Goal: Task Accomplishment & Management: Complete application form

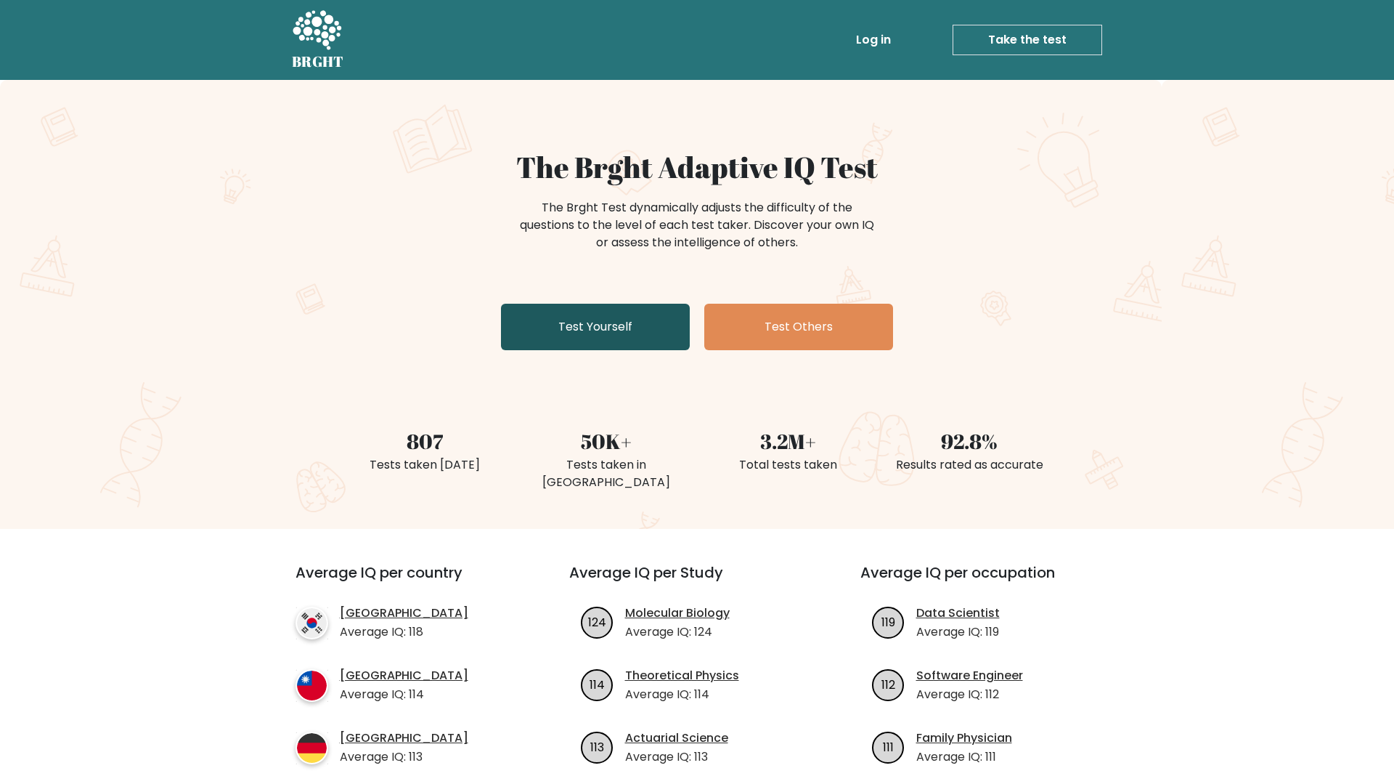
click at [645, 336] on link "Test Yourself" at bounding box center [595, 327] width 189 height 46
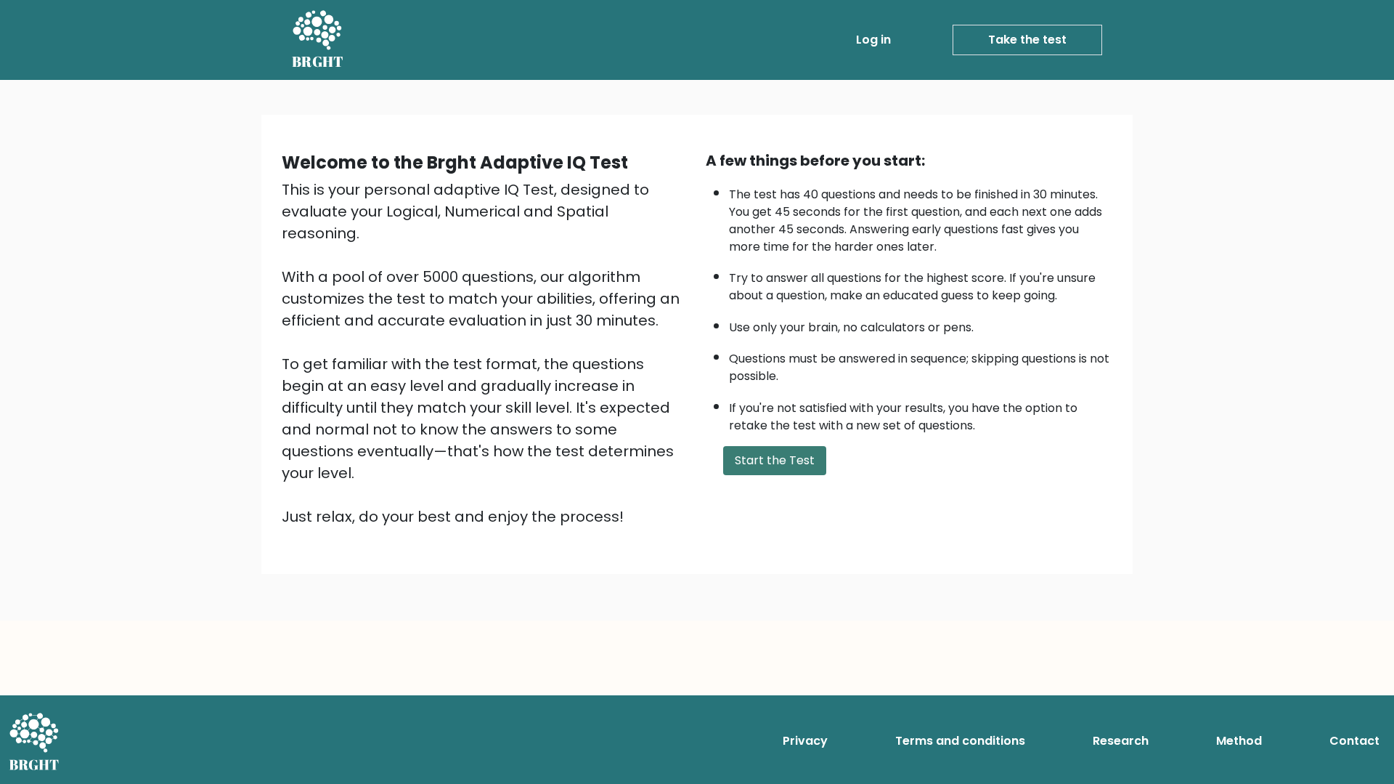
click at [789, 452] on button "Start the Test" at bounding box center [774, 460] width 103 height 29
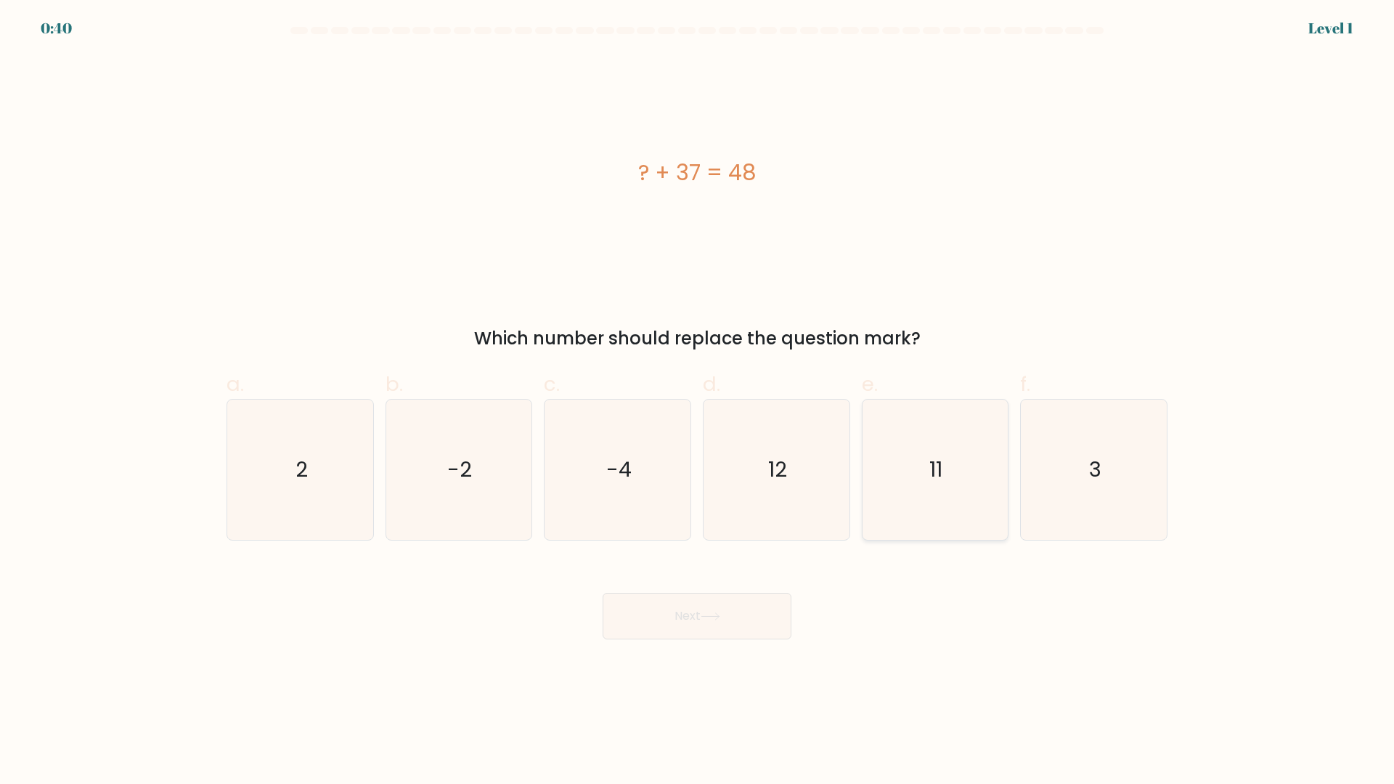
click at [938, 461] on text "11" at bounding box center [936, 469] width 13 height 29
click at [698, 402] on input "e. 11" at bounding box center [697, 396] width 1 height 9
radio input "true"
click at [686, 623] on button "Next" at bounding box center [697, 616] width 189 height 46
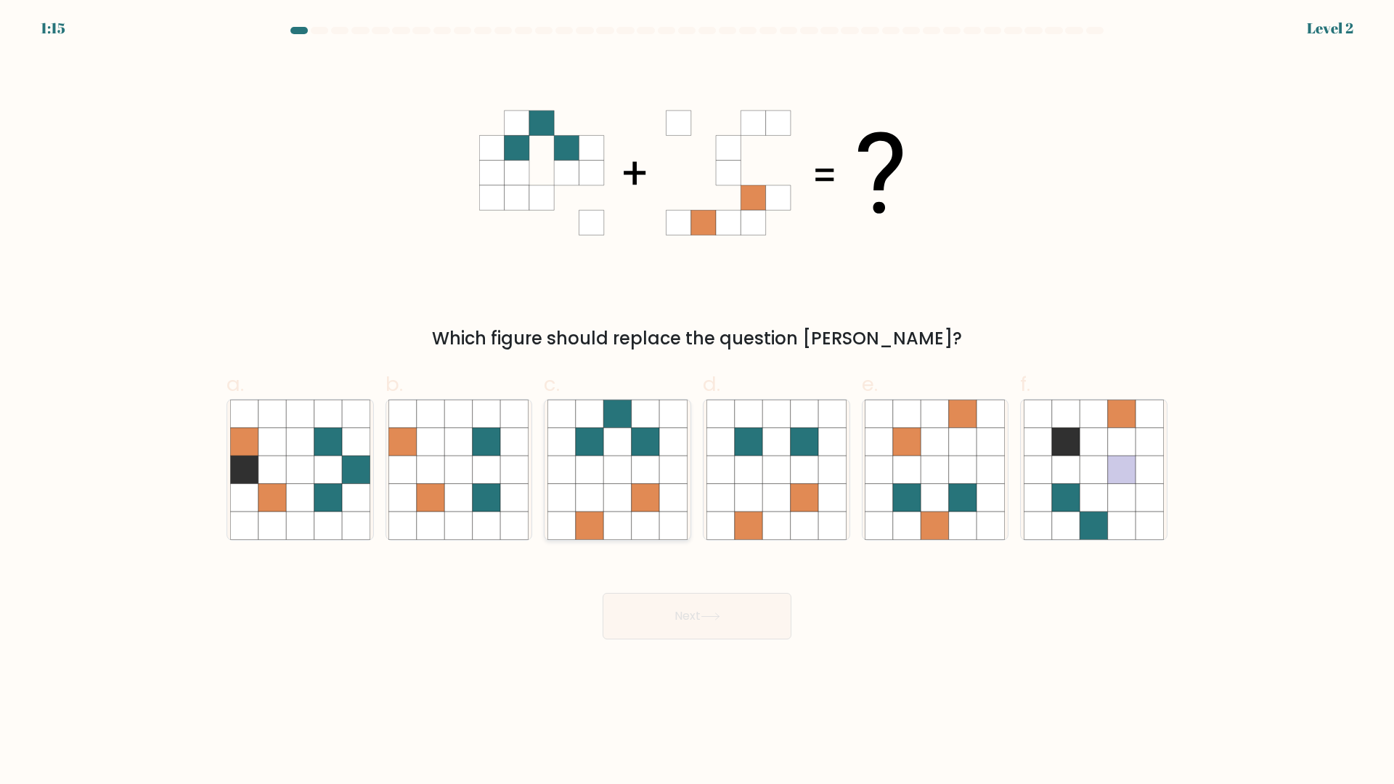
click at [628, 510] on icon at bounding box center [617, 498] width 28 height 28
click at [697, 402] on input "c." at bounding box center [697, 396] width 1 height 9
radio input "true"
click at [664, 609] on button "Next" at bounding box center [697, 616] width 189 height 46
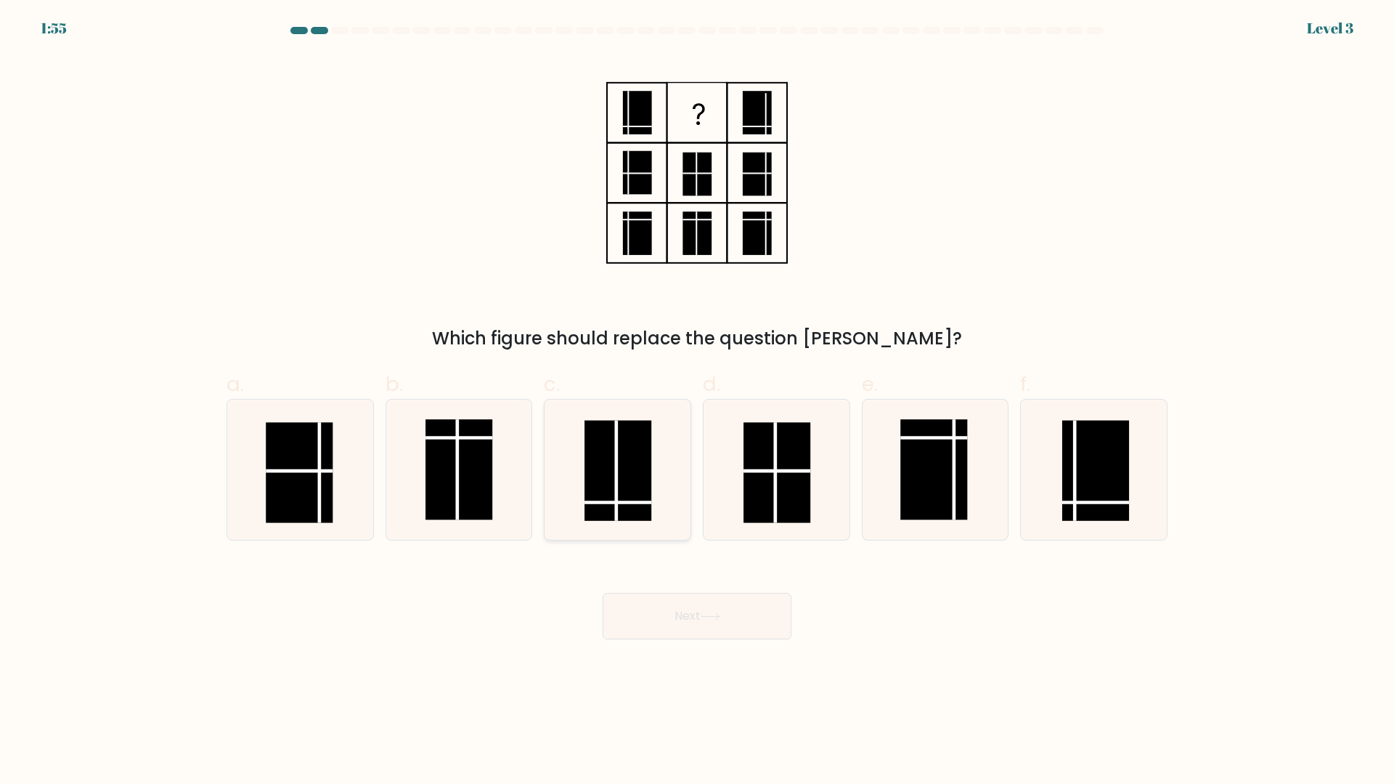
click at [627, 508] on rect at bounding box center [618, 470] width 67 height 100
click at [697, 402] on input "c." at bounding box center [697, 396] width 1 height 9
radio input "true"
click at [666, 619] on button "Next" at bounding box center [697, 616] width 189 height 46
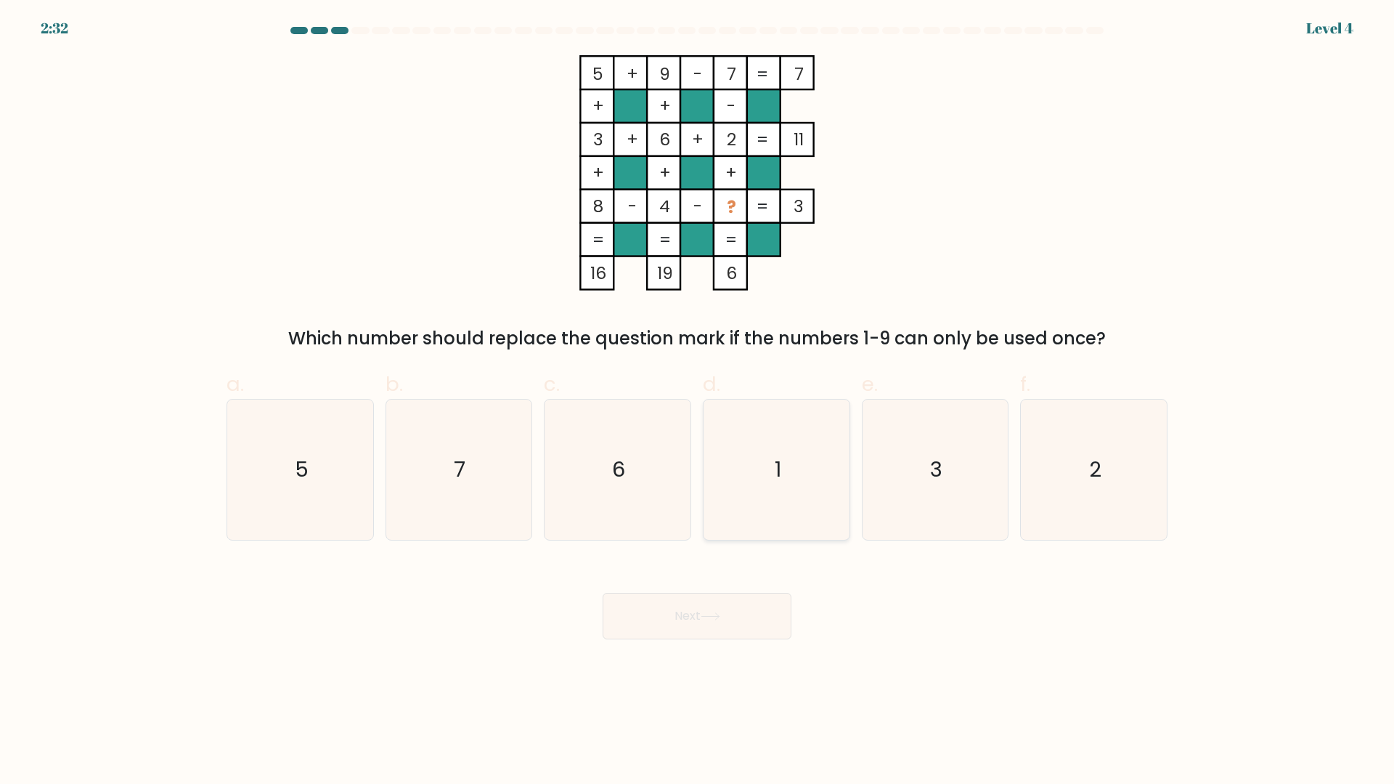
click at [752, 510] on icon "1" at bounding box center [777, 469] width 140 height 140
click at [698, 402] on input "d. 1" at bounding box center [697, 396] width 1 height 9
radio input "true"
click at [709, 618] on icon at bounding box center [711, 616] width 20 height 8
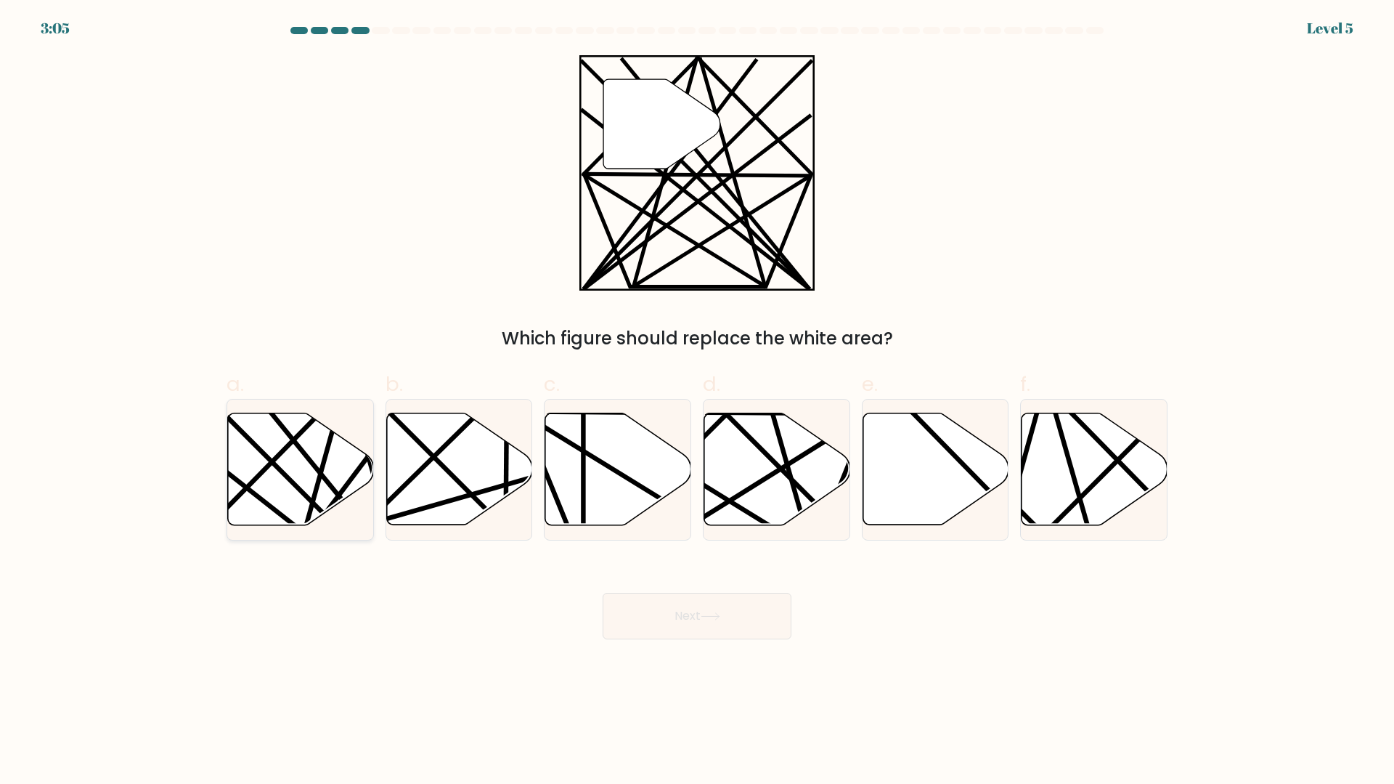
click at [332, 457] on icon at bounding box center [301, 469] width 146 height 112
click at [697, 402] on input "a." at bounding box center [697, 396] width 1 height 9
radio input "true"
click at [683, 611] on button "Next" at bounding box center [697, 616] width 189 height 46
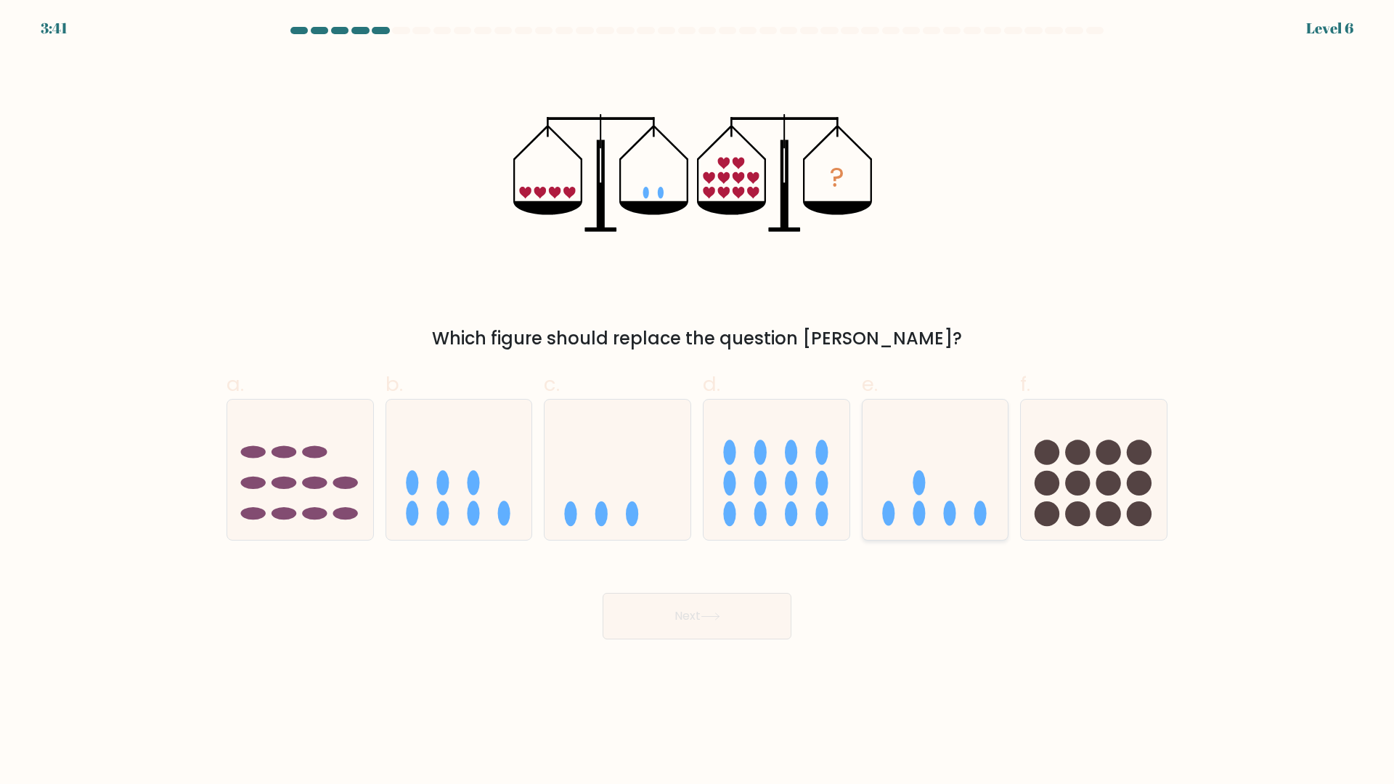
click at [918, 523] on ellipse at bounding box center [919, 513] width 12 height 25
click at [698, 402] on input "e." at bounding box center [697, 396] width 1 height 9
radio input "true"
click at [727, 610] on button "Next" at bounding box center [697, 616] width 189 height 46
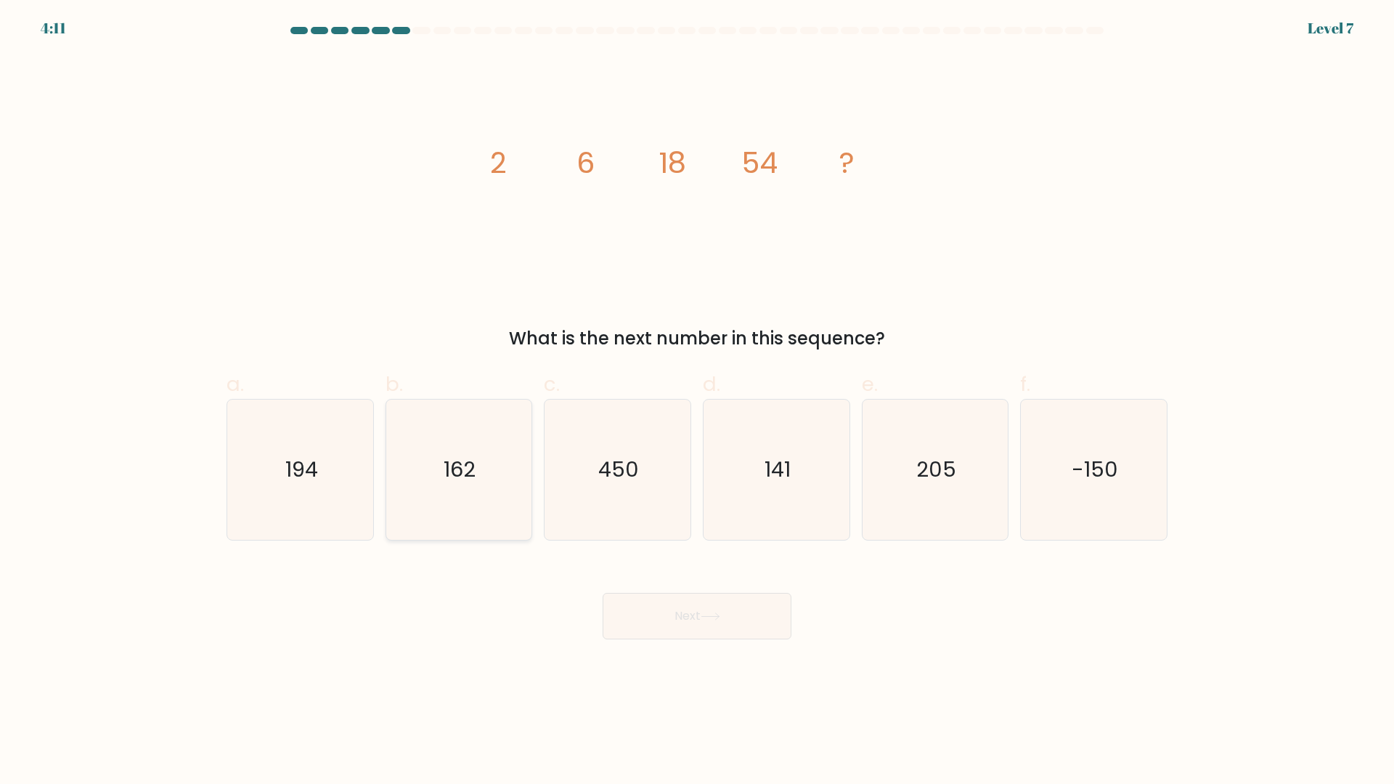
click at [449, 458] on text "162" at bounding box center [460, 469] width 32 height 29
click at [697, 402] on input "b. 162" at bounding box center [697, 396] width 1 height 9
radio input "true"
click at [661, 608] on button "Next" at bounding box center [697, 616] width 189 height 46
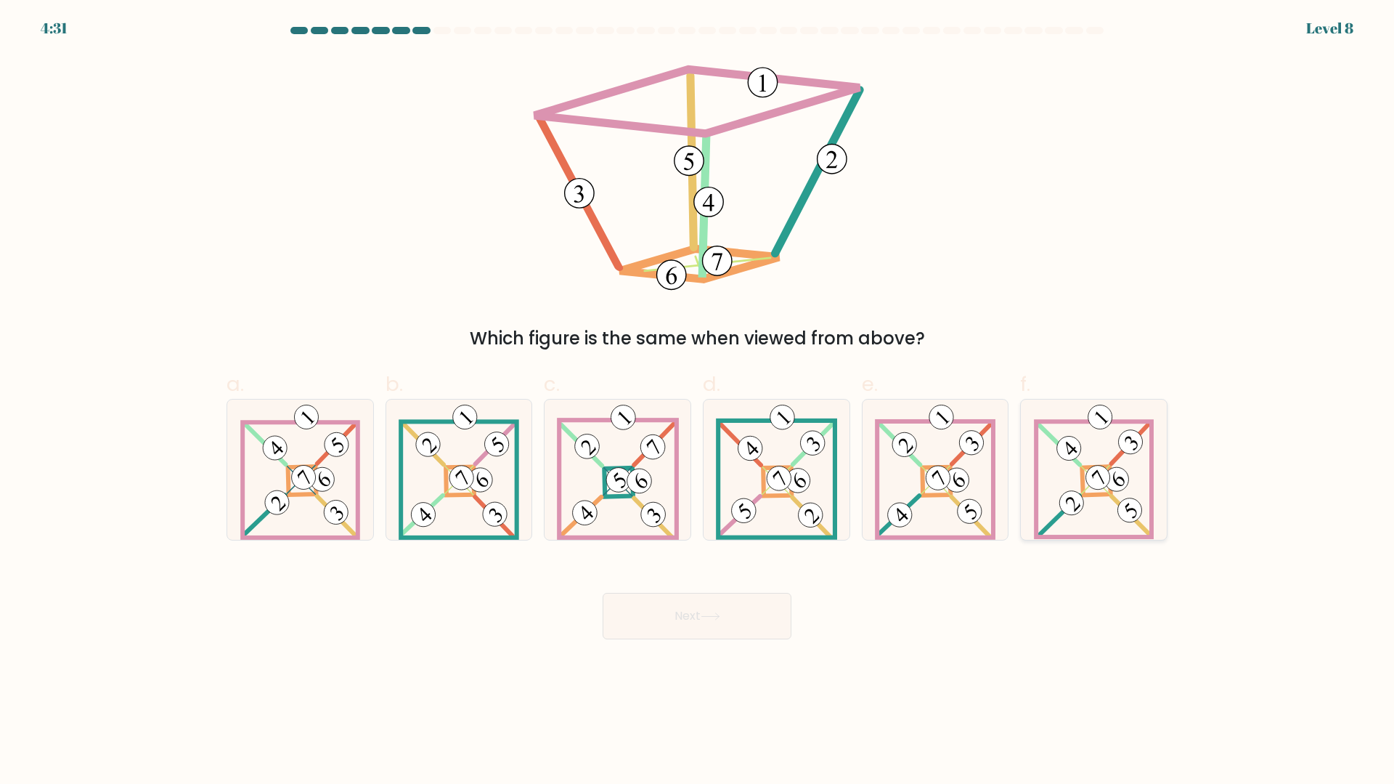
click at [1067, 471] on icon at bounding box center [1094, 469] width 121 height 140
click at [698, 402] on input "f." at bounding box center [697, 396] width 1 height 9
radio input "true"
click at [733, 638] on button "Next" at bounding box center [697, 616] width 189 height 46
click at [732, 621] on button "Next" at bounding box center [697, 616] width 189 height 46
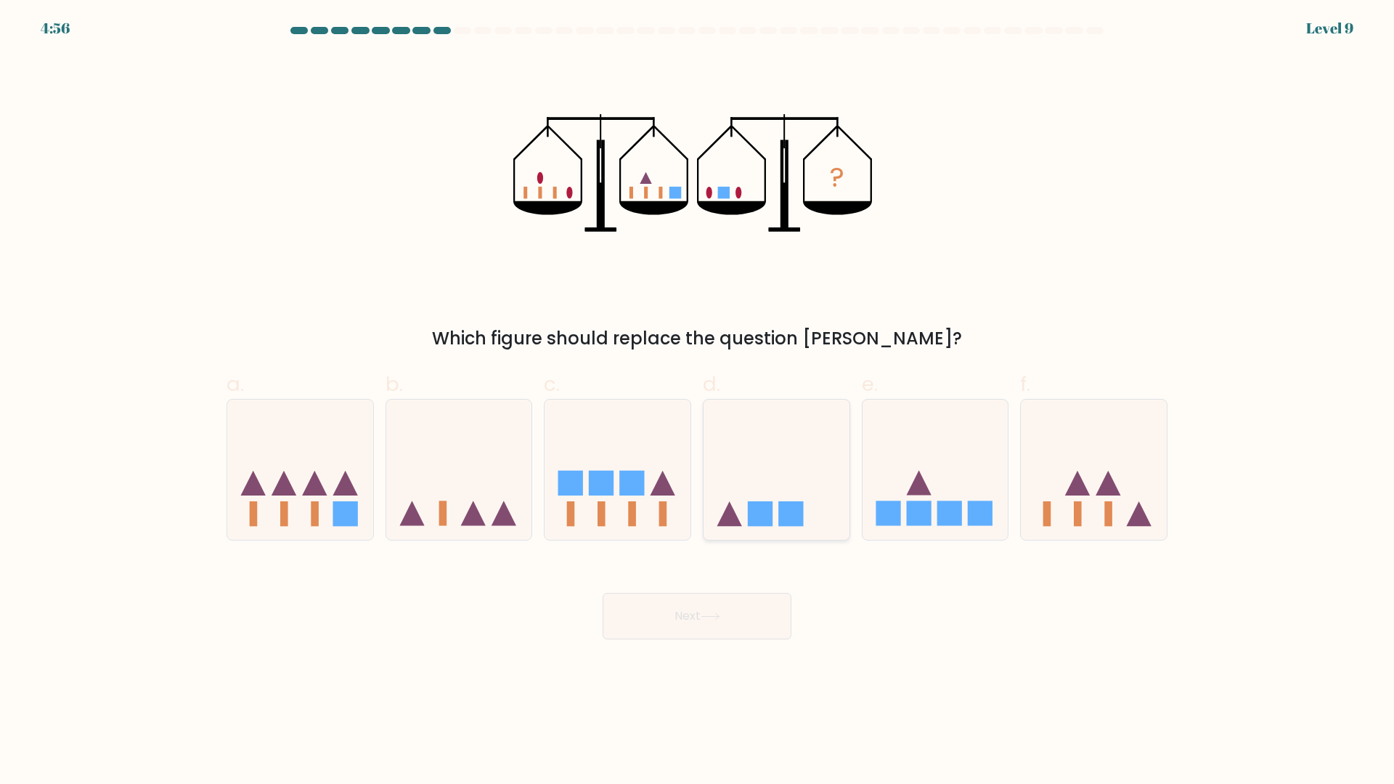
click at [758, 503] on rect at bounding box center [760, 513] width 25 height 25
click at [698, 402] on input "d." at bounding box center [697, 396] width 1 height 9
radio input "true"
click at [730, 619] on button "Next" at bounding box center [697, 616] width 189 height 46
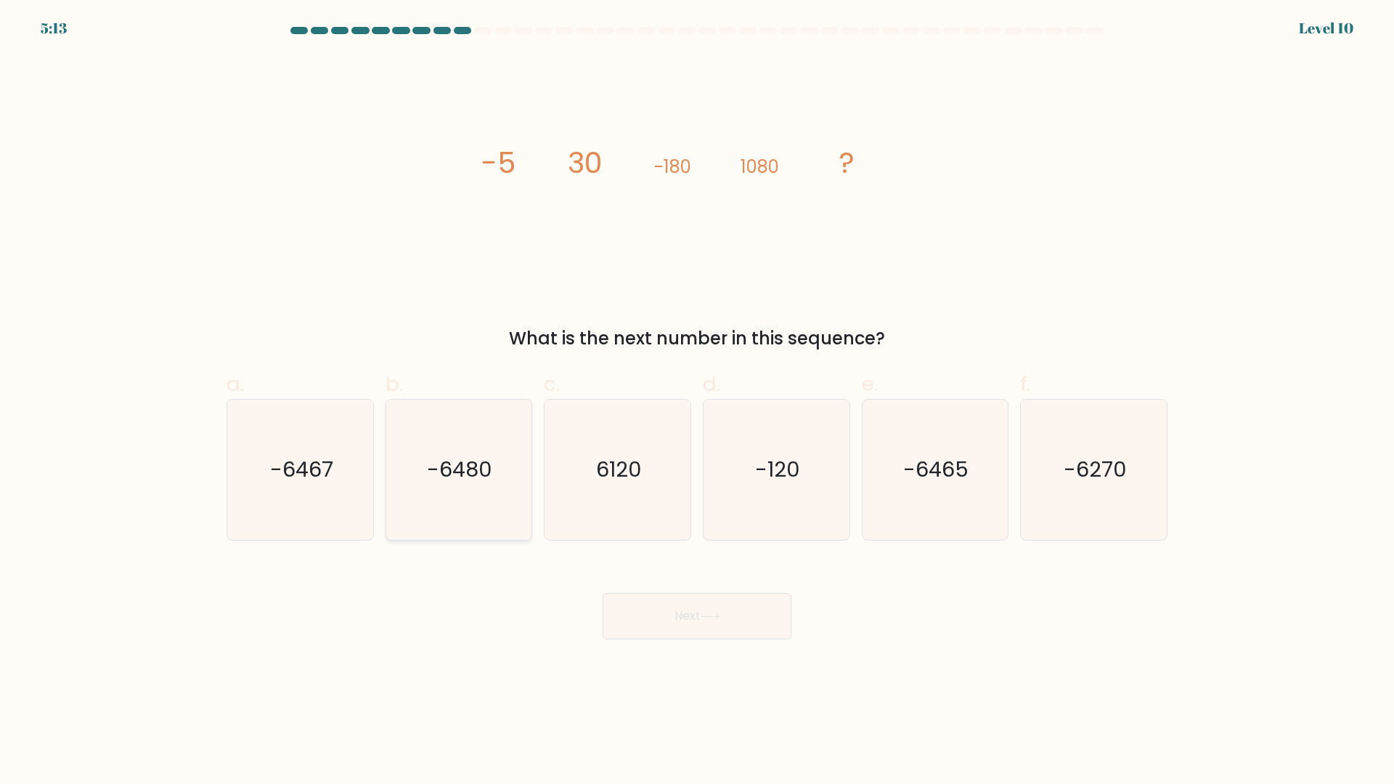
click at [476, 455] on text "-6480" at bounding box center [460, 469] width 65 height 29
click at [697, 402] on input "b. -6480" at bounding box center [697, 396] width 1 height 9
radio input "true"
click at [685, 607] on button "Next" at bounding box center [697, 616] width 189 height 46
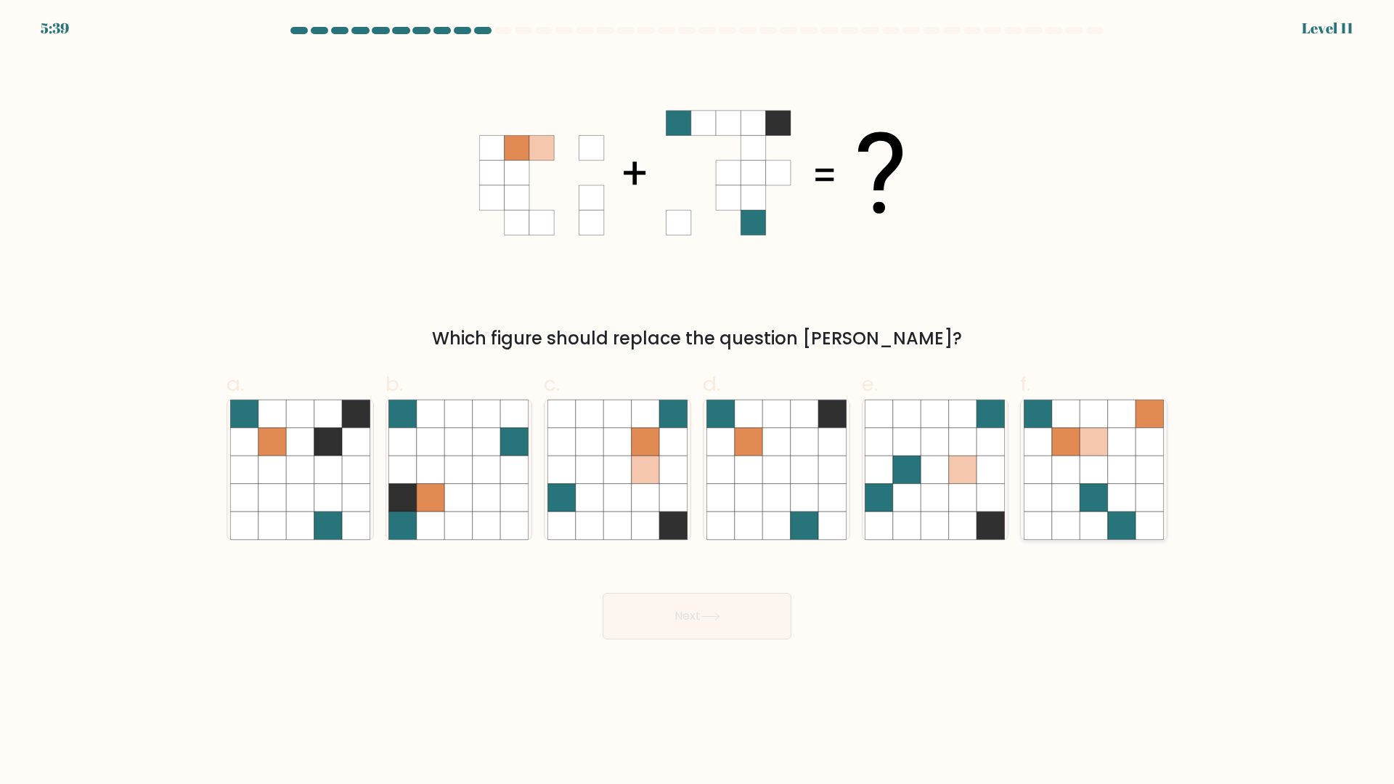
click at [1042, 491] on icon at bounding box center [1038, 498] width 28 height 28
click at [698, 402] on input "f." at bounding box center [697, 396] width 1 height 9
radio input "true"
click at [603, 478] on icon at bounding box center [617, 469] width 28 height 28
click at [697, 402] on input "c." at bounding box center [697, 396] width 1 height 9
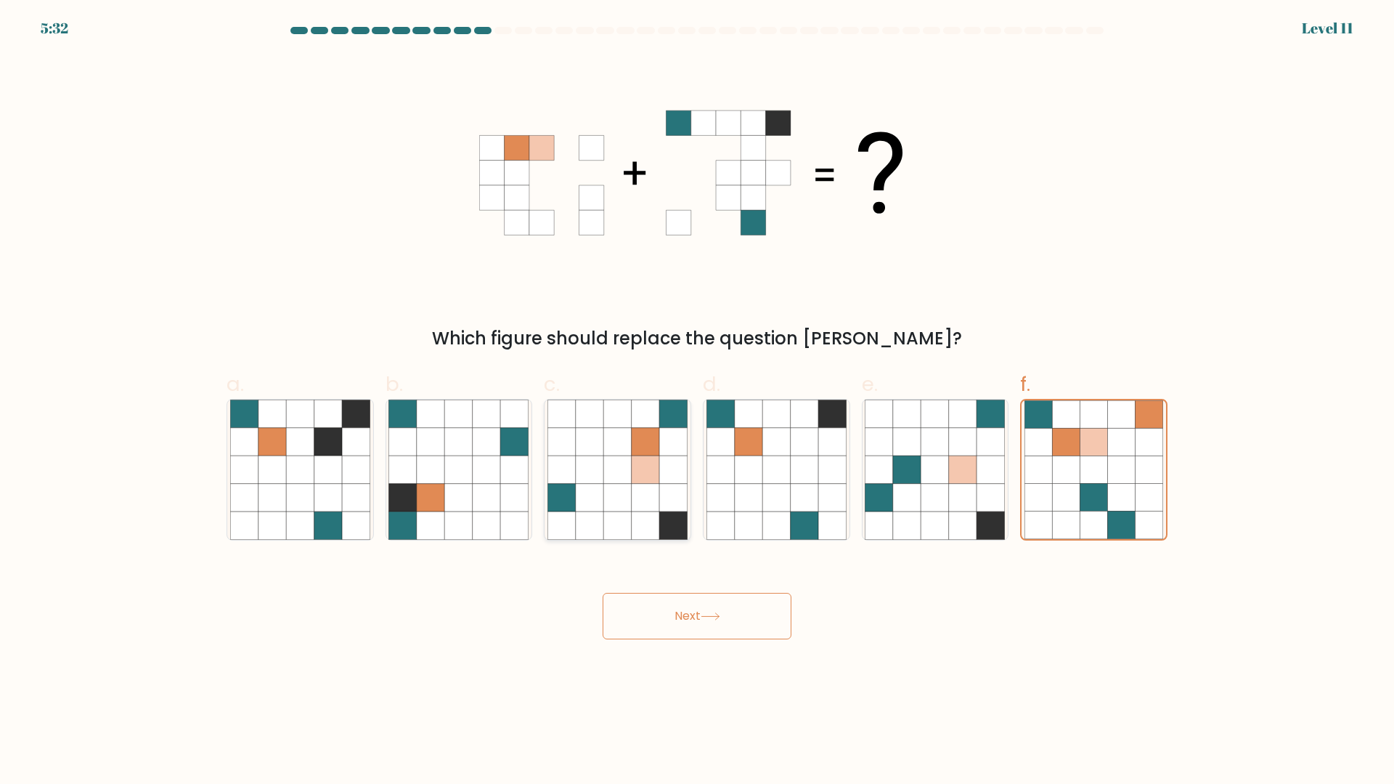
radio input "true"
click at [668, 622] on button "Next" at bounding box center [697, 616] width 189 height 46
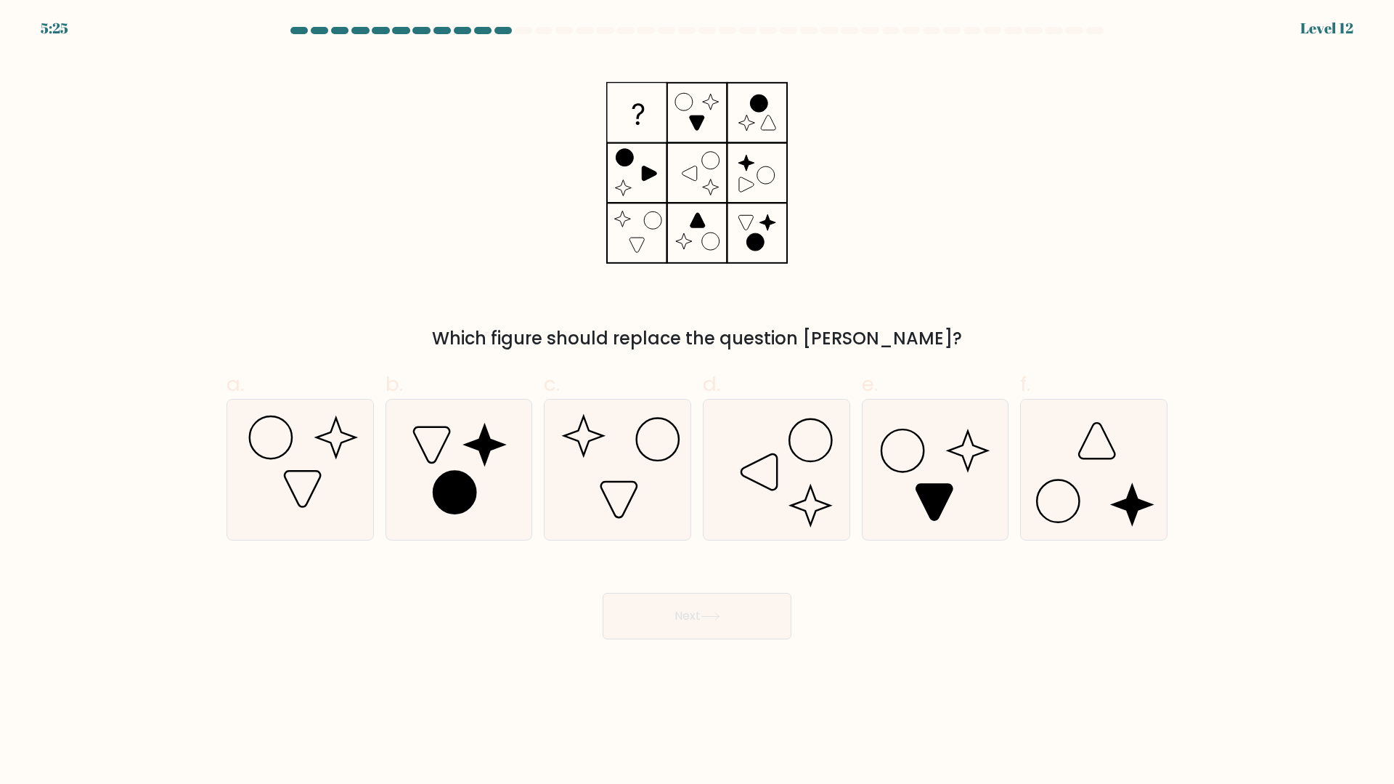
drag, startPoint x: 760, startPoint y: 624, endPoint x: 958, endPoint y: 720, distance: 219.2
click at [959, 720] on body "5:25 Level 12" at bounding box center [697, 392] width 1394 height 784
click at [1053, 494] on icon at bounding box center [1094, 469] width 140 height 140
click at [698, 402] on input "f." at bounding box center [697, 396] width 1 height 9
radio input "true"
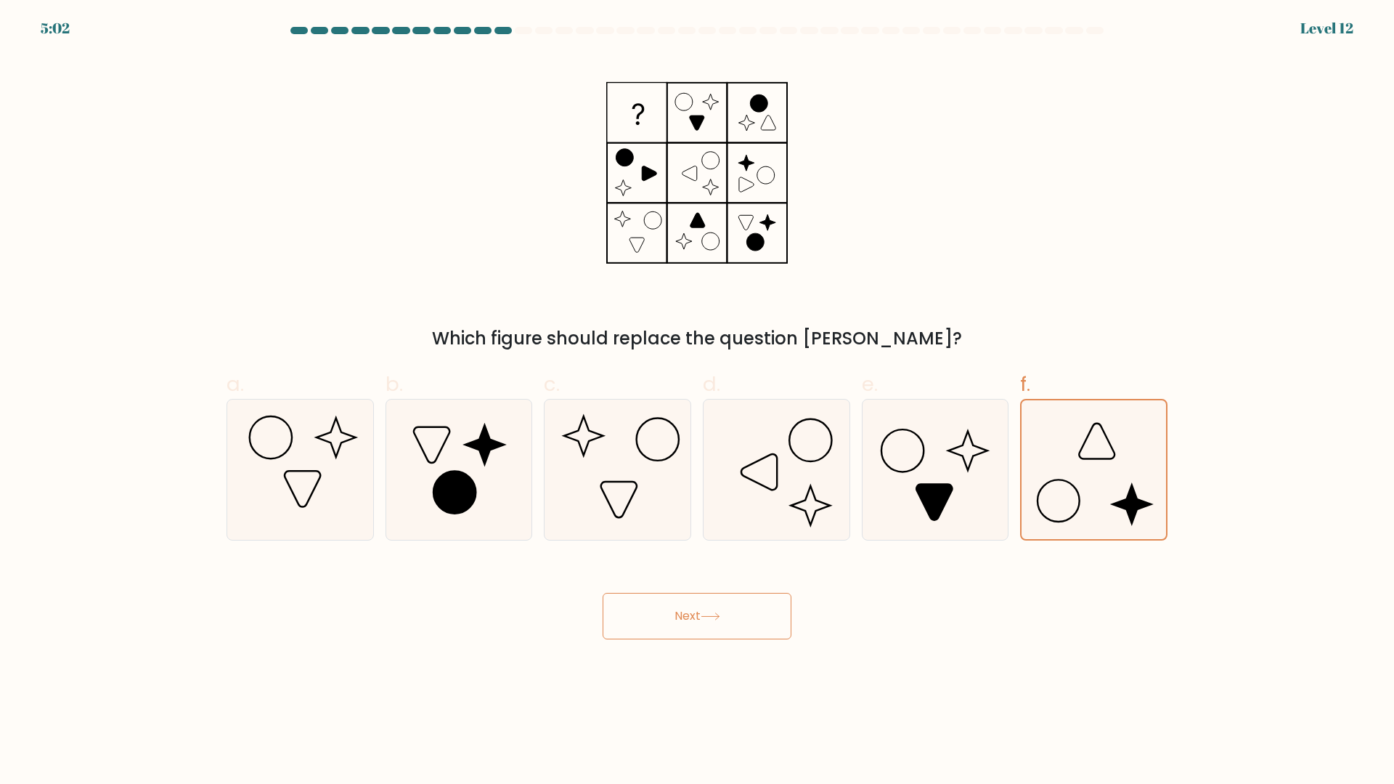
click at [698, 633] on button "Next" at bounding box center [697, 616] width 189 height 46
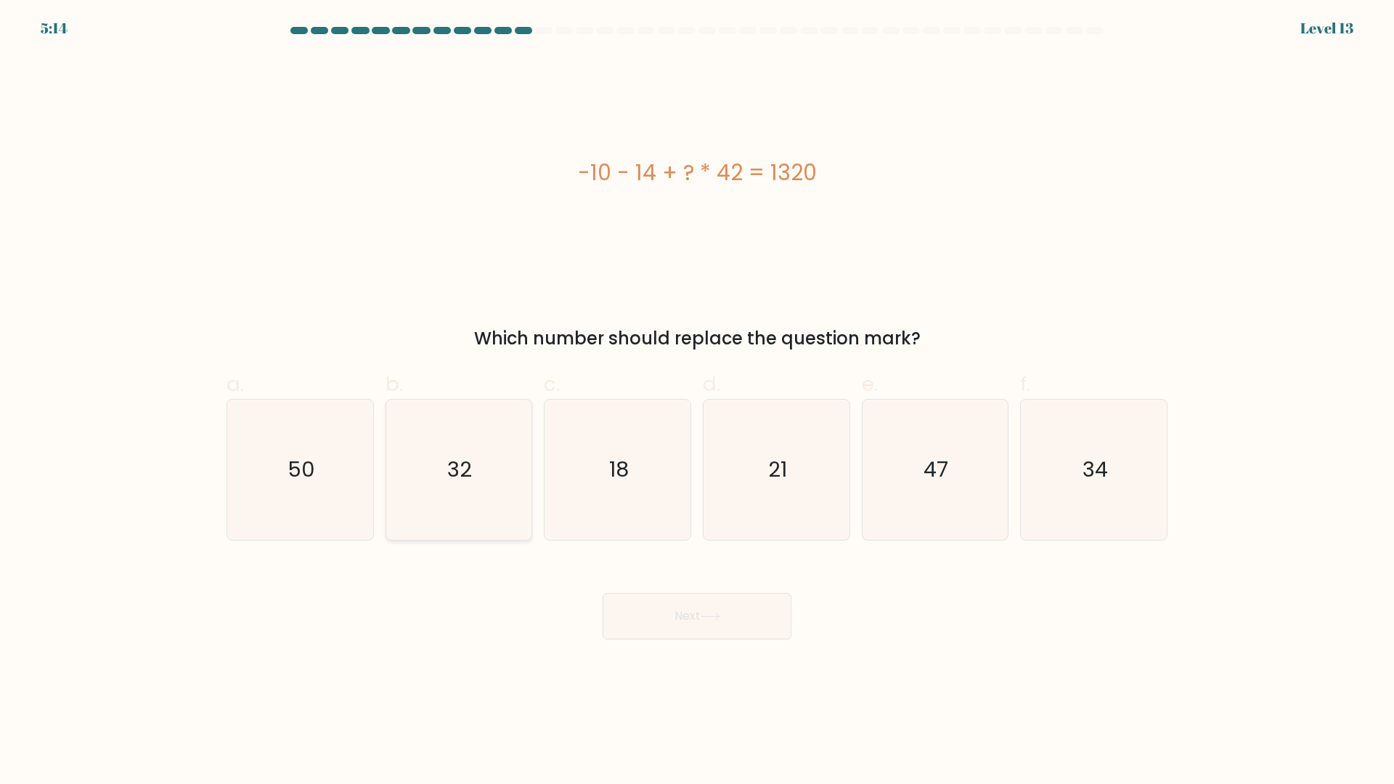
click at [454, 515] on icon "32" at bounding box center [458, 469] width 140 height 140
click at [697, 402] on input "b. 32" at bounding box center [697, 396] width 1 height 9
radio input "true"
click at [744, 624] on button "Next" at bounding box center [697, 616] width 189 height 46
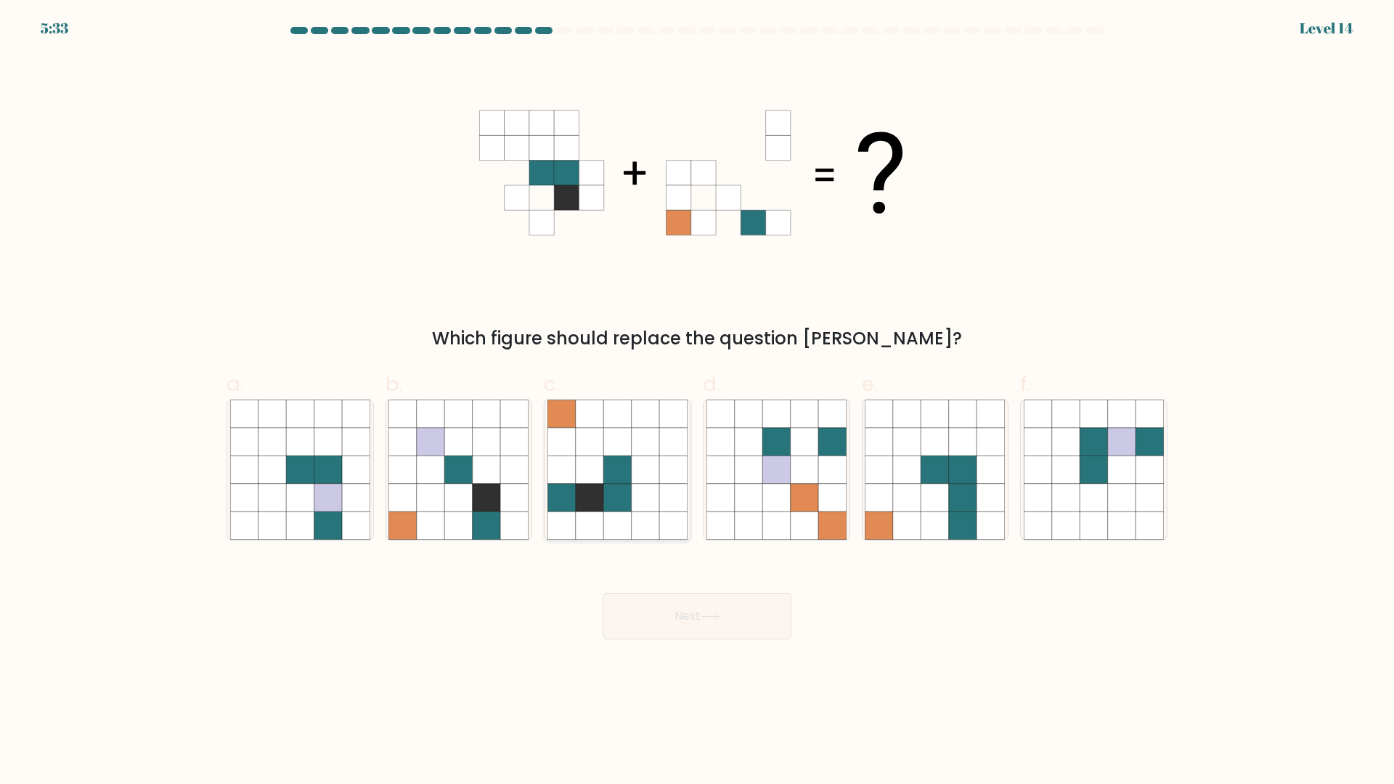
click at [655, 510] on icon at bounding box center [646, 498] width 28 height 28
click at [697, 402] on input "c." at bounding box center [697, 396] width 1 height 9
radio input "true"
click at [695, 610] on button "Next" at bounding box center [697, 616] width 189 height 46
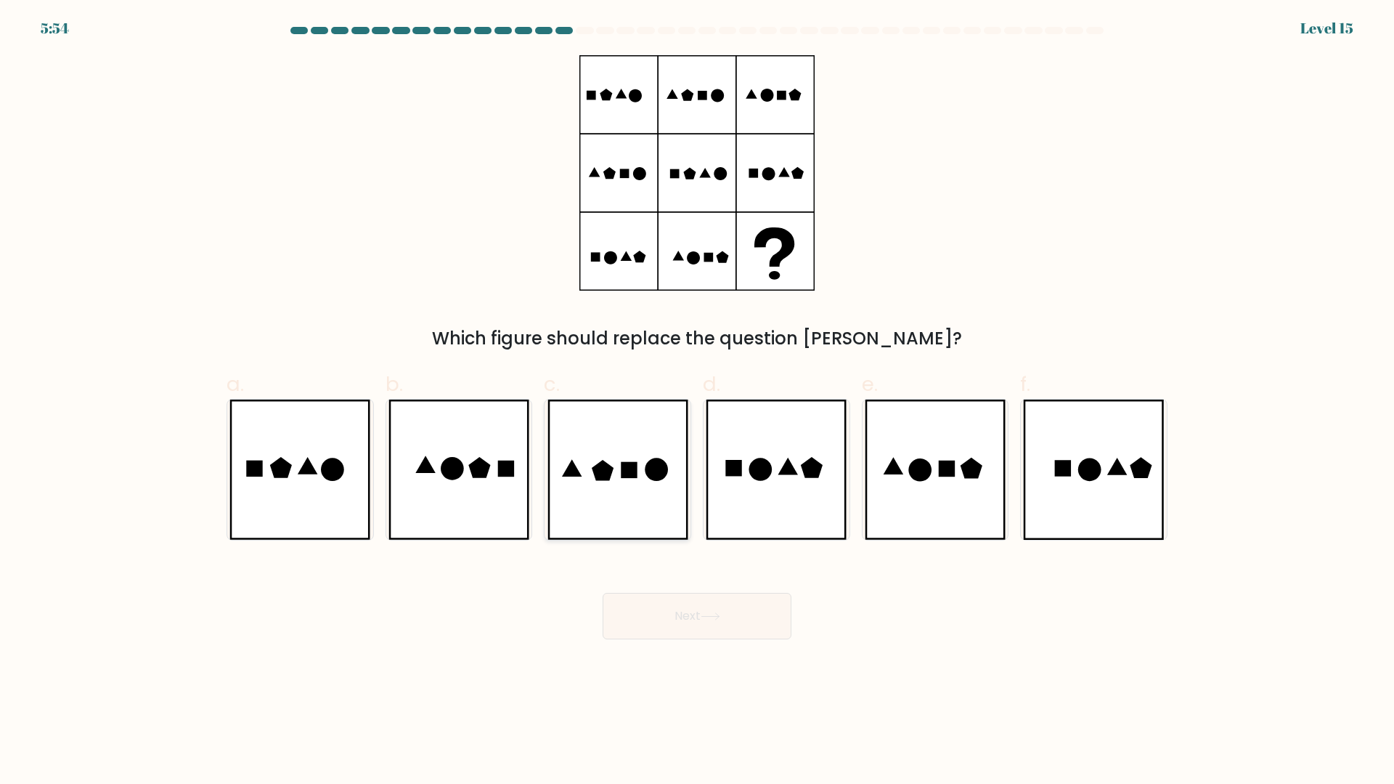
click at [670, 471] on icon at bounding box center [618, 469] width 141 height 140
click at [697, 402] on input "c." at bounding box center [697, 396] width 1 height 9
radio input "true"
click at [778, 471] on icon at bounding box center [776, 469] width 141 height 140
click at [698, 402] on input "d." at bounding box center [697, 396] width 1 height 9
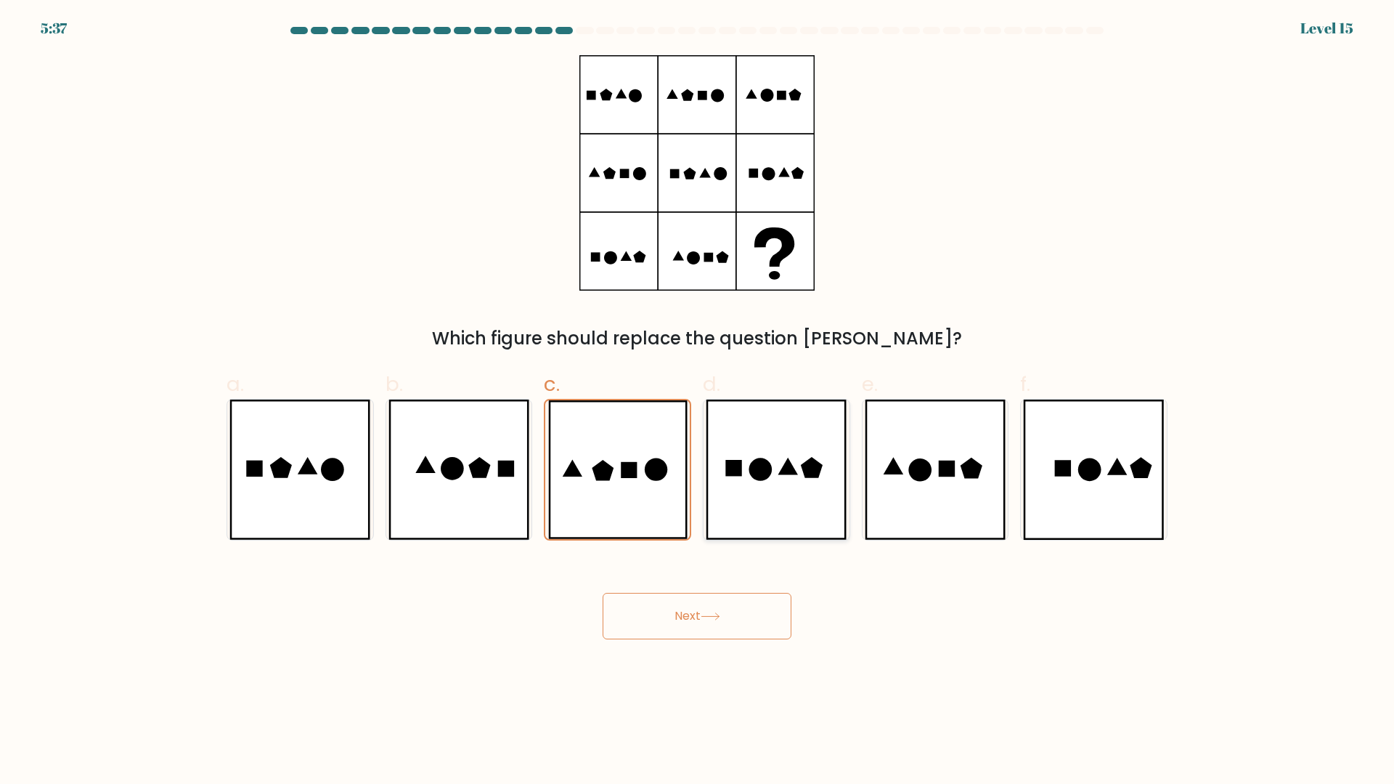
radio input "true"
click at [632, 471] on icon at bounding box center [629, 470] width 16 height 16
click at [697, 402] on input "c." at bounding box center [697, 396] width 1 height 9
radio input "true"
click at [664, 617] on button "Next" at bounding box center [697, 616] width 189 height 46
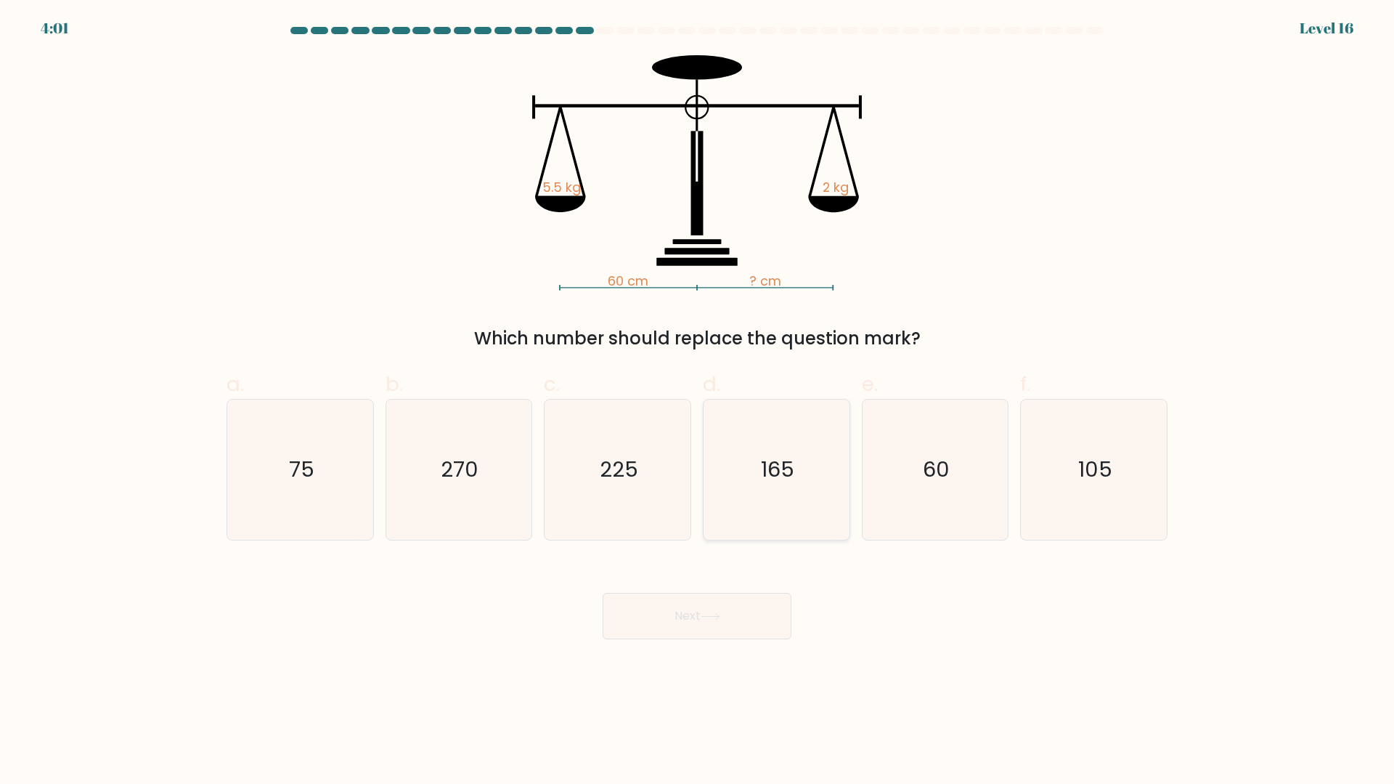
click at [799, 465] on icon "165" at bounding box center [777, 469] width 140 height 140
click at [698, 402] on input "d. 165" at bounding box center [697, 396] width 1 height 9
radio input "true"
click at [736, 622] on button "Next" at bounding box center [697, 616] width 189 height 46
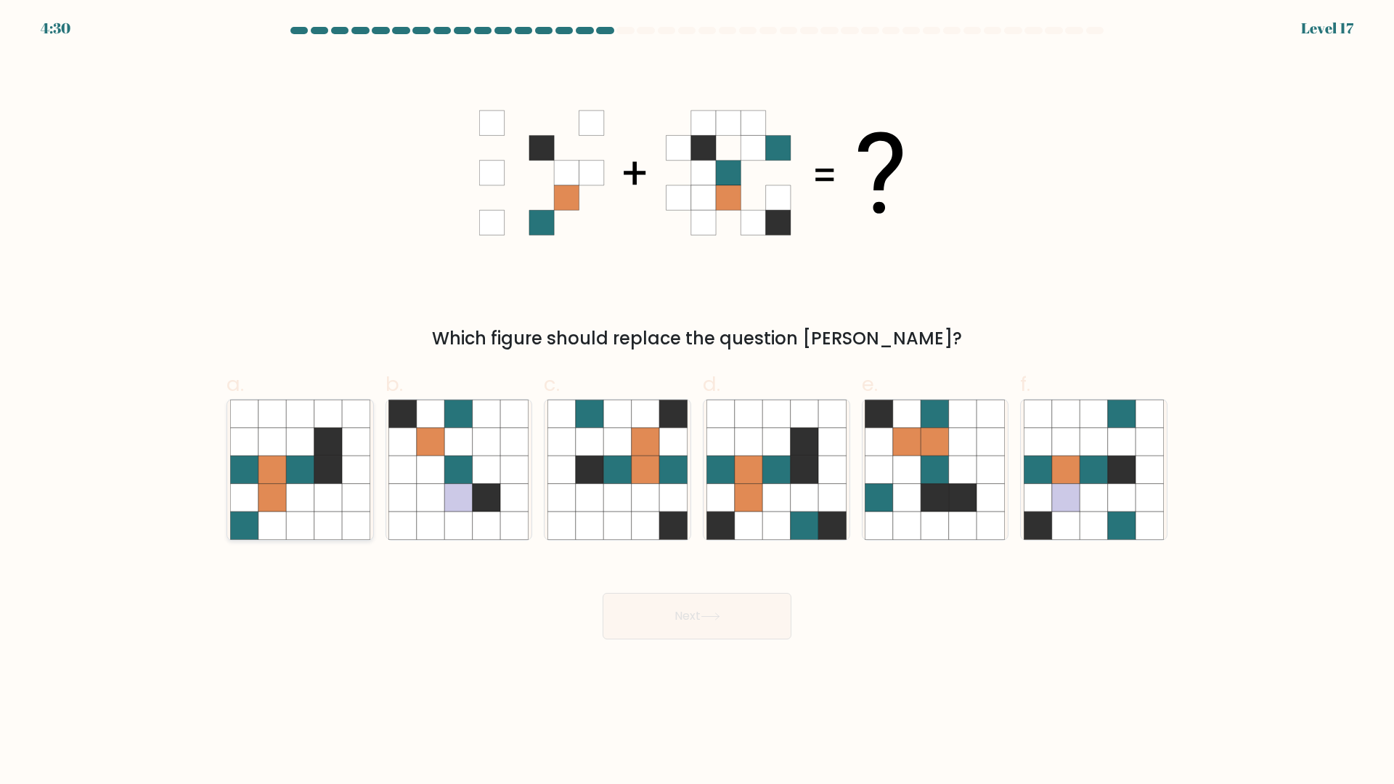
click at [322, 482] on icon at bounding box center [328, 469] width 28 height 28
click at [697, 402] on input "a." at bounding box center [697, 396] width 1 height 9
radio input "true"
click at [821, 489] on icon at bounding box center [832, 498] width 28 height 28
click at [698, 402] on input "d." at bounding box center [697, 396] width 1 height 9
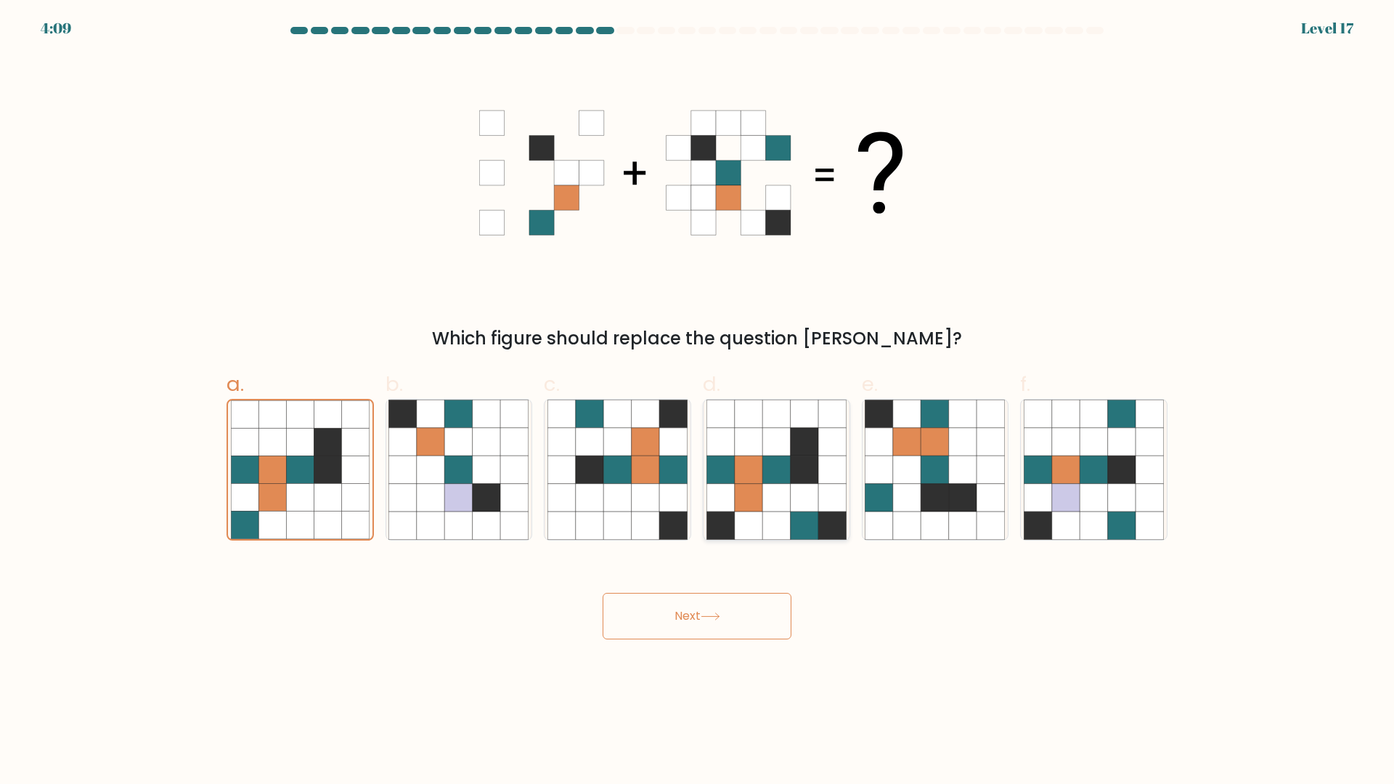
radio input "true"
click at [952, 493] on icon at bounding box center [963, 498] width 28 height 28
click at [698, 402] on input "e." at bounding box center [697, 396] width 1 height 9
radio input "true"
click at [726, 622] on button "Next" at bounding box center [697, 616] width 189 height 46
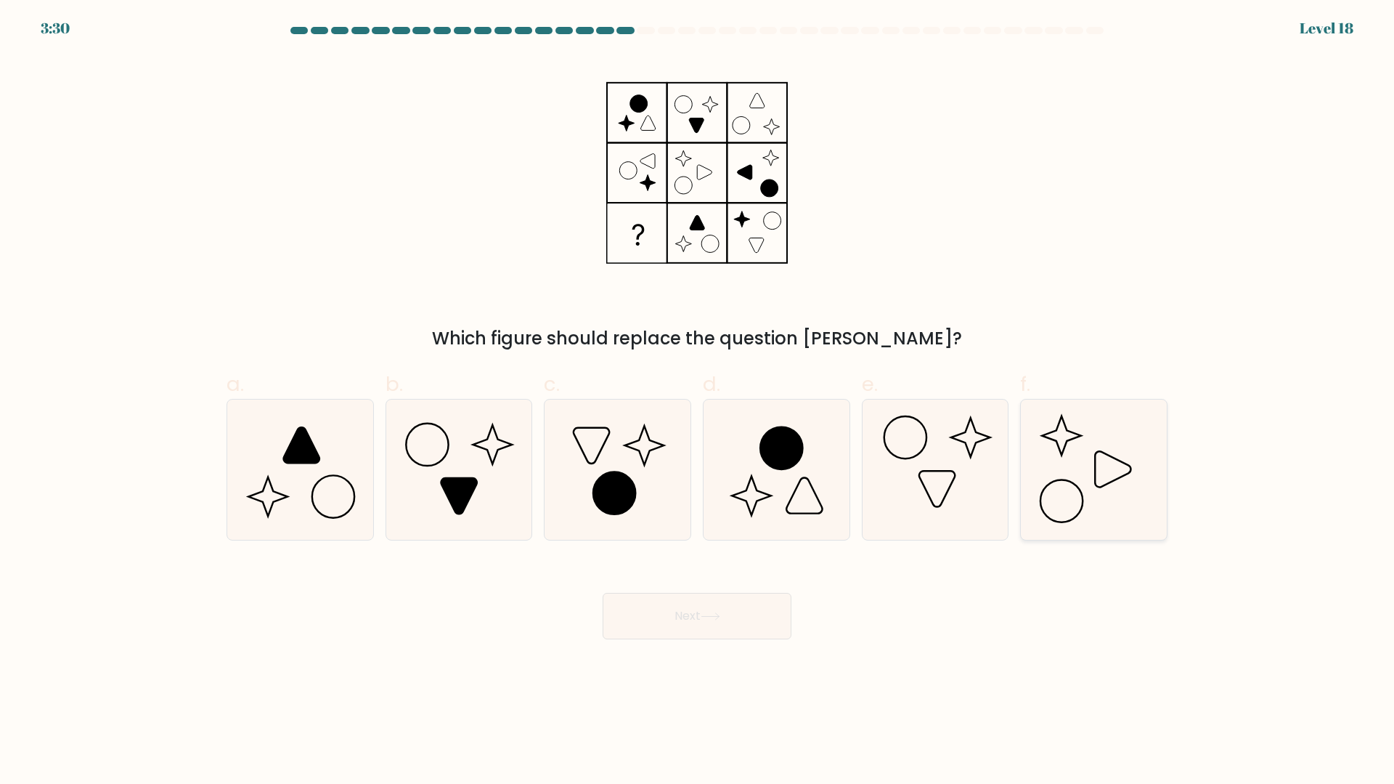
click at [1062, 457] on icon at bounding box center [1094, 469] width 140 height 140
click at [698, 402] on input "f." at bounding box center [697, 396] width 1 height 9
radio input "true"
click at [662, 608] on button "Next" at bounding box center [697, 616] width 189 height 46
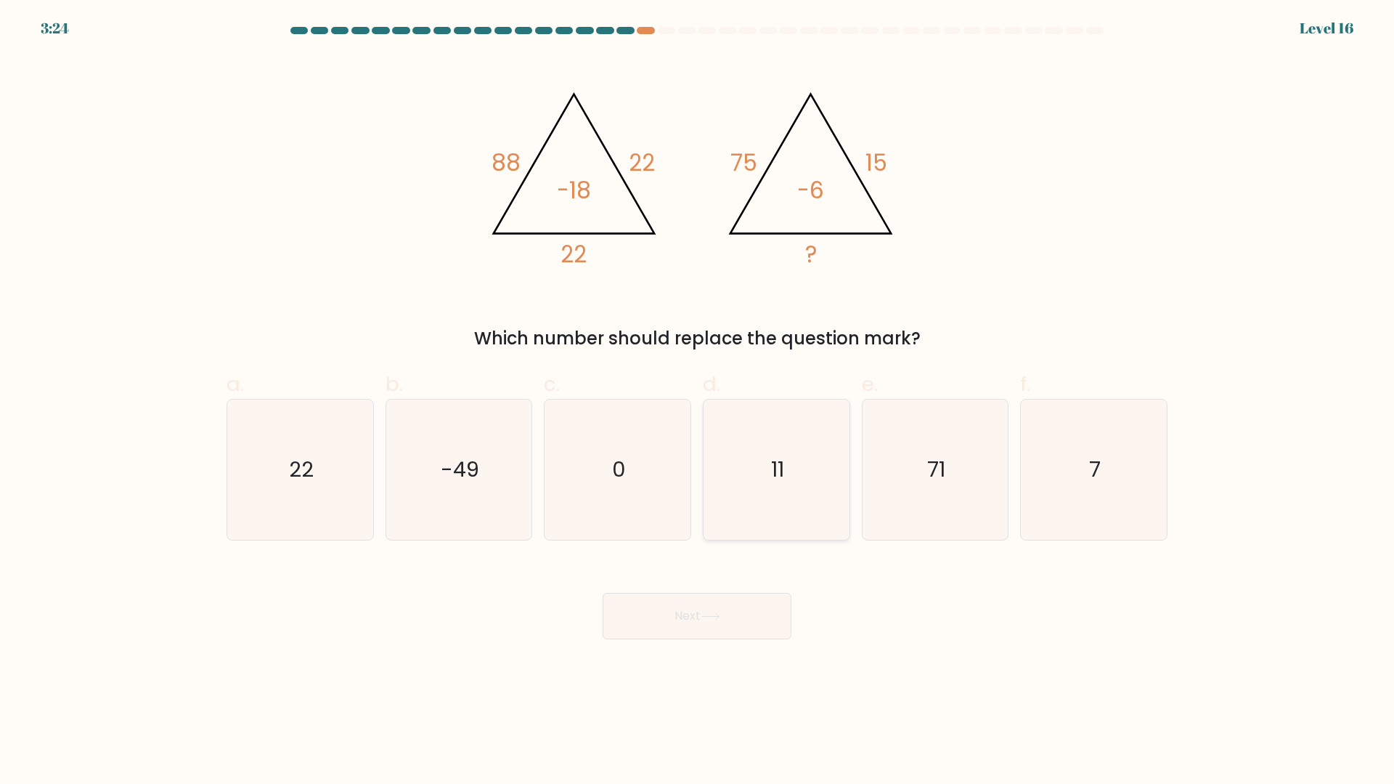
click at [766, 423] on icon "11" at bounding box center [777, 469] width 140 height 140
click at [698, 402] on input "d. 11" at bounding box center [697, 396] width 1 height 9
radio input "true"
click at [714, 605] on button "Next" at bounding box center [697, 616] width 189 height 46
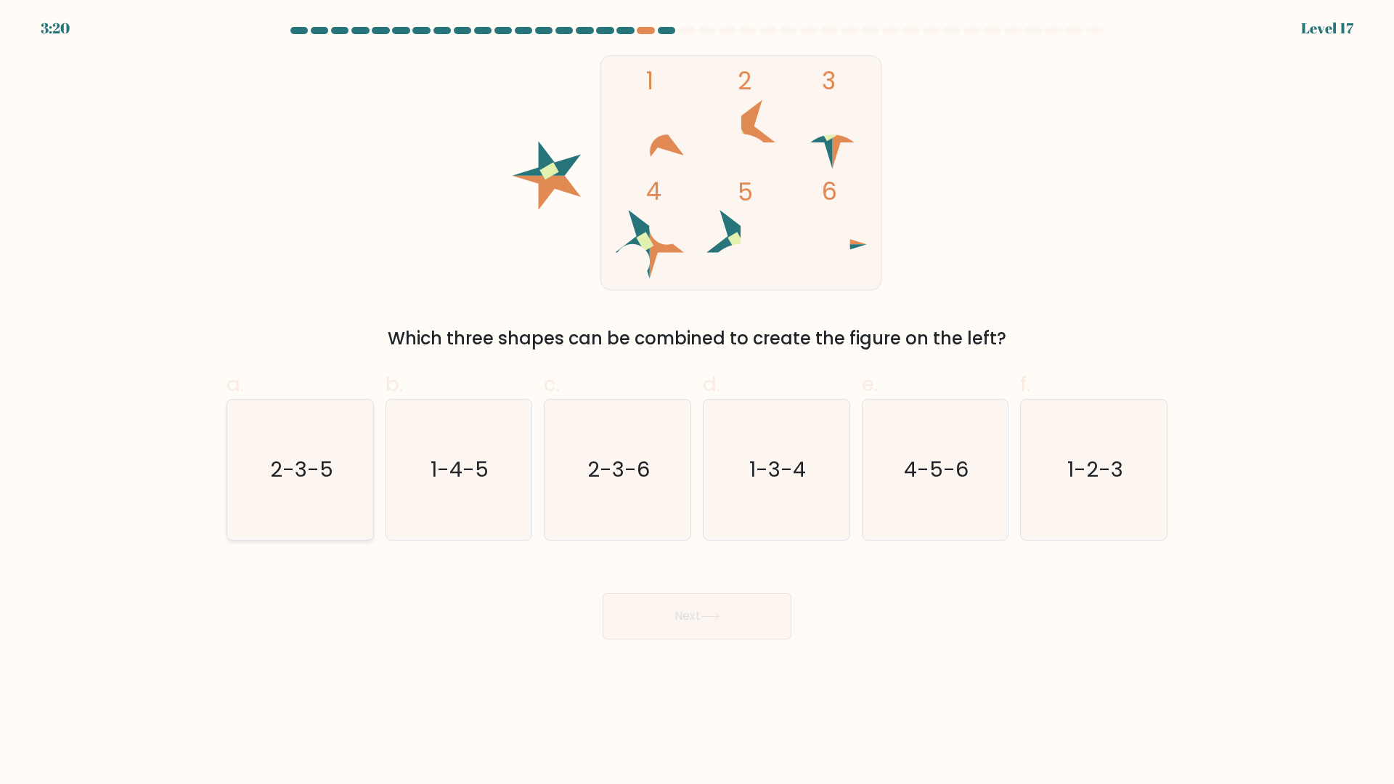
click at [237, 483] on icon "2-3-5" at bounding box center [300, 469] width 140 height 140
click at [697, 402] on input "a. 2-3-5" at bounding box center [697, 396] width 1 height 9
radio input "true"
click at [659, 622] on button "Next" at bounding box center [697, 616] width 189 height 46
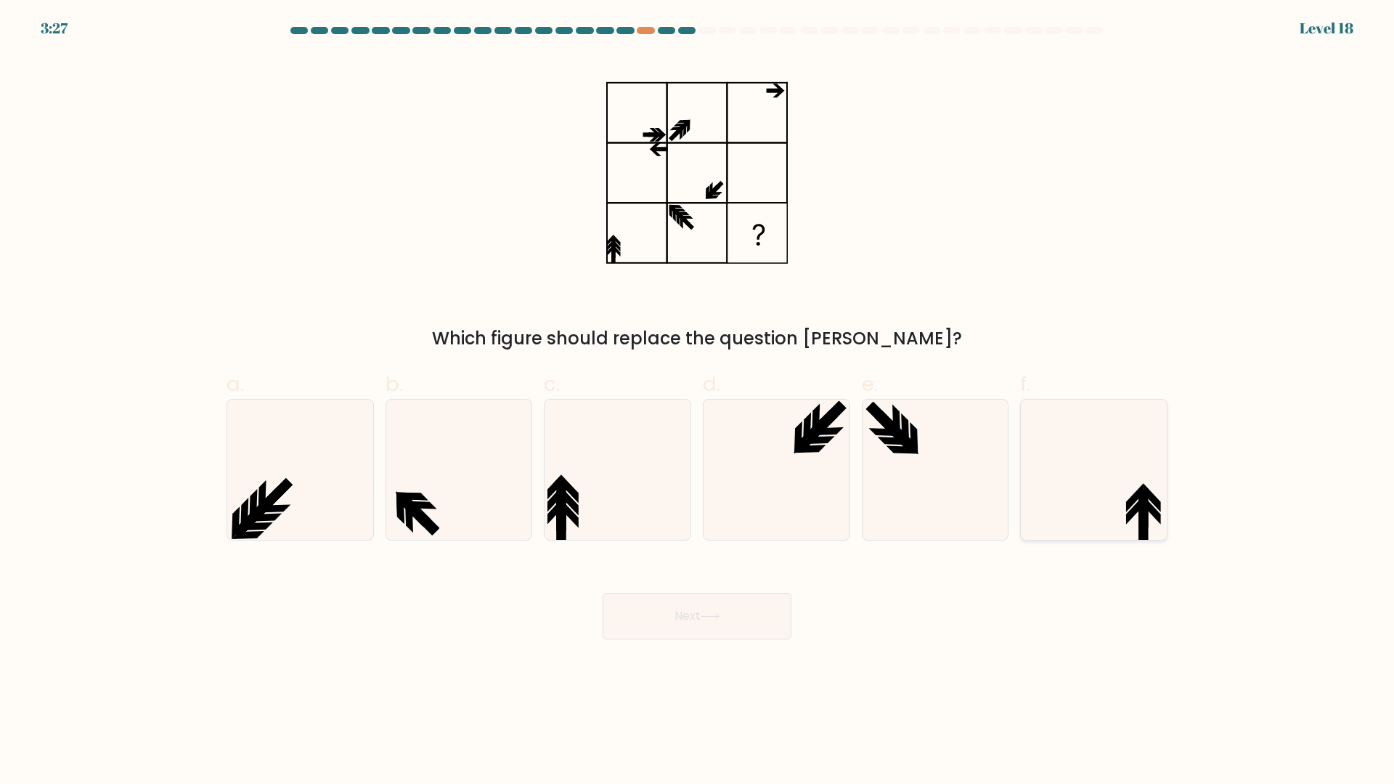
click at [1086, 508] on icon at bounding box center [1094, 469] width 140 height 140
click at [698, 402] on input "f." at bounding box center [697, 396] width 1 height 9
radio input "true"
click at [704, 630] on button "Next" at bounding box center [697, 616] width 189 height 46
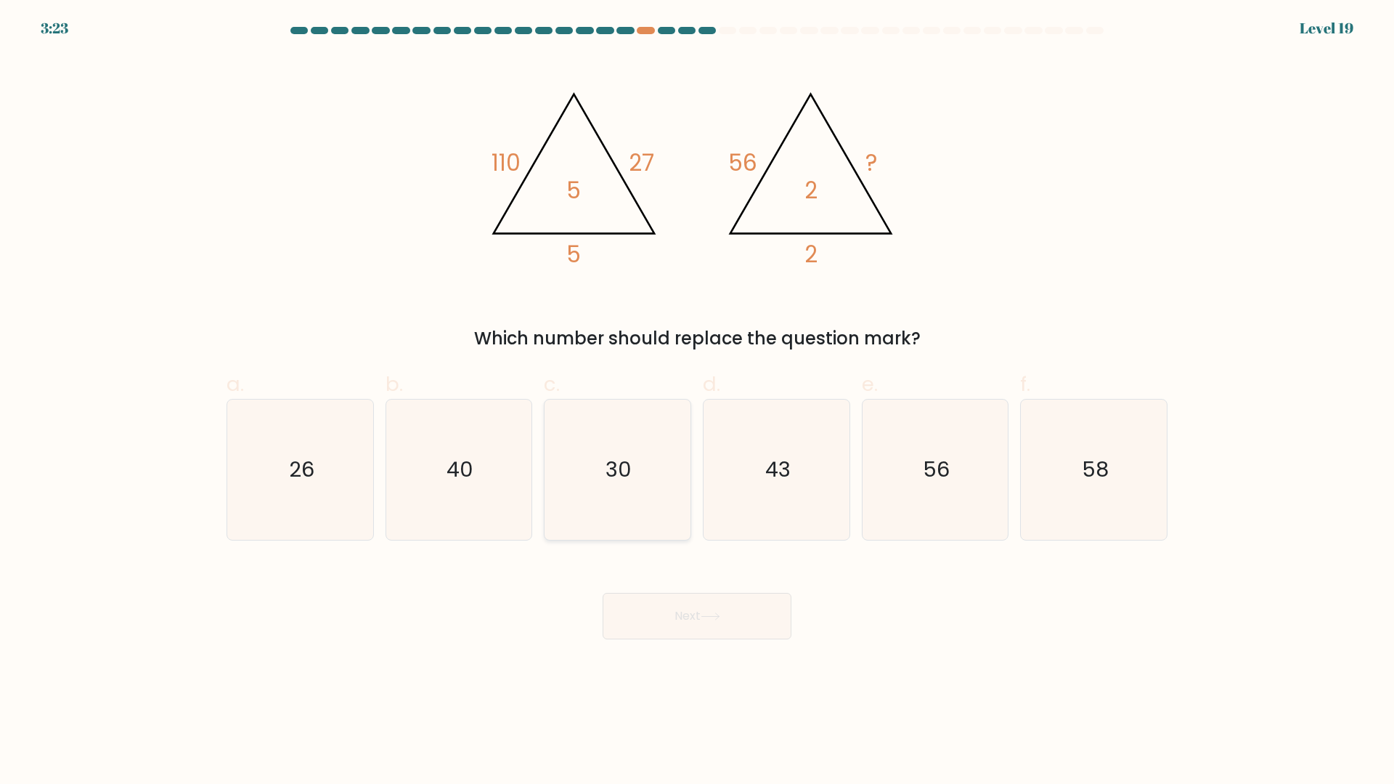
click at [656, 481] on icon "30" at bounding box center [618, 469] width 140 height 140
click at [697, 402] on input "c. 30" at bounding box center [697, 396] width 1 height 9
radio input "true"
click at [698, 615] on button "Next" at bounding box center [697, 616] width 189 height 46
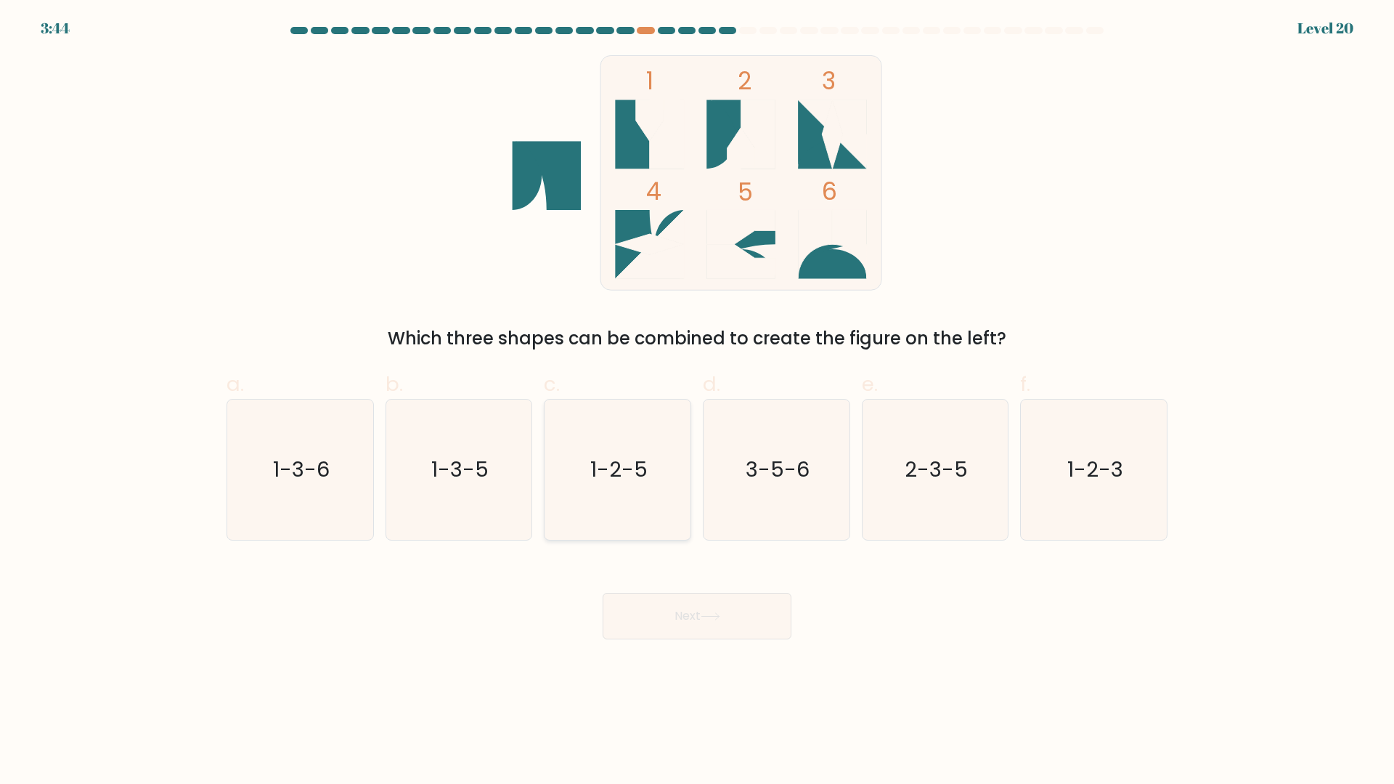
click at [643, 495] on icon "1-2-5" at bounding box center [618, 469] width 140 height 140
click at [697, 402] on input "c. 1-2-5" at bounding box center [697, 396] width 1 height 9
radio input "true"
click at [883, 477] on icon "2-3-5" at bounding box center [935, 469] width 140 height 140
click at [698, 402] on input "e. 2-3-5" at bounding box center [697, 396] width 1 height 9
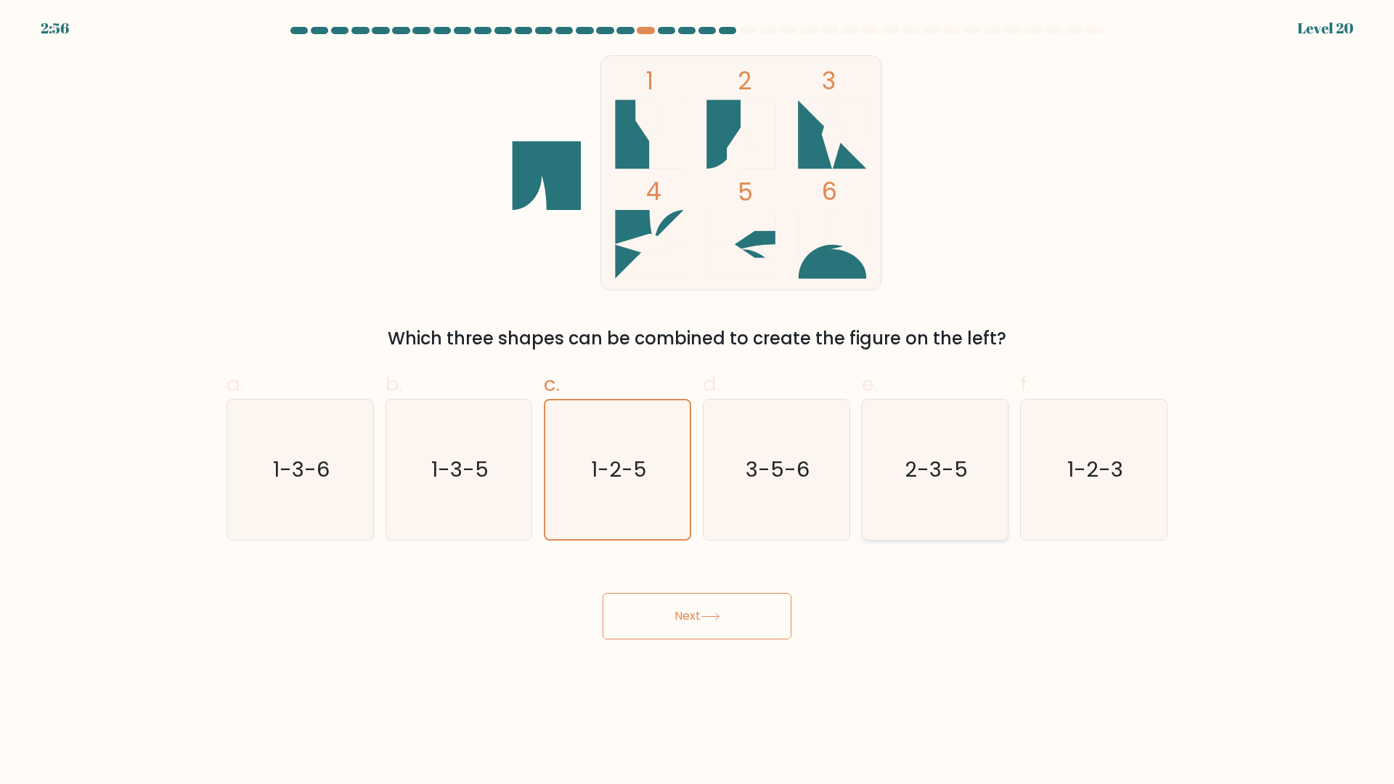
radio input "true"
click at [704, 630] on button "Next" at bounding box center [697, 616] width 189 height 46
click at [712, 614] on icon at bounding box center [711, 616] width 20 height 8
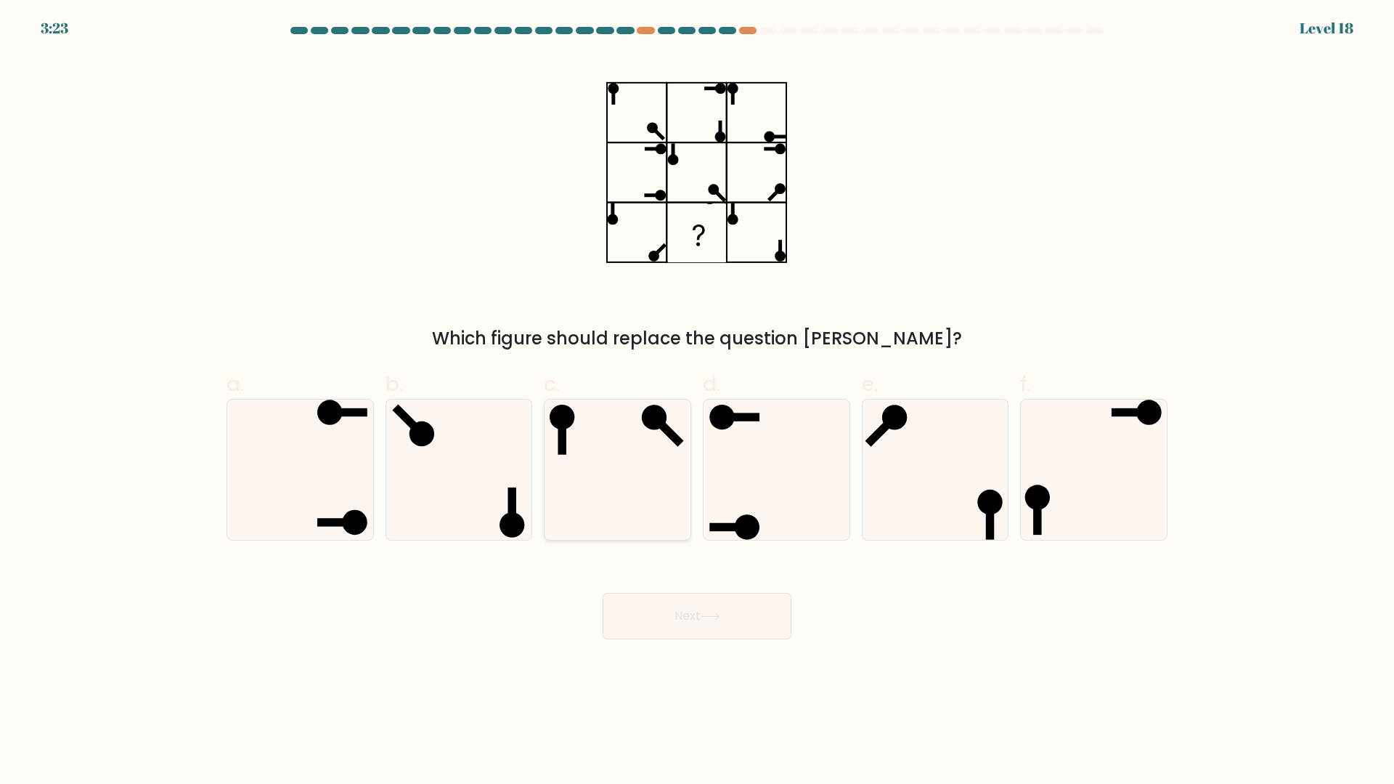
click at [643, 444] on icon at bounding box center [618, 469] width 140 height 140
click at [697, 402] on input "c." at bounding box center [697, 396] width 1 height 9
radio input "true"
click at [349, 455] on icon at bounding box center [300, 469] width 140 height 140
click at [697, 402] on input "a." at bounding box center [697, 396] width 1 height 9
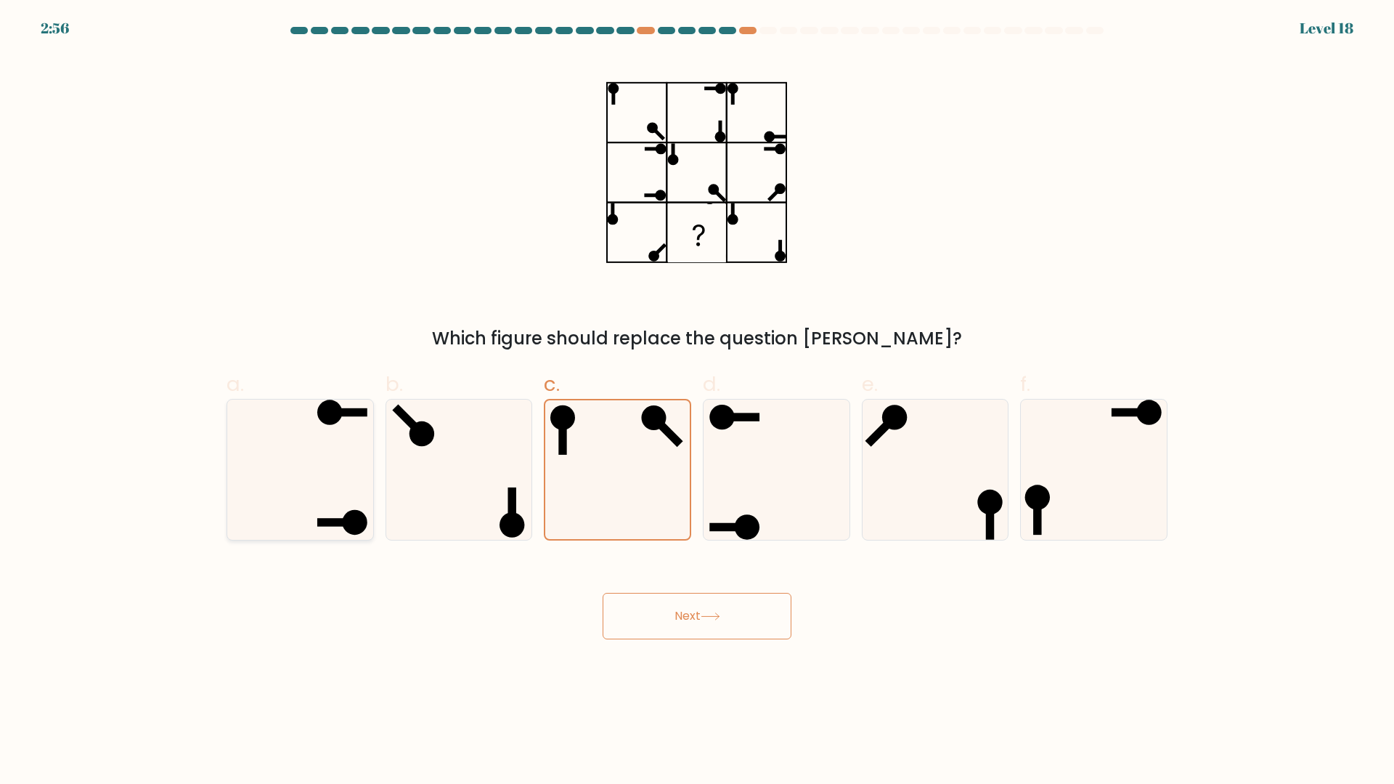
radio input "true"
click at [709, 627] on button "Next" at bounding box center [697, 616] width 189 height 46
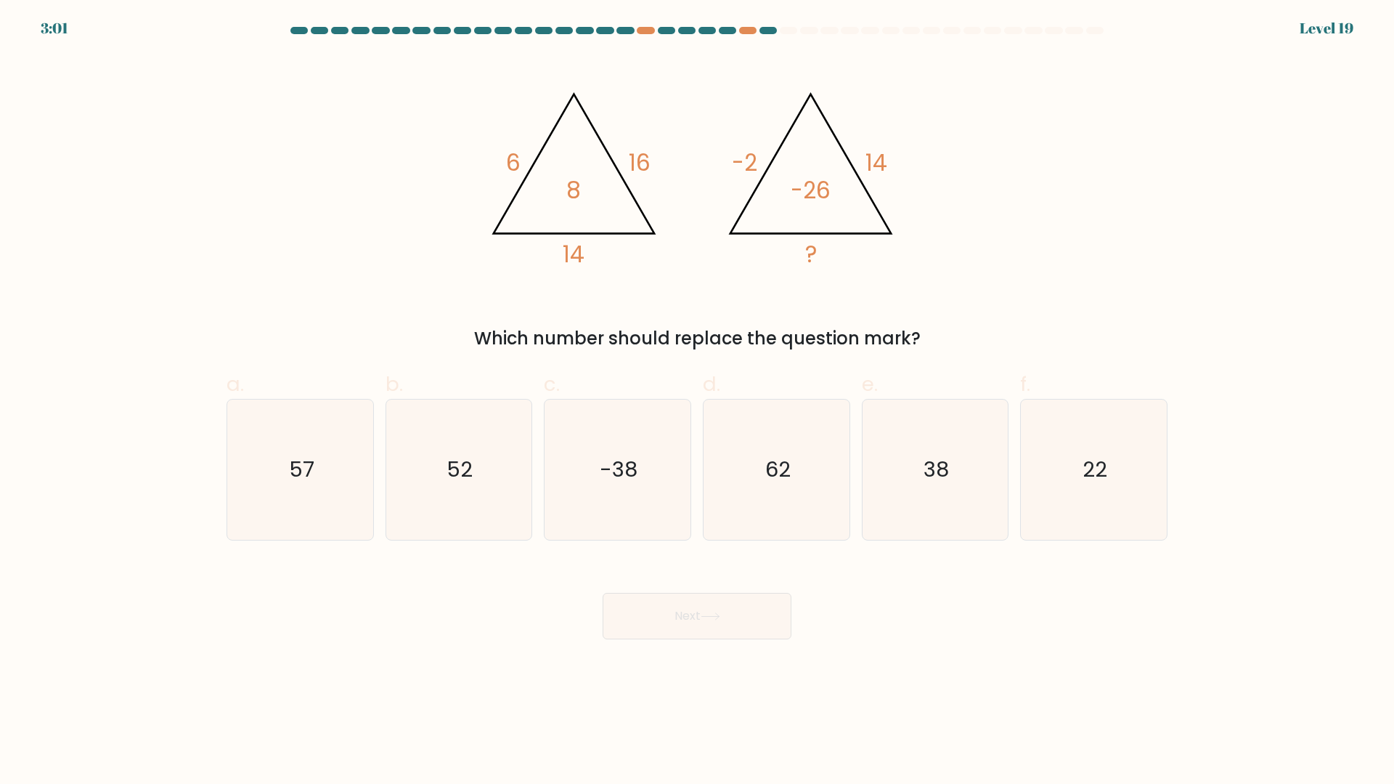
click at [787, 395] on label "d. 62" at bounding box center [776, 454] width 147 height 171
click at [698, 395] on input "d. 62" at bounding box center [697, 396] width 1 height 9
radio input "true"
click at [662, 501] on icon "-38" at bounding box center [618, 469] width 140 height 140
click at [697, 402] on input "c. -38" at bounding box center [697, 396] width 1 height 9
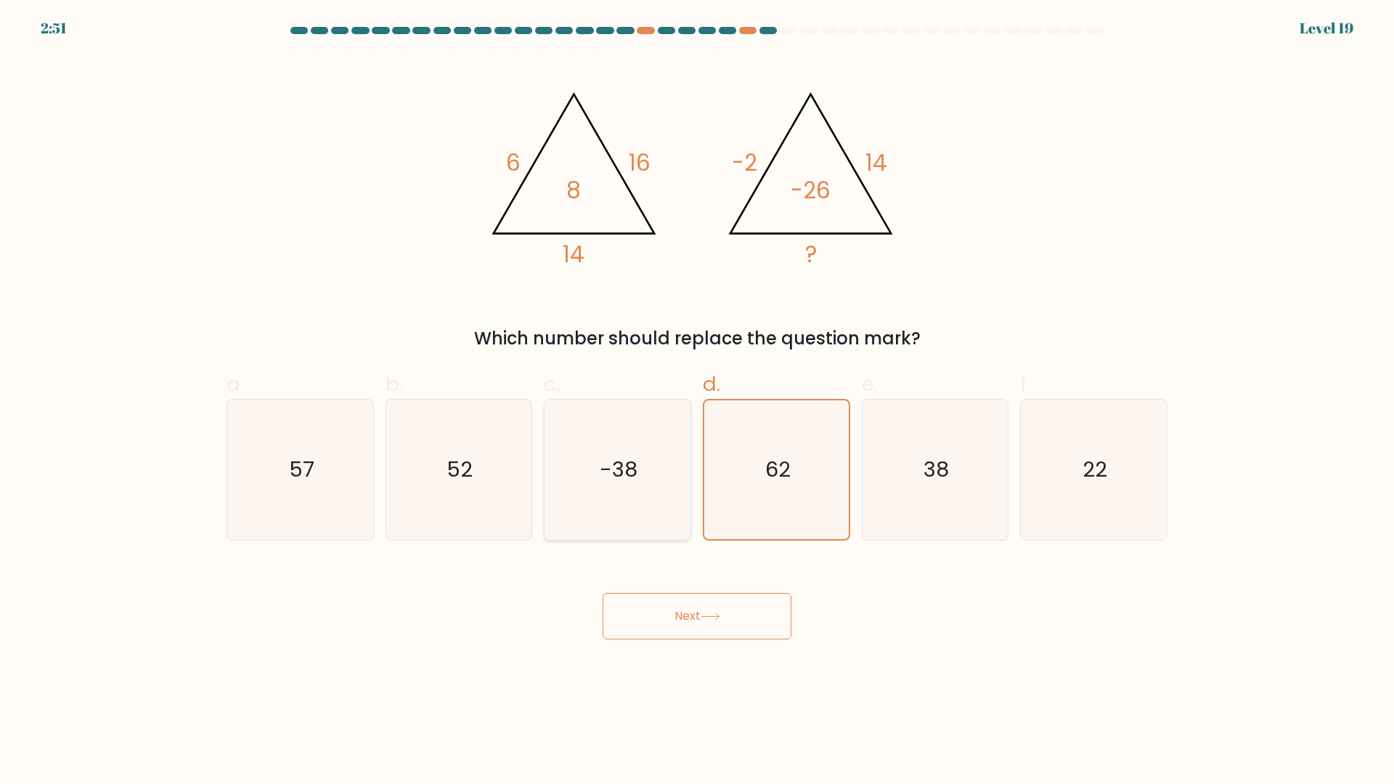
radio input "true"
click at [699, 627] on button "Next" at bounding box center [697, 616] width 189 height 46
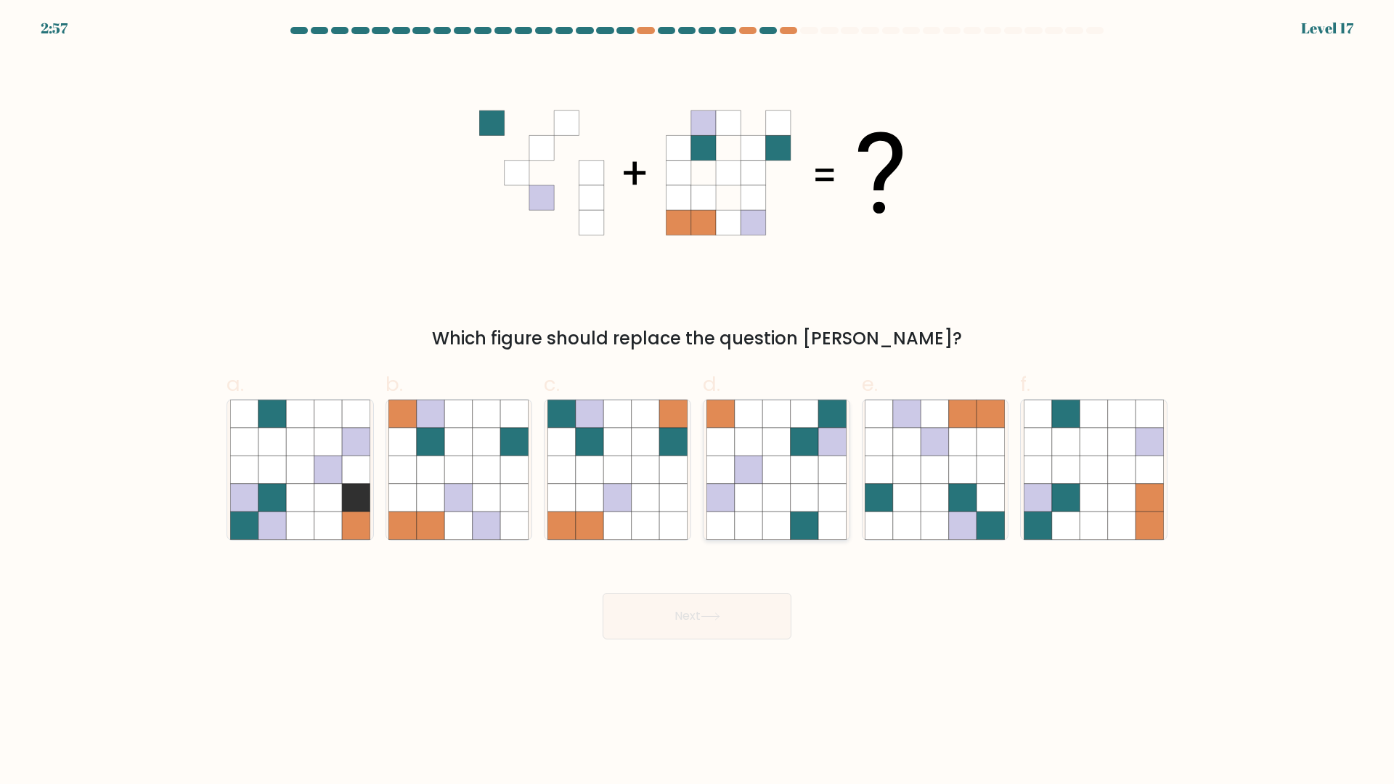
click at [836, 447] on icon at bounding box center [832, 442] width 28 height 28
click at [698, 402] on input "d." at bounding box center [697, 396] width 1 height 9
radio input "true"
click at [728, 601] on button "Next" at bounding box center [697, 616] width 189 height 46
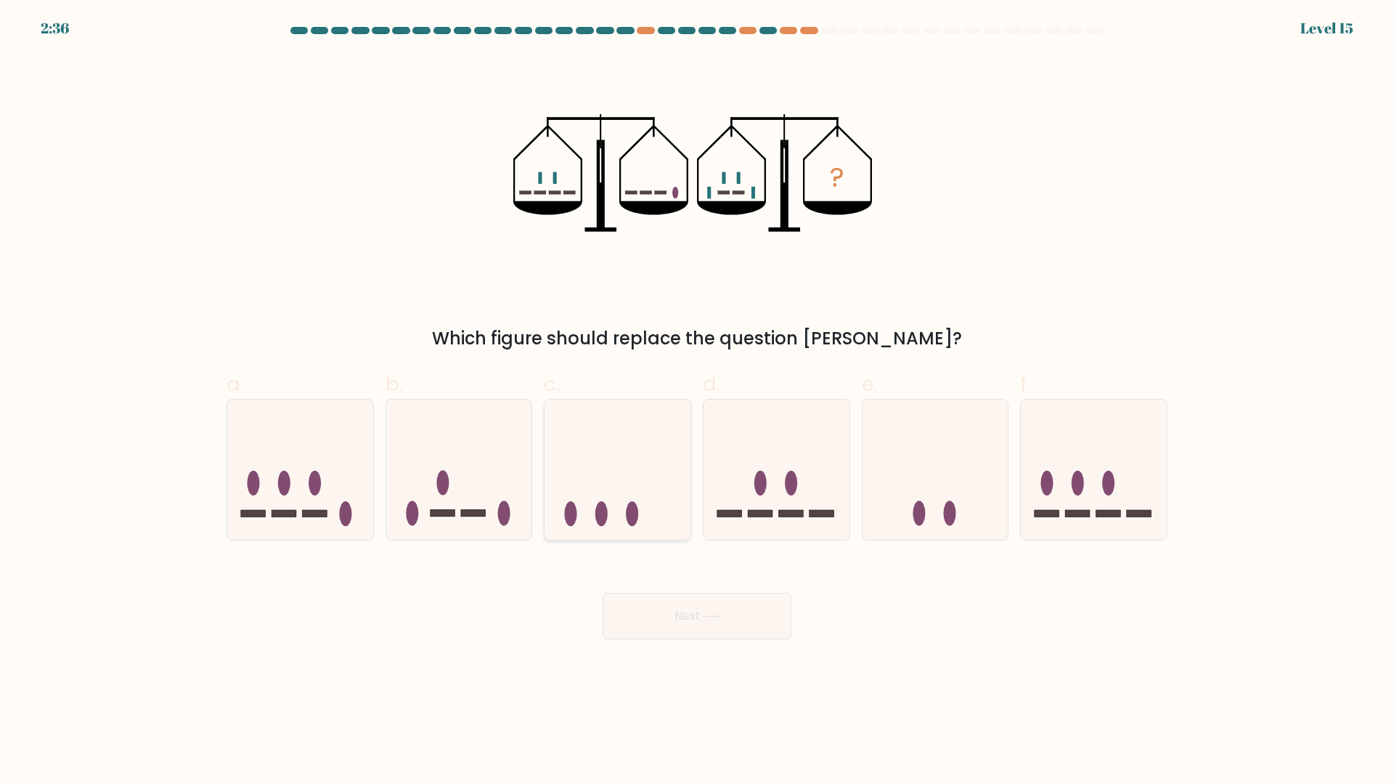
click at [685, 495] on icon at bounding box center [618, 469] width 146 height 121
click at [697, 402] on input "c." at bounding box center [697, 396] width 1 height 9
radio input "true"
click at [646, 619] on button "Next" at bounding box center [697, 616] width 189 height 46
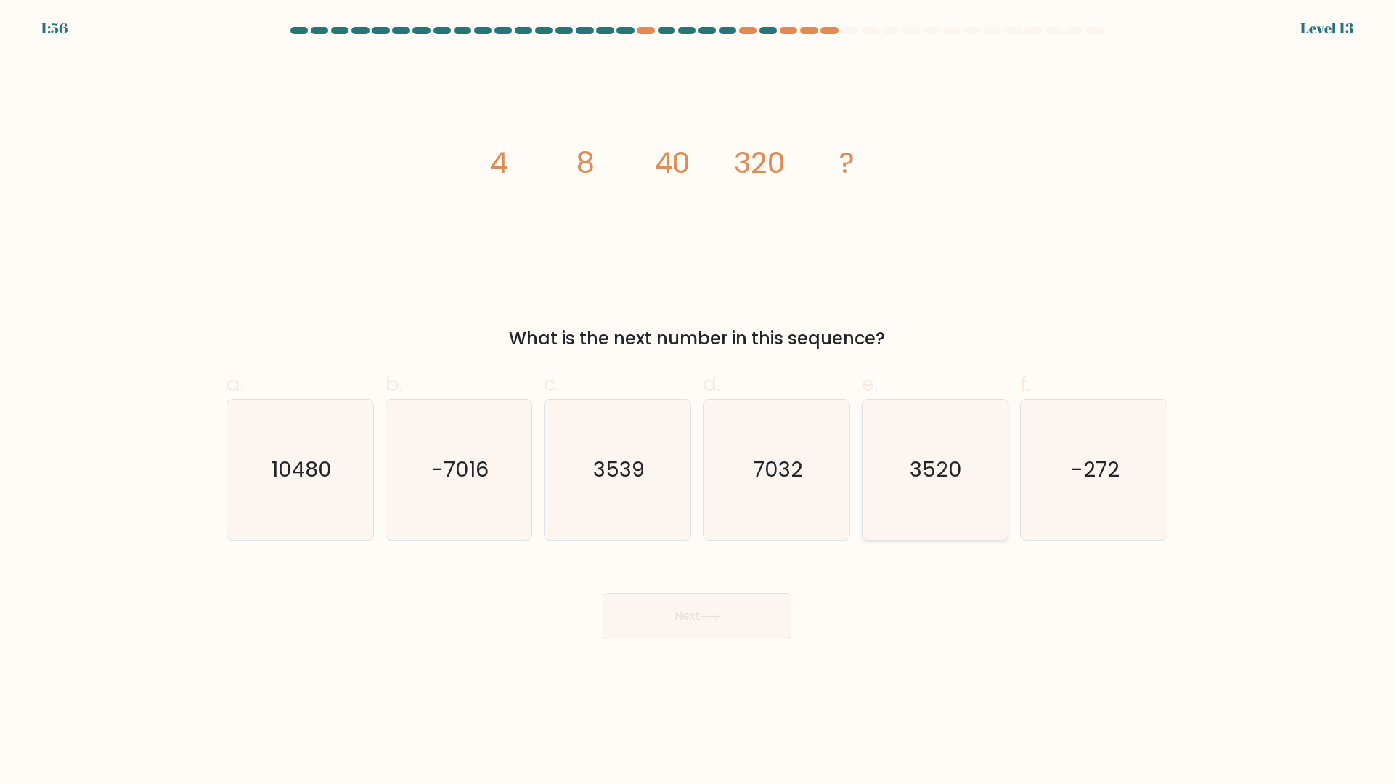
click at [896, 479] on icon "3520" at bounding box center [935, 469] width 140 height 140
click at [698, 402] on input "e. 3520" at bounding box center [697, 396] width 1 height 9
radio input "true"
click at [294, 486] on icon "10480" at bounding box center [300, 469] width 140 height 140
click at [697, 402] on input "a. 10480" at bounding box center [697, 396] width 1 height 9
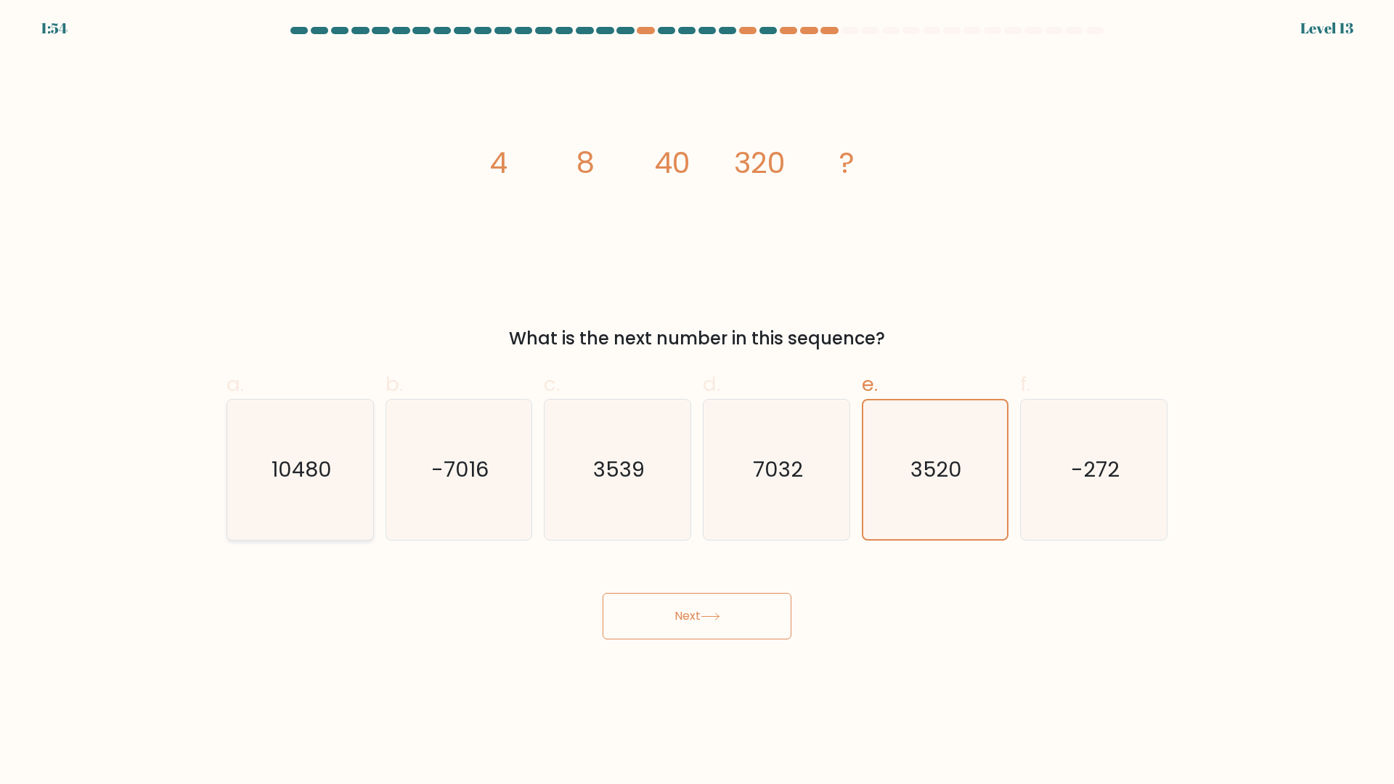
radio input "true"
click at [679, 617] on button "Next" at bounding box center [697, 616] width 189 height 46
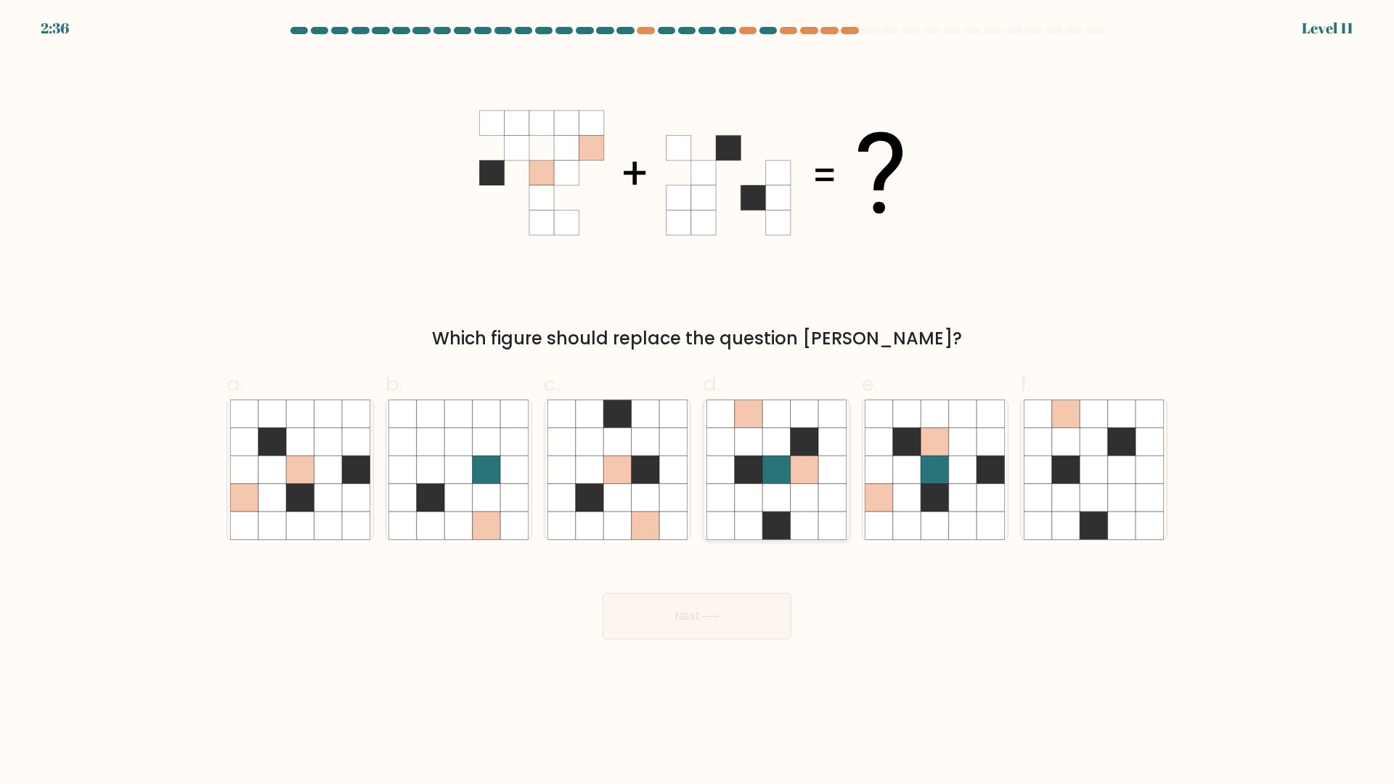
click at [759, 506] on icon at bounding box center [749, 498] width 28 height 28
click at [698, 402] on input "d." at bounding box center [697, 396] width 1 height 9
radio input "true"
click at [648, 455] on icon at bounding box center [646, 442] width 28 height 28
click at [697, 402] on input "c." at bounding box center [697, 396] width 1 height 9
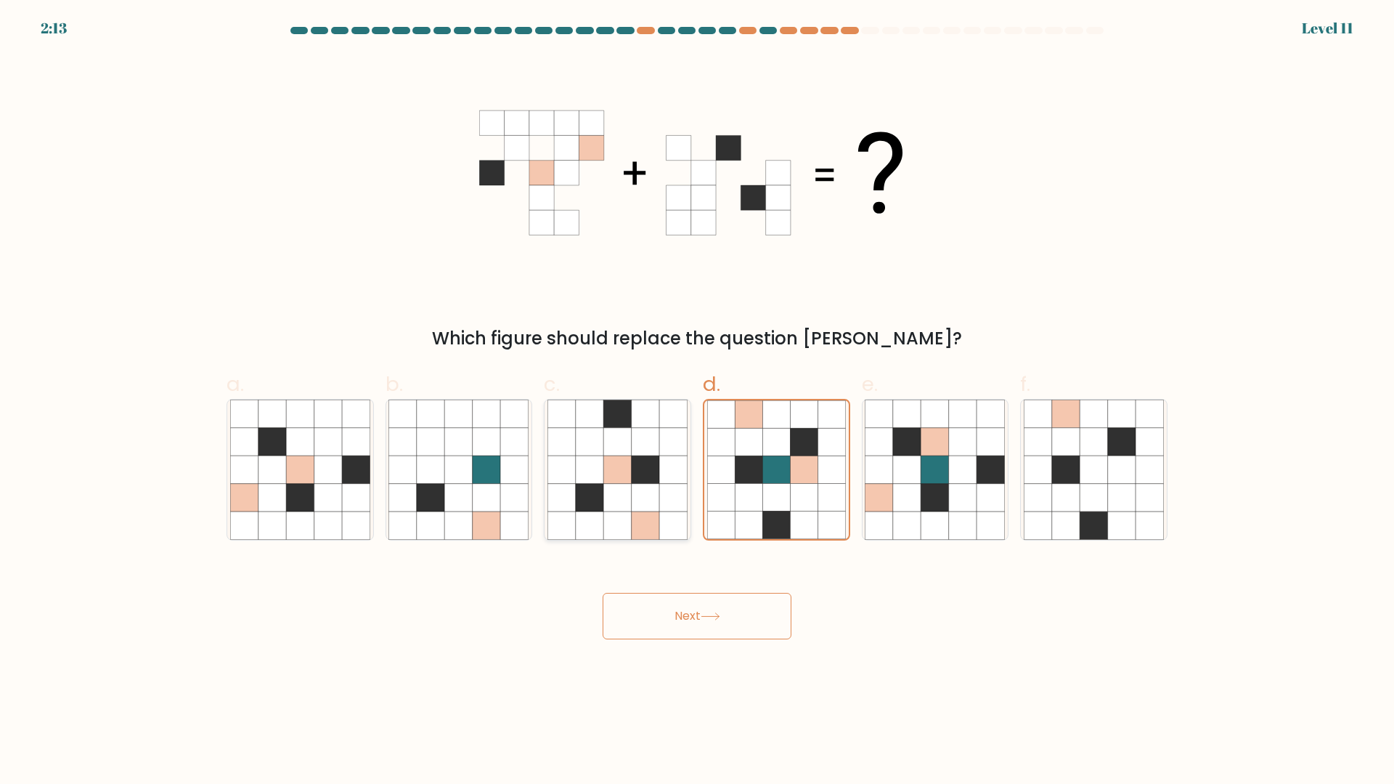
radio input "true"
click at [651, 620] on button "Next" at bounding box center [697, 616] width 189 height 46
click at [701, 625] on button "Next" at bounding box center [697, 616] width 189 height 46
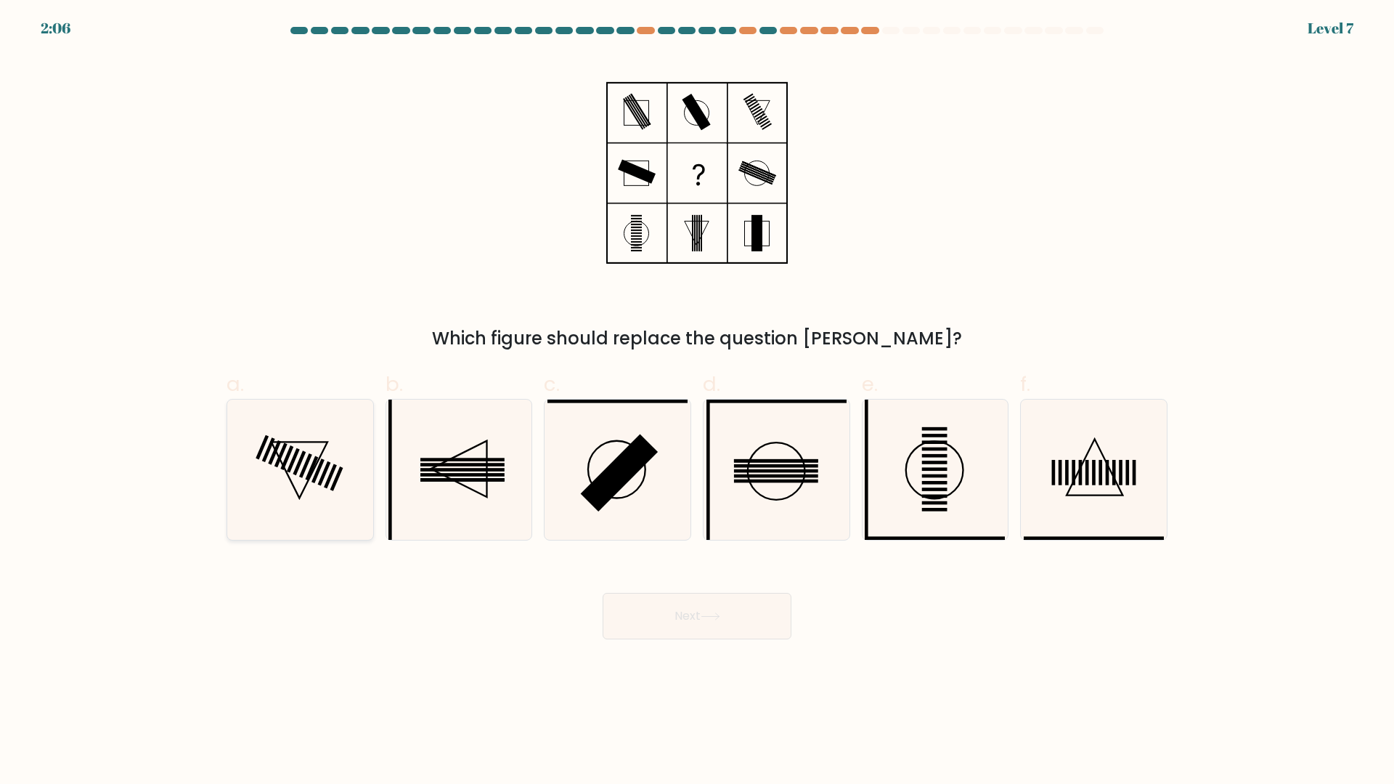
click at [365, 466] on icon at bounding box center [300, 469] width 140 height 140
click at [697, 402] on input "a." at bounding box center [697, 396] width 1 height 9
radio input "true"
click at [706, 611] on button "Next" at bounding box center [697, 616] width 189 height 46
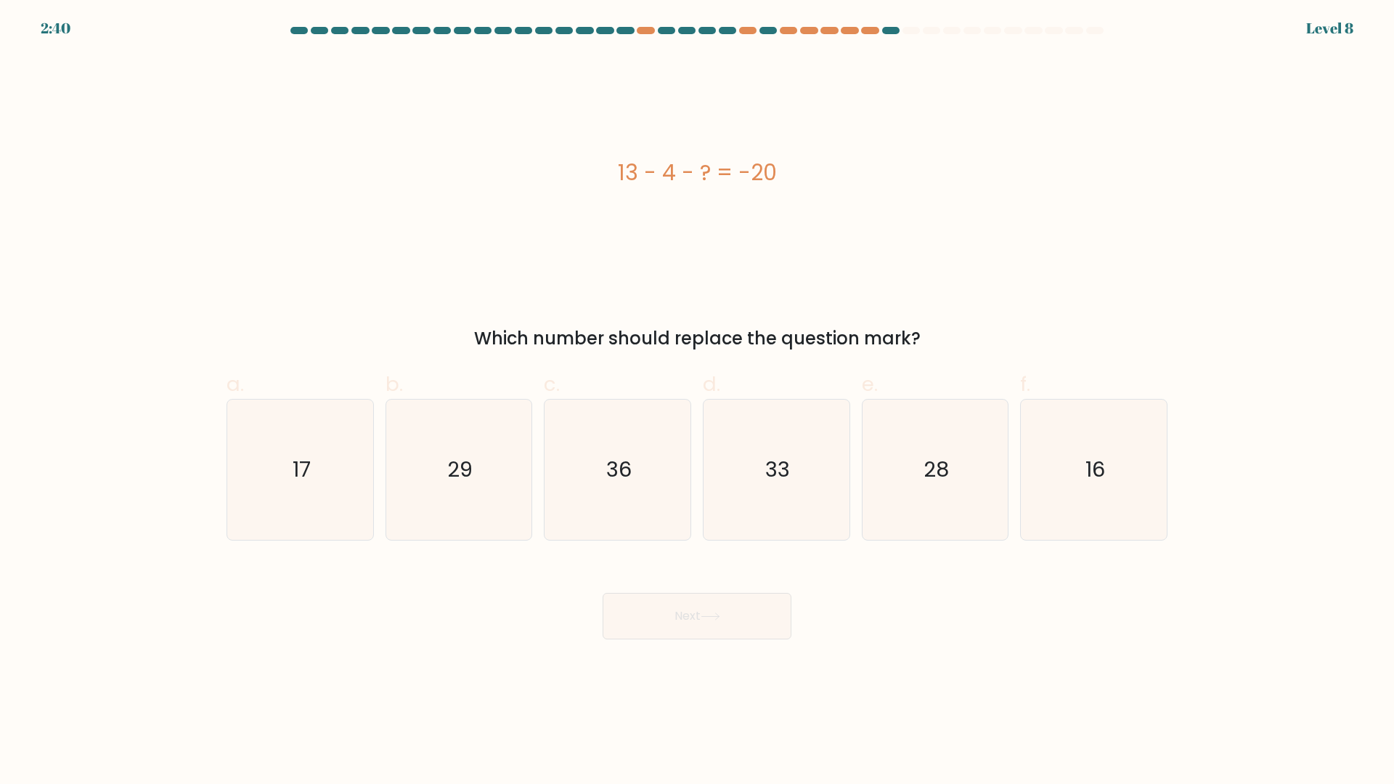
click at [706, 611] on button "Next" at bounding box center [697, 616] width 189 height 46
click at [505, 489] on icon "29" at bounding box center [458, 469] width 140 height 140
click at [697, 402] on input "b. 29" at bounding box center [697, 396] width 1 height 9
radio input "true"
click at [664, 632] on button "Next" at bounding box center [697, 616] width 189 height 46
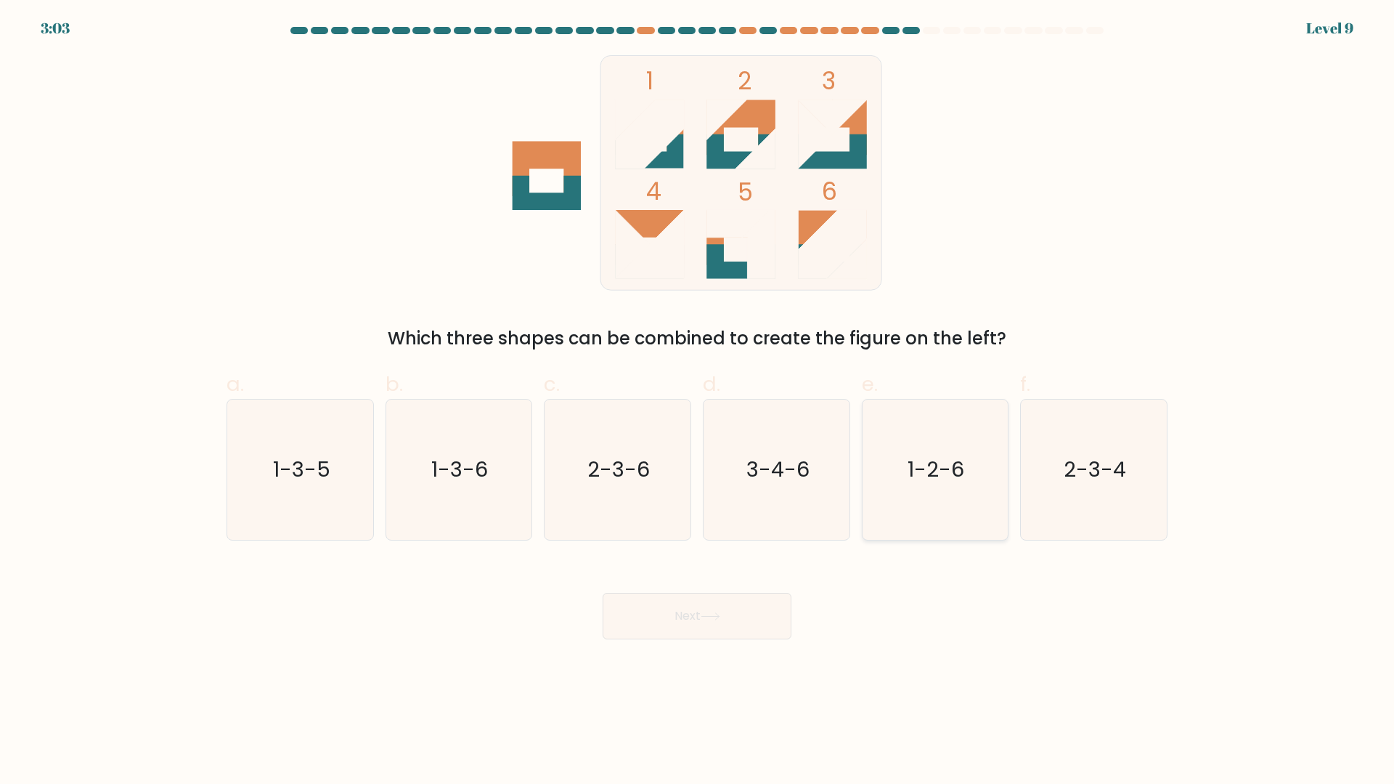
click at [941, 485] on icon "1-2-6" at bounding box center [935, 469] width 140 height 140
click at [698, 402] on input "e. 1-2-6" at bounding box center [697, 396] width 1 height 9
radio input "true"
click at [732, 604] on button "Next" at bounding box center [697, 616] width 189 height 46
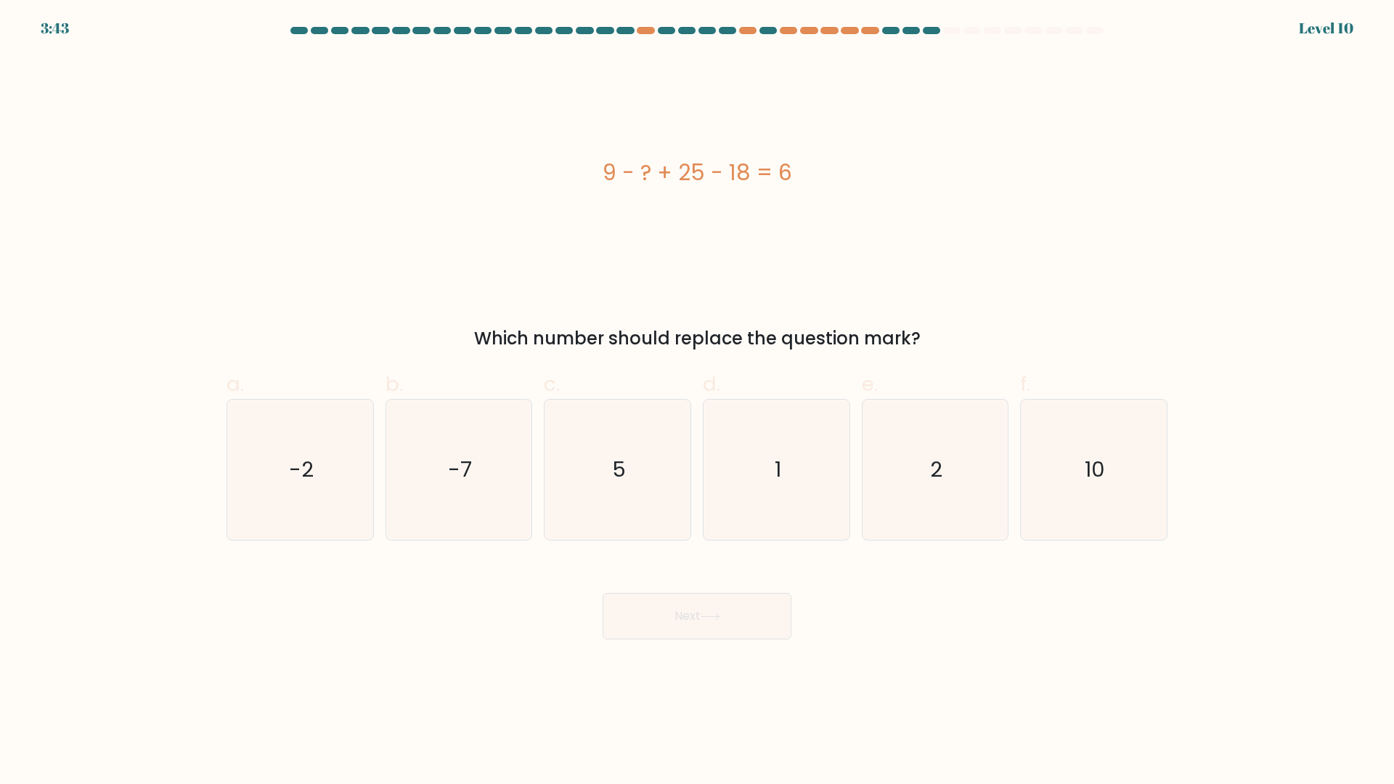
click at [732, 604] on button "Next" at bounding box center [697, 616] width 189 height 46
click at [1072, 423] on icon "10" at bounding box center [1094, 469] width 140 height 140
click at [698, 402] on input "f. 10" at bounding box center [697, 396] width 1 height 9
radio input "true"
click at [739, 619] on button "Next" at bounding box center [697, 616] width 189 height 46
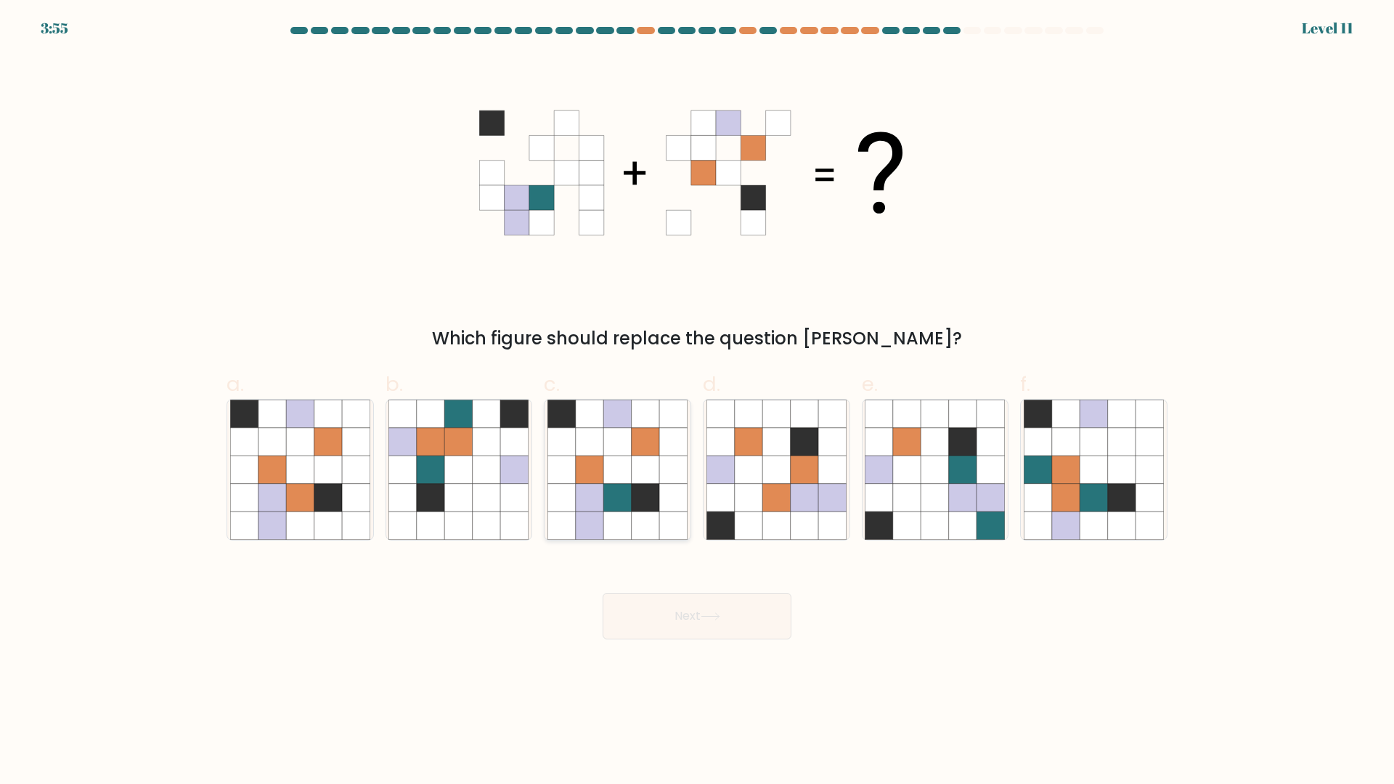
click at [649, 442] on icon at bounding box center [646, 442] width 28 height 28
click at [697, 402] on input "c." at bounding box center [697, 396] width 1 height 9
radio input "true"
click at [651, 602] on button "Next" at bounding box center [697, 616] width 189 height 46
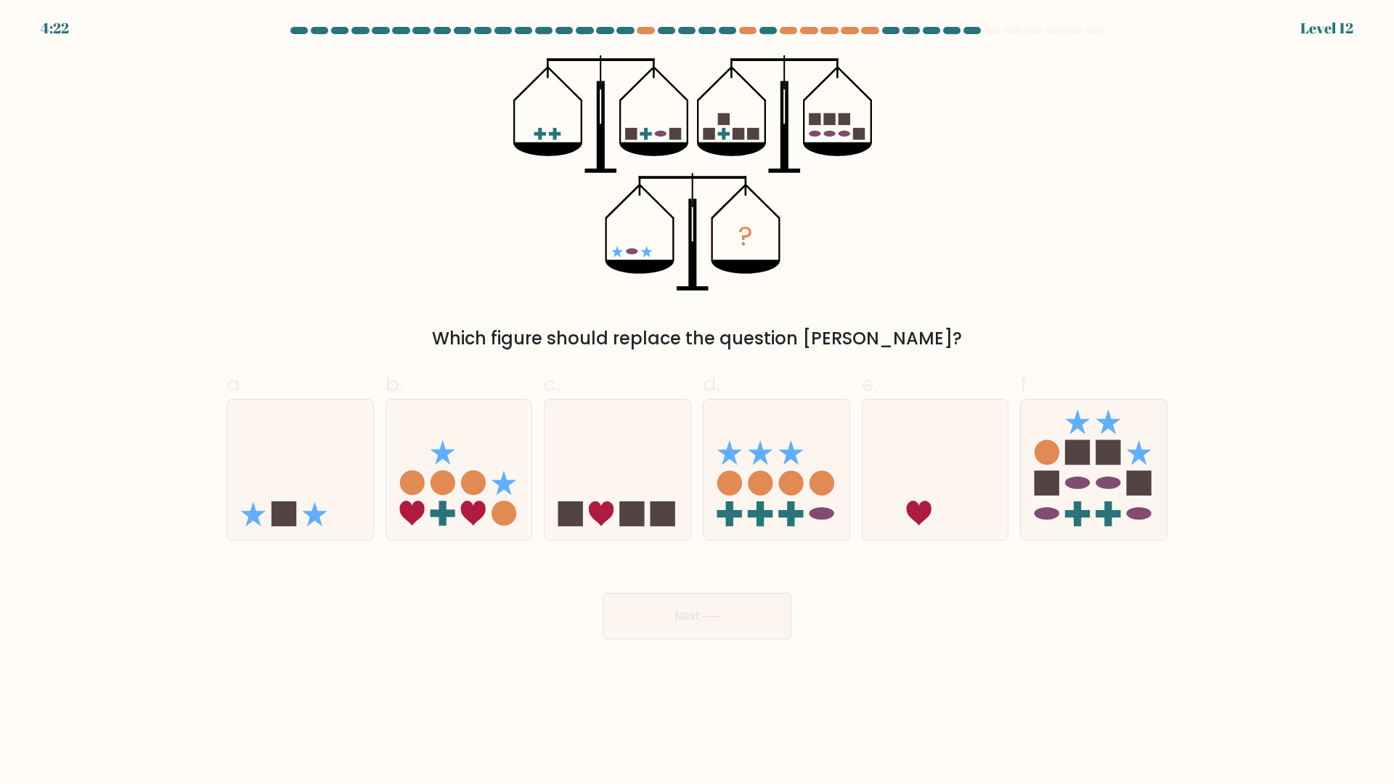
click at [1122, 150] on div "? Which figure should replace the question mark?" at bounding box center [697, 203] width 959 height 296
click at [465, 428] on icon at bounding box center [459, 469] width 146 height 121
click at [697, 402] on input "b." at bounding box center [697, 396] width 1 height 9
radio input "true"
click at [284, 477] on icon at bounding box center [300, 469] width 146 height 121
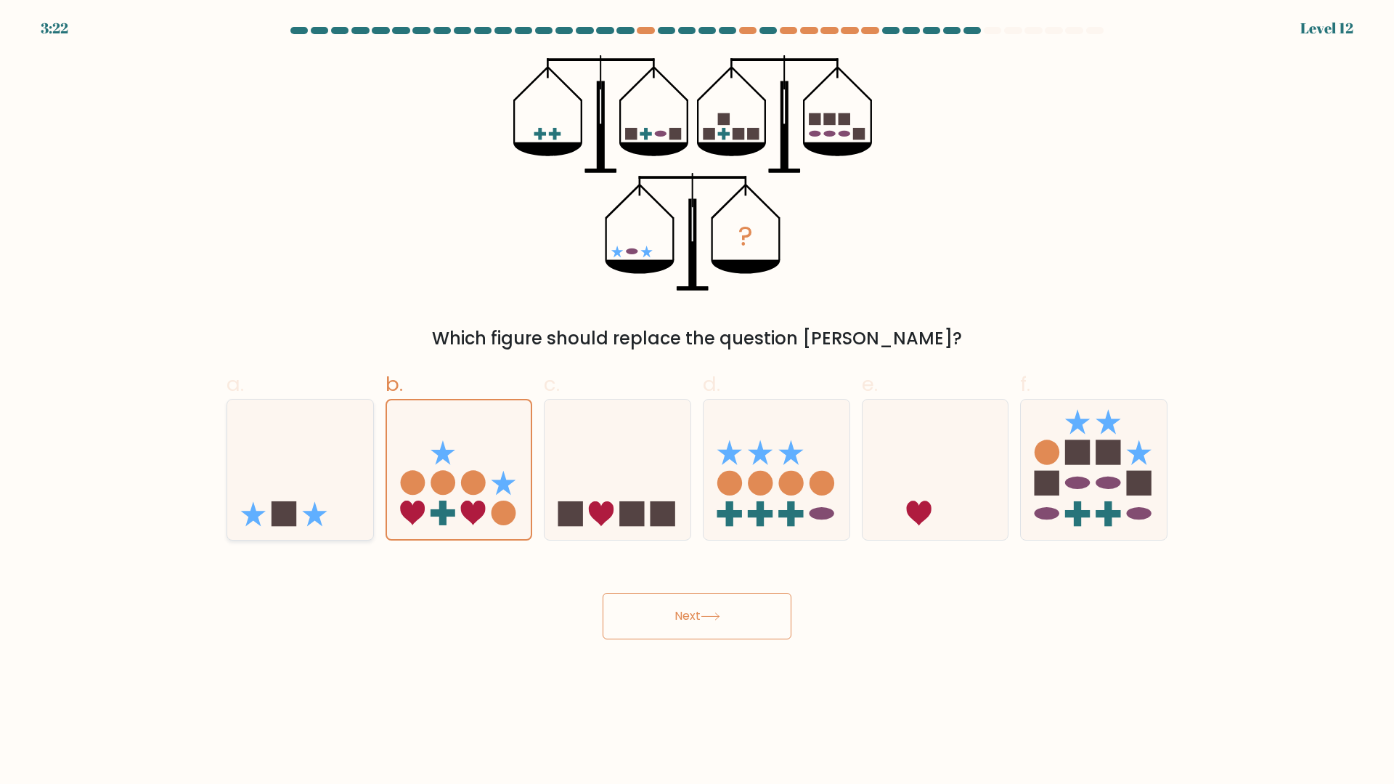
click at [697, 402] on input "a." at bounding box center [697, 396] width 1 height 9
radio input "true"
click at [445, 501] on rect at bounding box center [442, 513] width 7 height 25
click at [697, 402] on input "b." at bounding box center [697, 396] width 1 height 9
radio input "true"
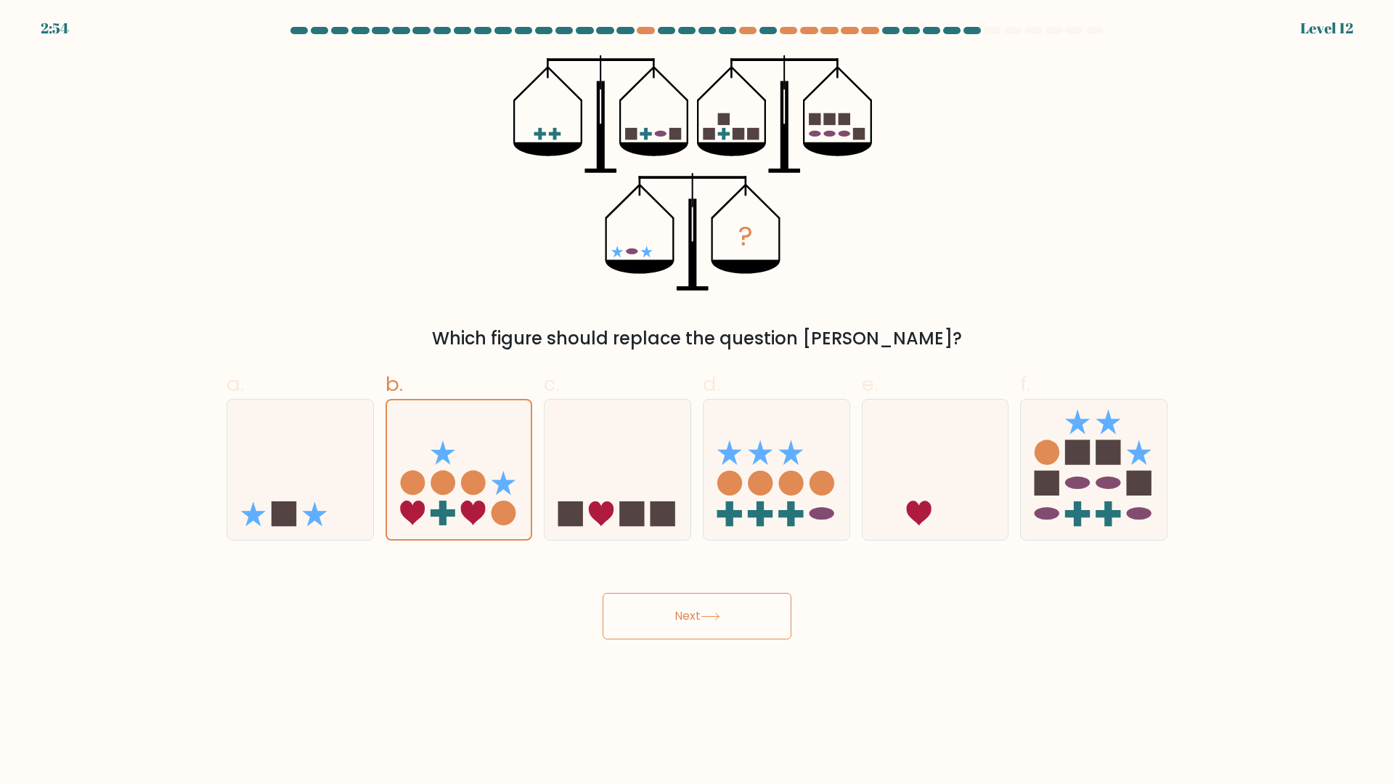
click at [693, 619] on button "Next" at bounding box center [697, 616] width 189 height 46
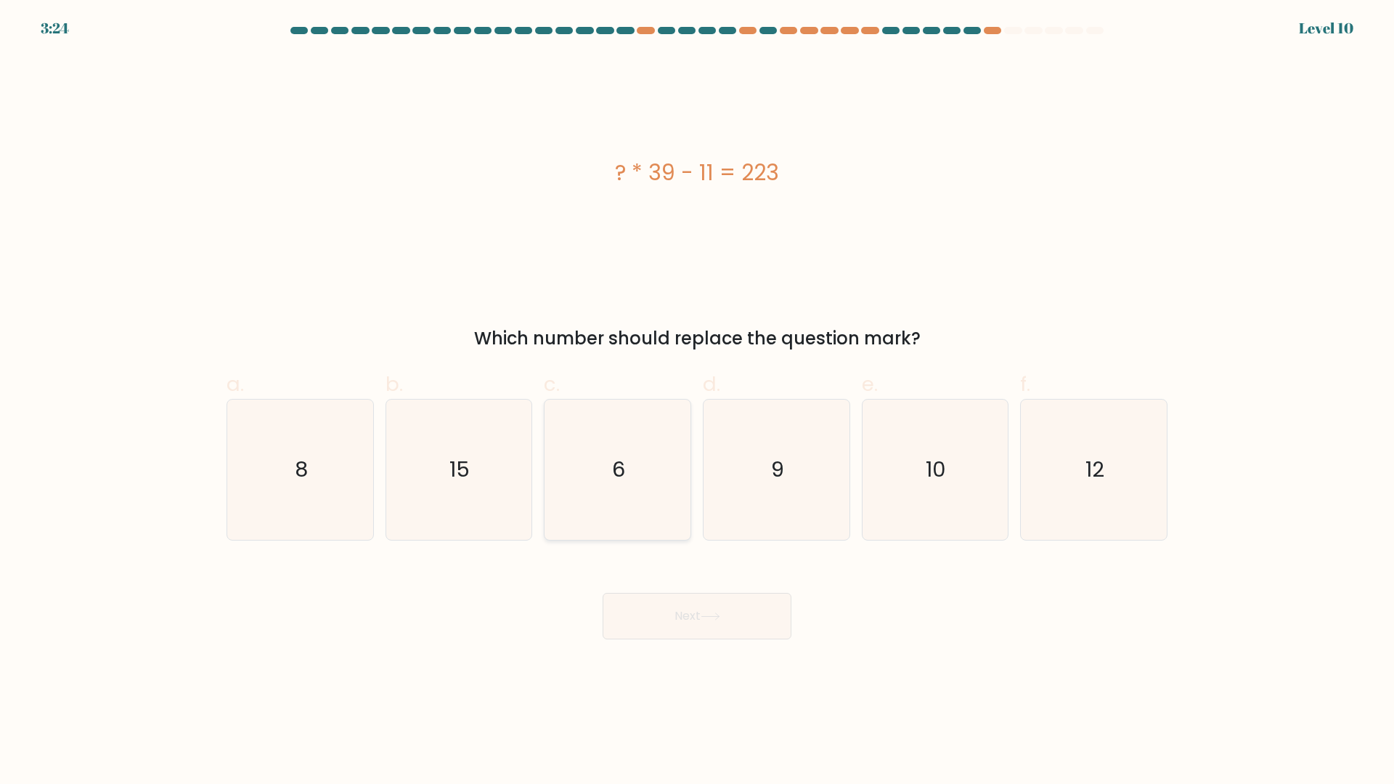
click at [670, 475] on icon "6" at bounding box center [618, 469] width 140 height 140
click at [697, 402] on input "c. 6" at bounding box center [697, 396] width 1 height 9
radio input "true"
click at [692, 646] on body "3:24 Level 10 8" at bounding box center [697, 392] width 1394 height 784
click at [688, 632] on button "Next" at bounding box center [697, 616] width 189 height 46
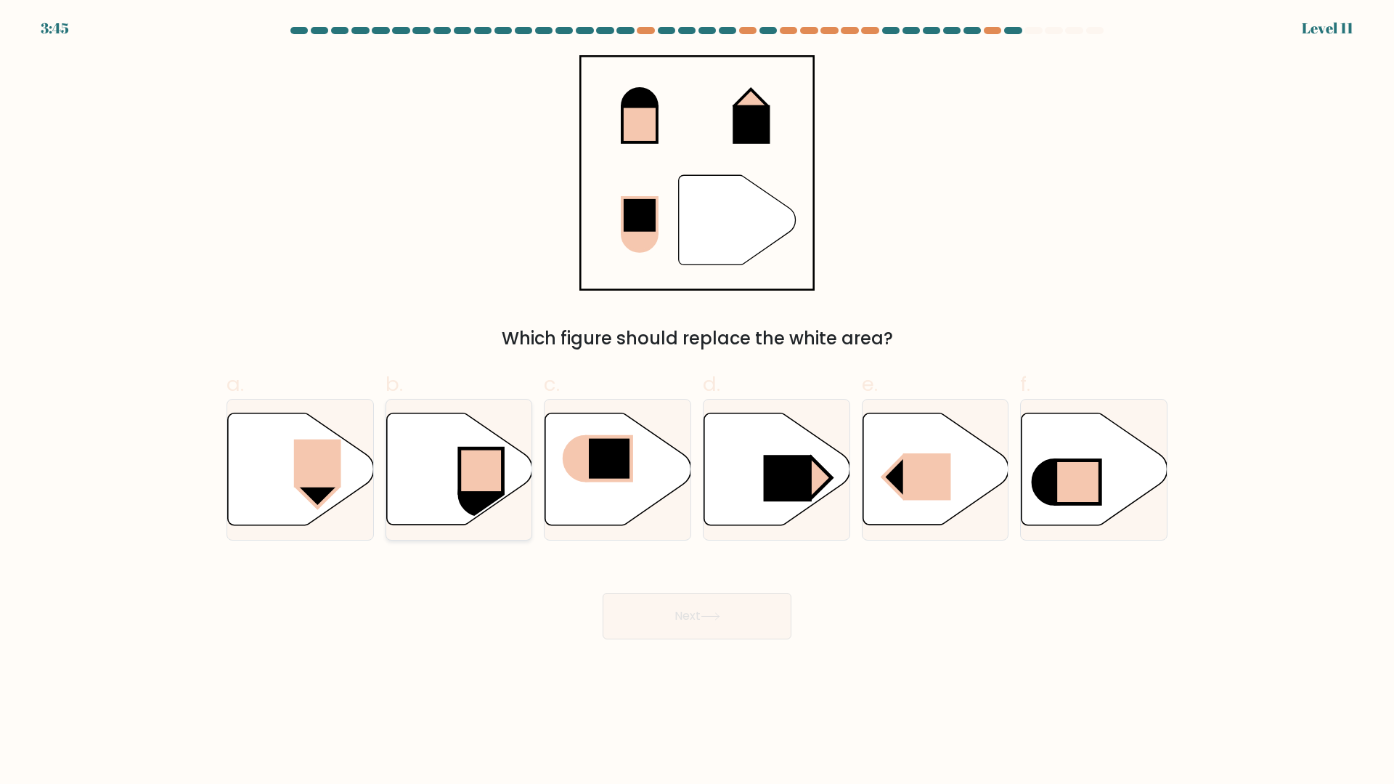
click at [476, 492] on rect at bounding box center [482, 470] width 44 height 44
click at [697, 402] on input "b." at bounding box center [697, 396] width 1 height 9
radio input "true"
click at [298, 434] on icon at bounding box center [301, 469] width 146 height 112
click at [697, 402] on input "a." at bounding box center [697, 396] width 1 height 9
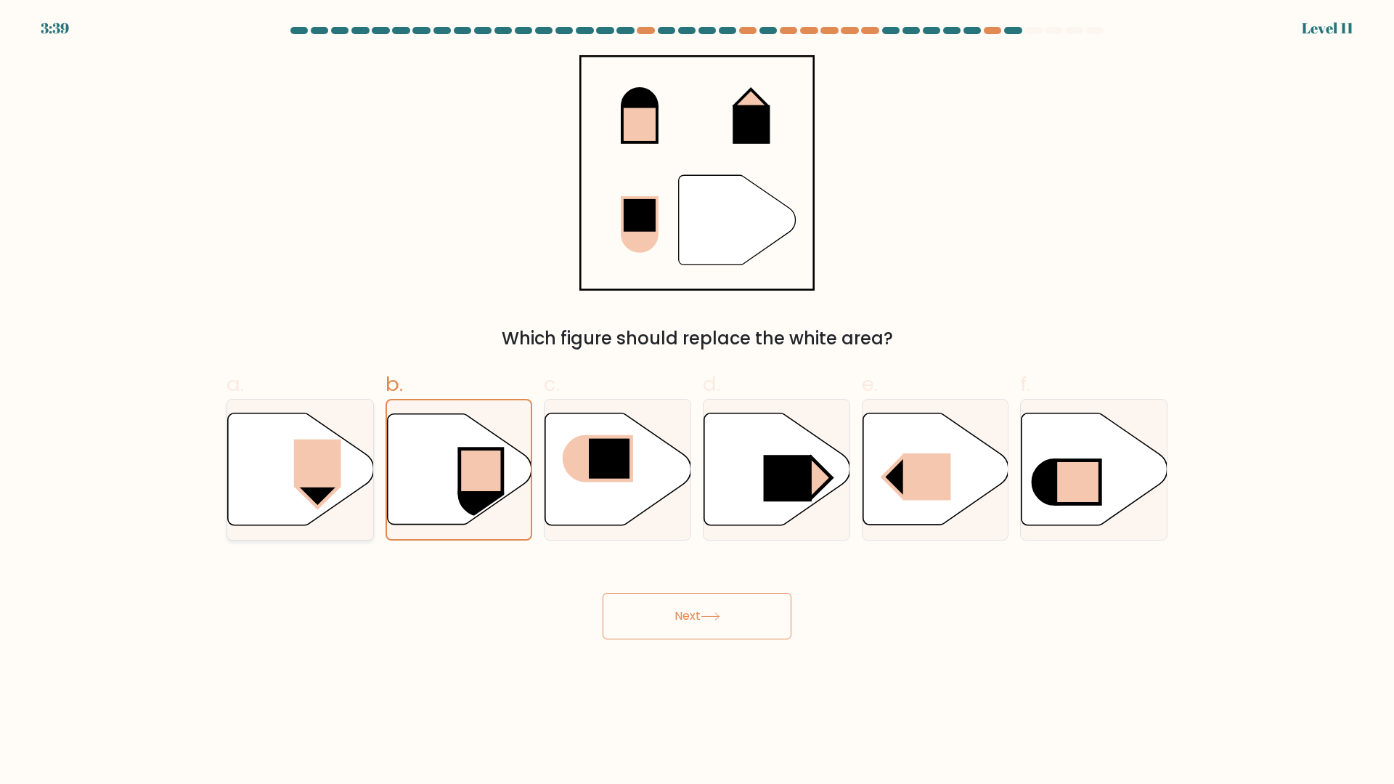
radio input "true"
click at [714, 632] on button "Next" at bounding box center [697, 616] width 189 height 46
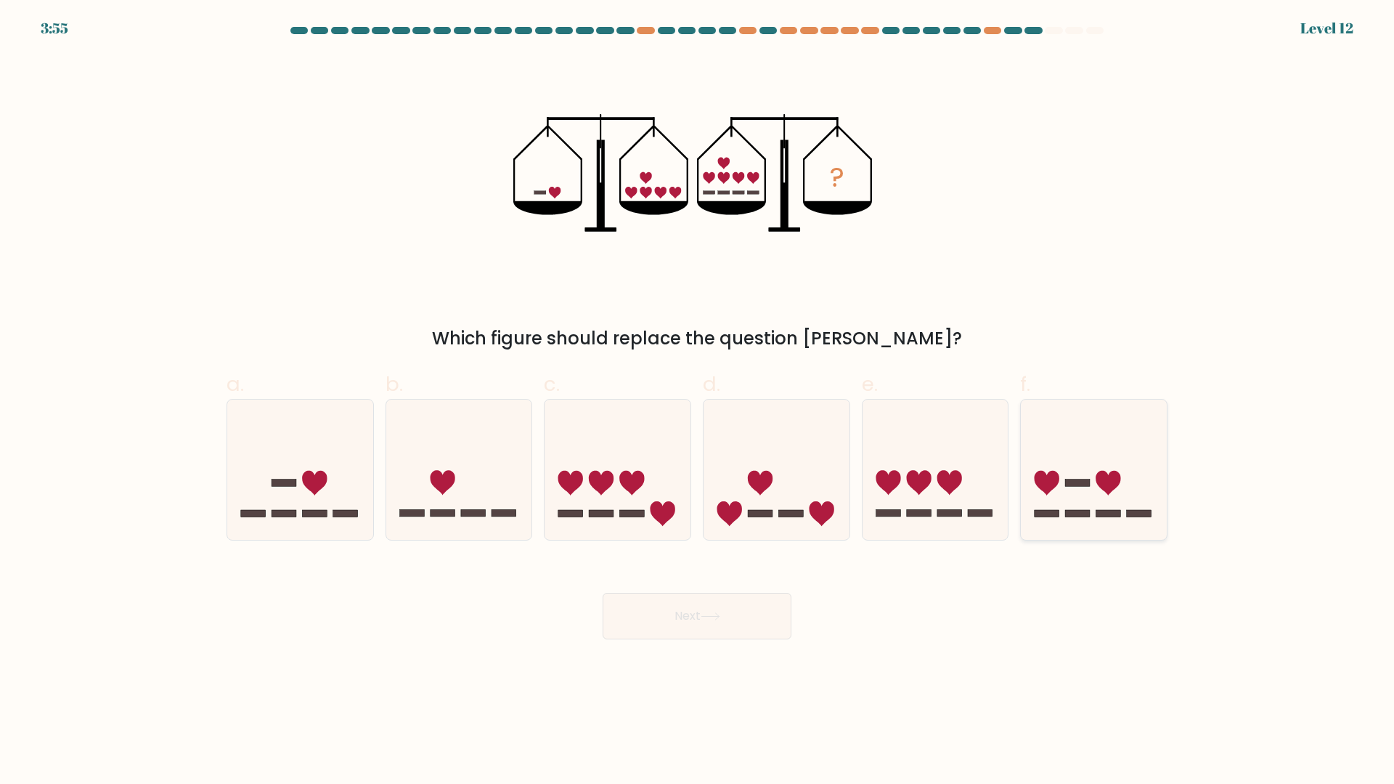
click at [1142, 453] on icon at bounding box center [1094, 469] width 146 height 121
click at [698, 402] on input "f." at bounding box center [697, 396] width 1 height 9
radio input "true"
click at [610, 476] on icon at bounding box center [601, 483] width 25 height 25
click at [697, 402] on input "c." at bounding box center [697, 396] width 1 height 9
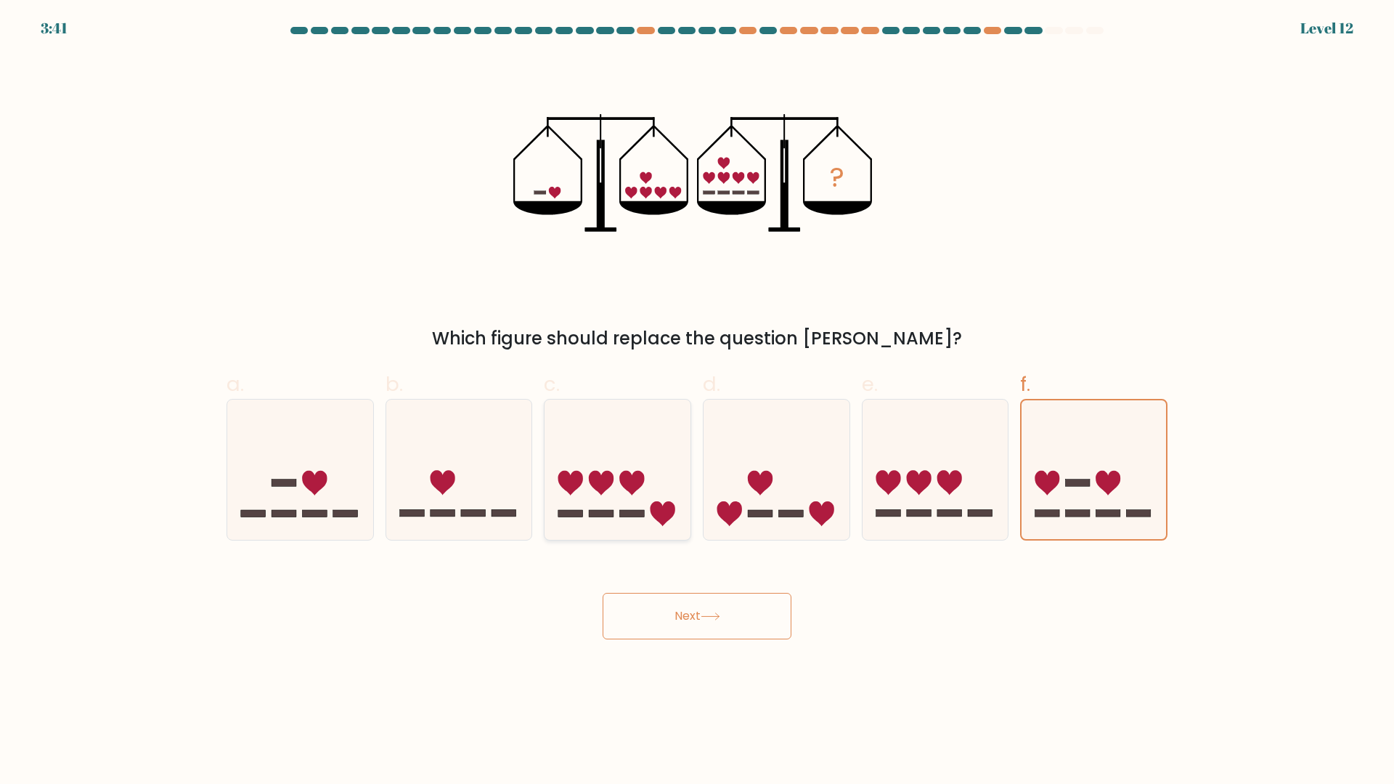
radio input "true"
click at [258, 462] on icon at bounding box center [300, 469] width 146 height 121
click at [697, 402] on input "a." at bounding box center [697, 396] width 1 height 9
radio input "true"
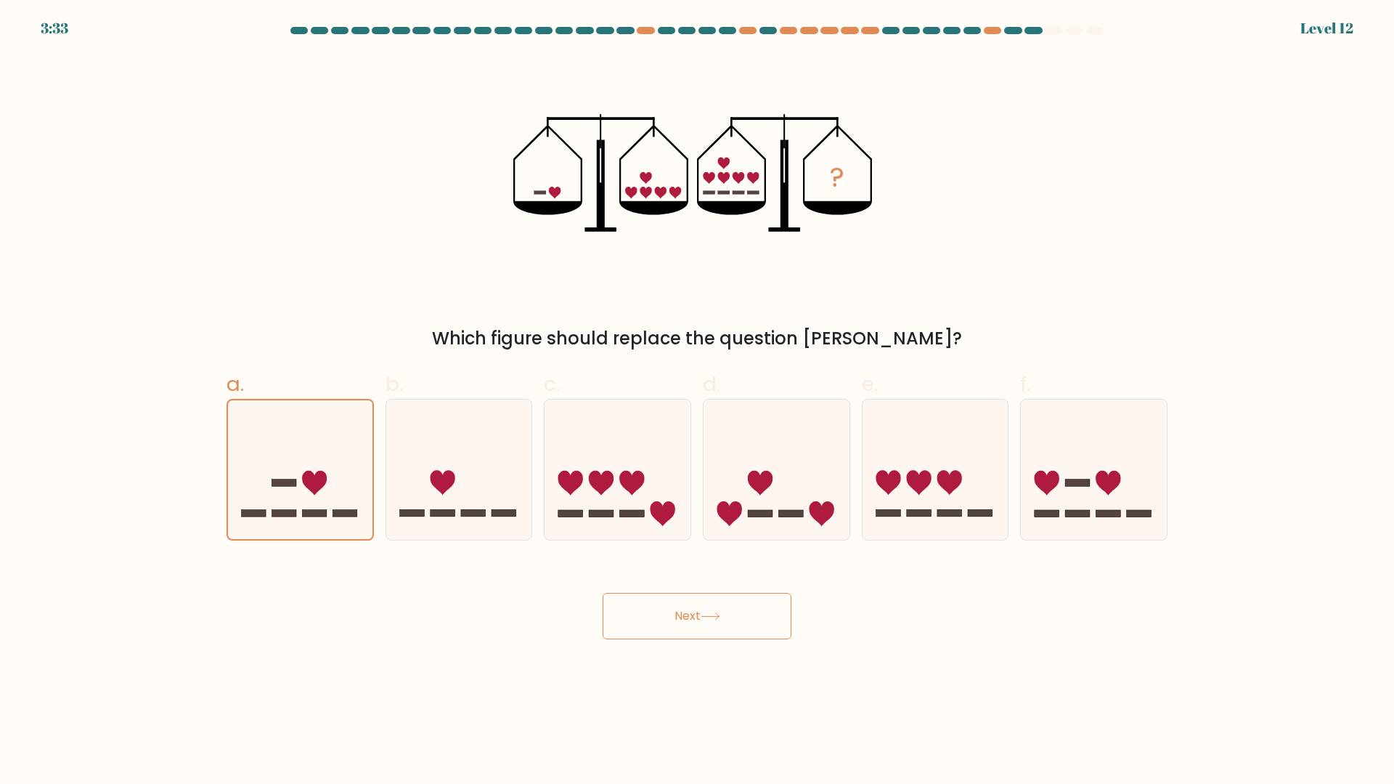
click at [784, 606] on button "Next" at bounding box center [697, 616] width 189 height 46
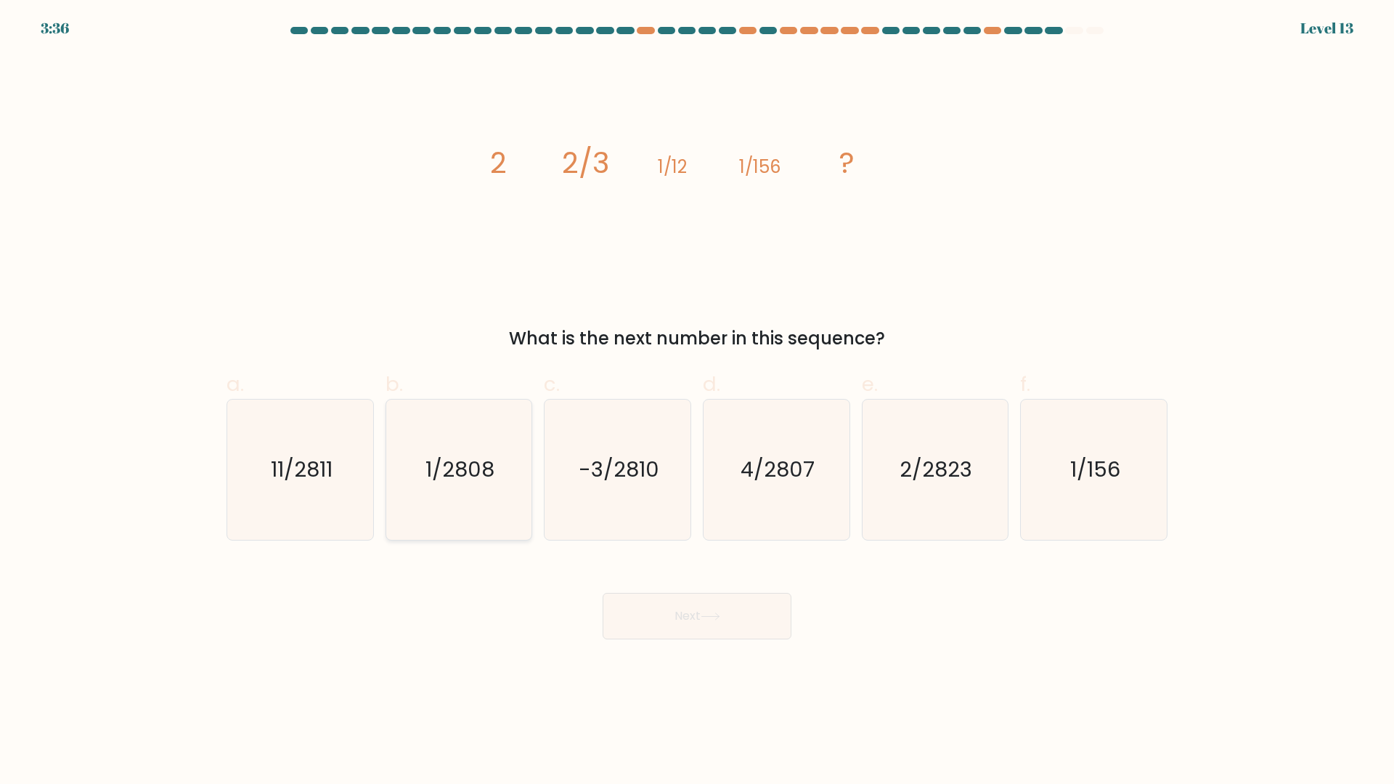
click at [484, 449] on icon "1/2808" at bounding box center [458, 469] width 140 height 140
click at [697, 402] on input "b. 1/2808" at bounding box center [697, 396] width 1 height 9
radio input "true"
click at [684, 612] on button "Next" at bounding box center [697, 616] width 189 height 46
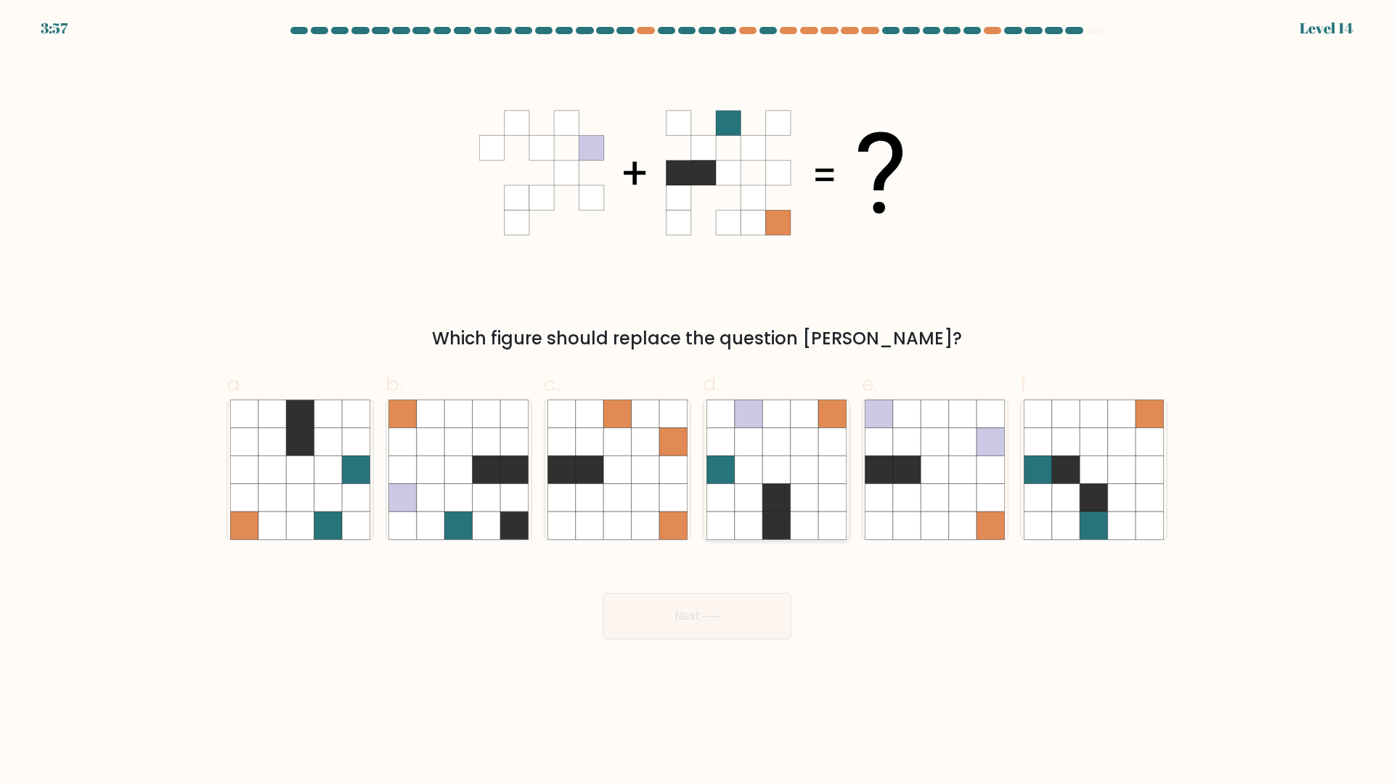
click at [813, 449] on icon at bounding box center [805, 442] width 28 height 28
click at [698, 402] on input "d." at bounding box center [697, 396] width 1 height 9
radio input "true"
click at [696, 602] on button "Next" at bounding box center [697, 616] width 189 height 46
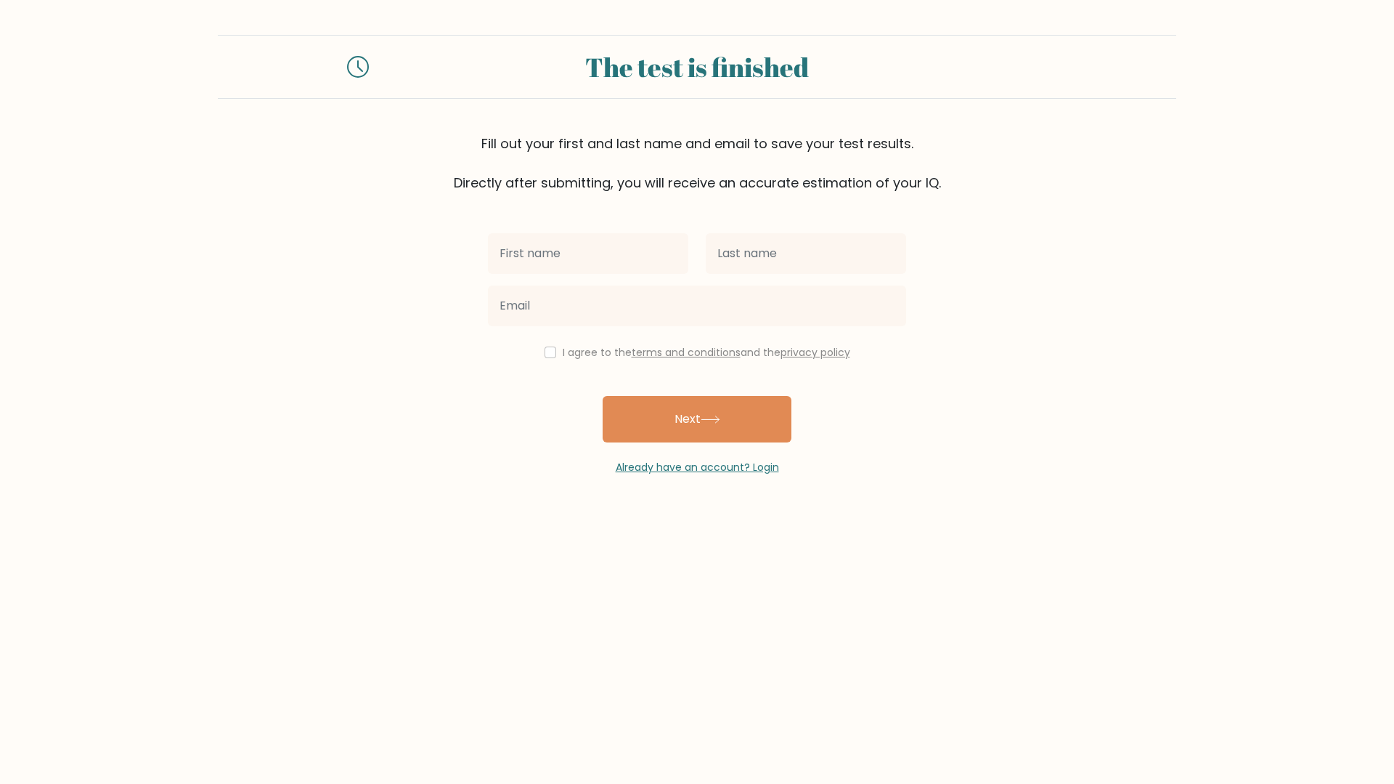
click at [543, 272] on input "text" at bounding box center [588, 253] width 200 height 41
type input "kabir"
click at [793, 256] on input "text" at bounding box center [806, 253] width 200 height 41
type input "ellahi"
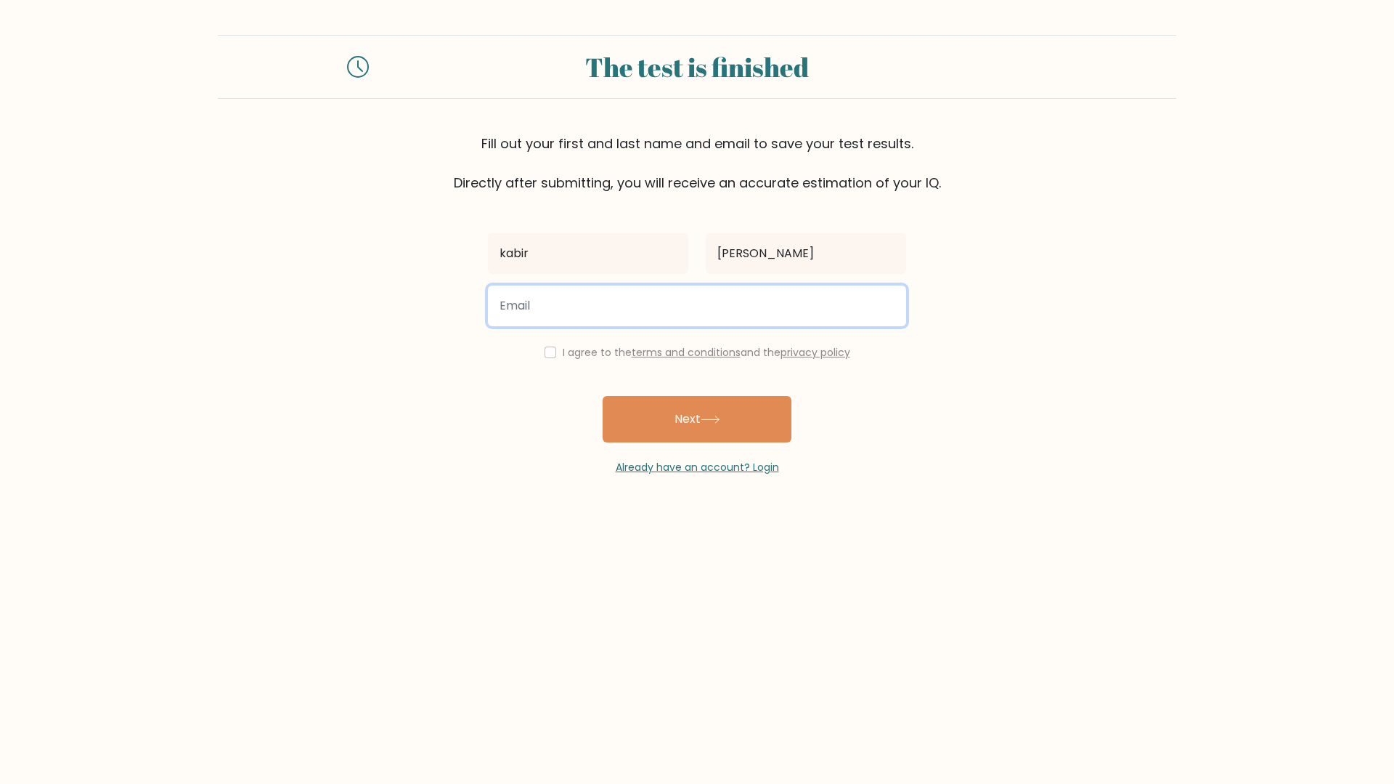
click at [696, 306] on input "email" at bounding box center [697, 305] width 418 height 41
type input "kabirellahi@gmail.com"
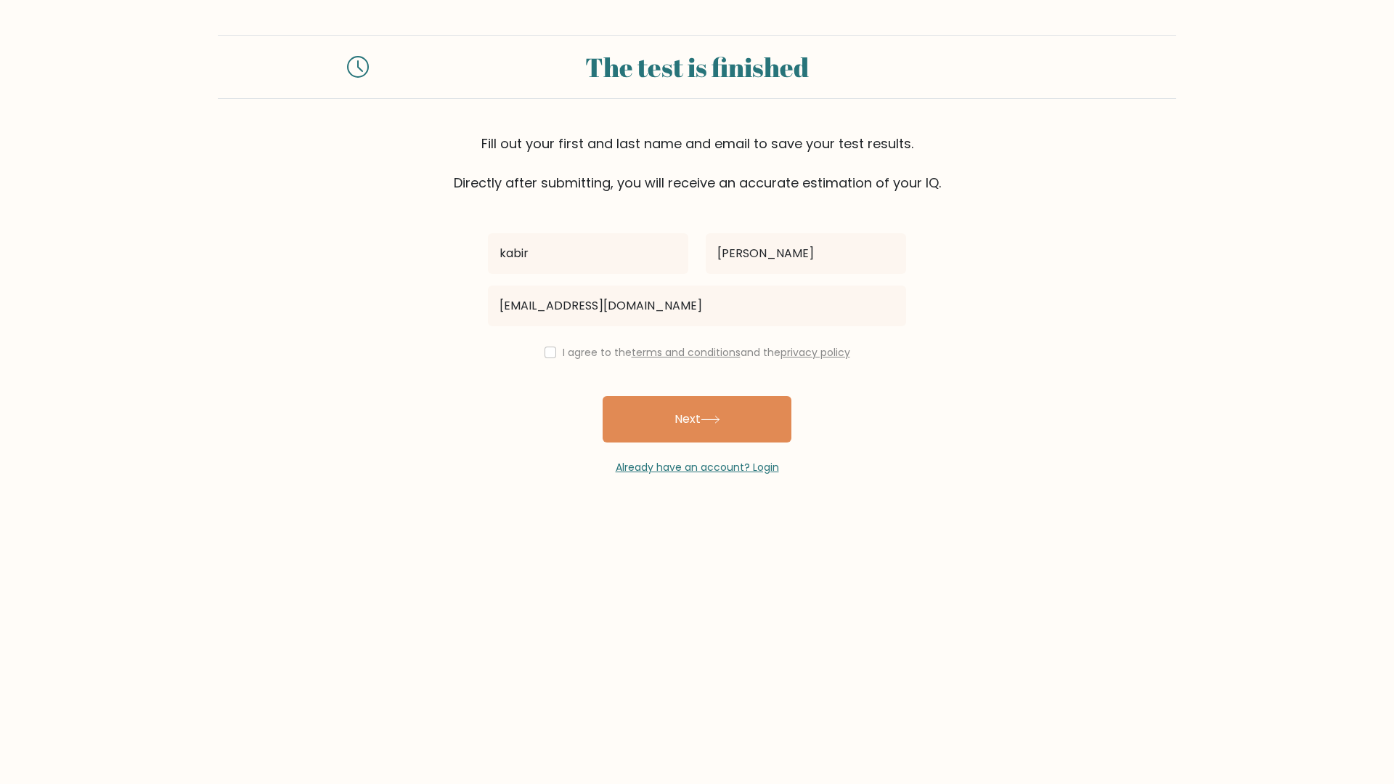
click at [563, 356] on label "I agree to the terms and conditions and the privacy policy" at bounding box center [707, 352] width 288 height 15
click at [546, 356] on input "checkbox" at bounding box center [551, 352] width 12 height 12
checkbox input "true"
click at [619, 396] on button "Next" at bounding box center [697, 419] width 189 height 46
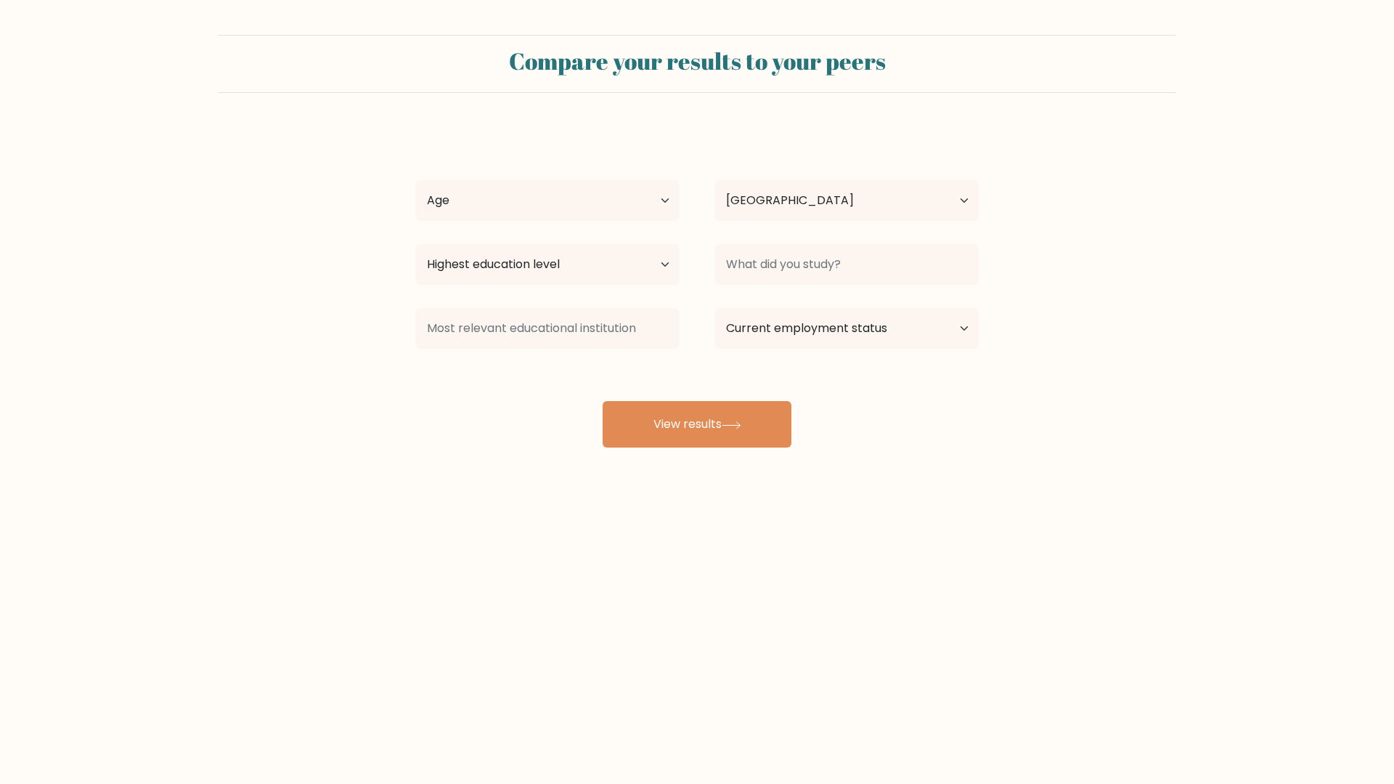
select select "PK"
click at [784, 267] on input at bounding box center [847, 264] width 264 height 41
type input "b"
click at [731, 263] on input "bachelors" at bounding box center [847, 264] width 264 height 41
type input "Bachelors"
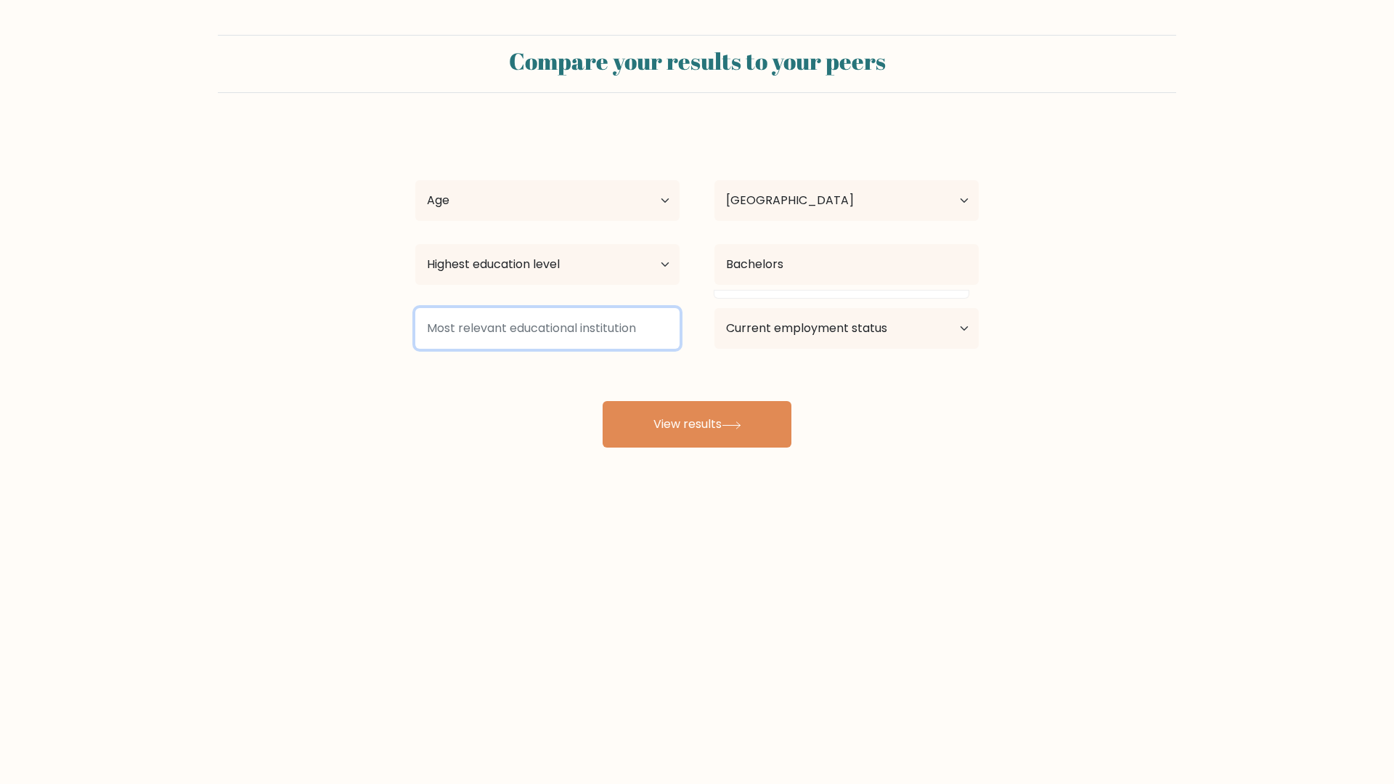
click at [585, 312] on input at bounding box center [547, 328] width 264 height 41
type input "u"
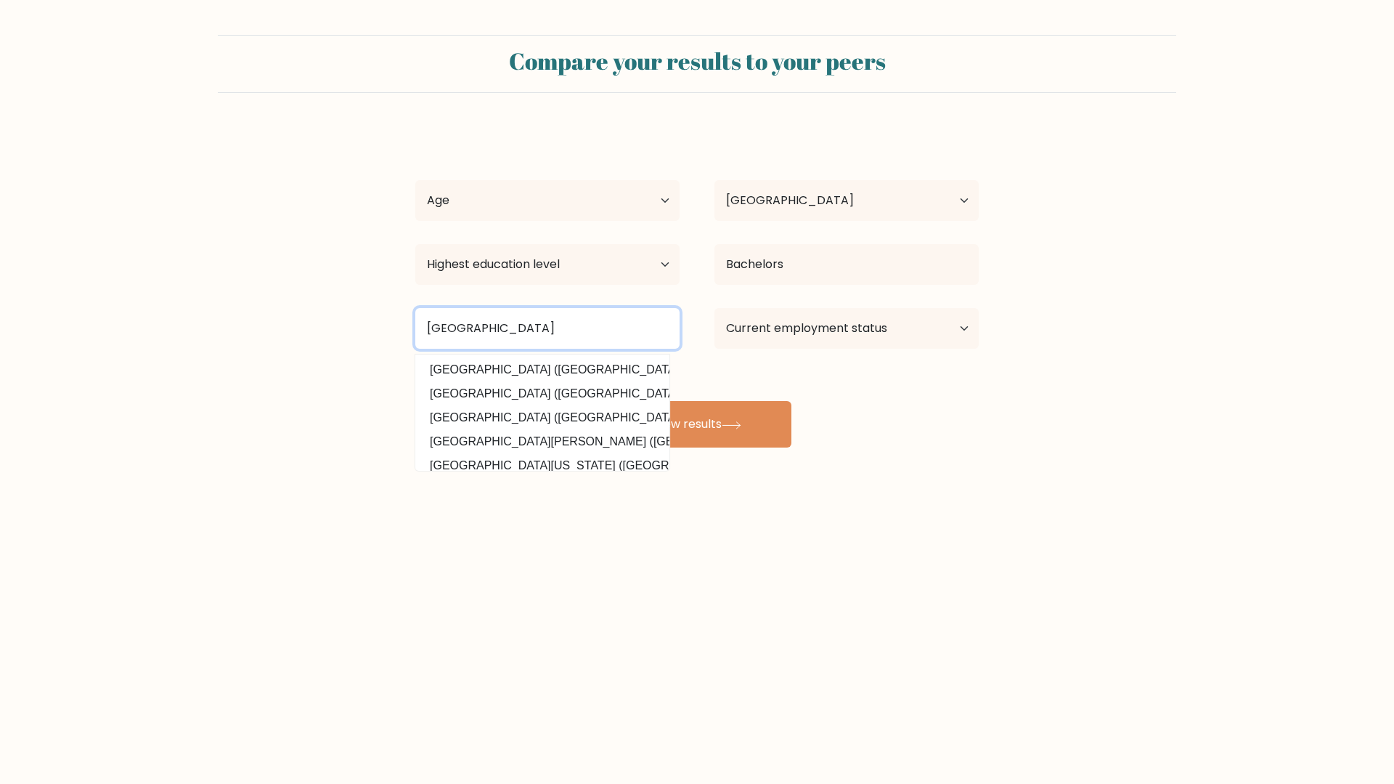
type input "[GEOGRAPHIC_DATA]"
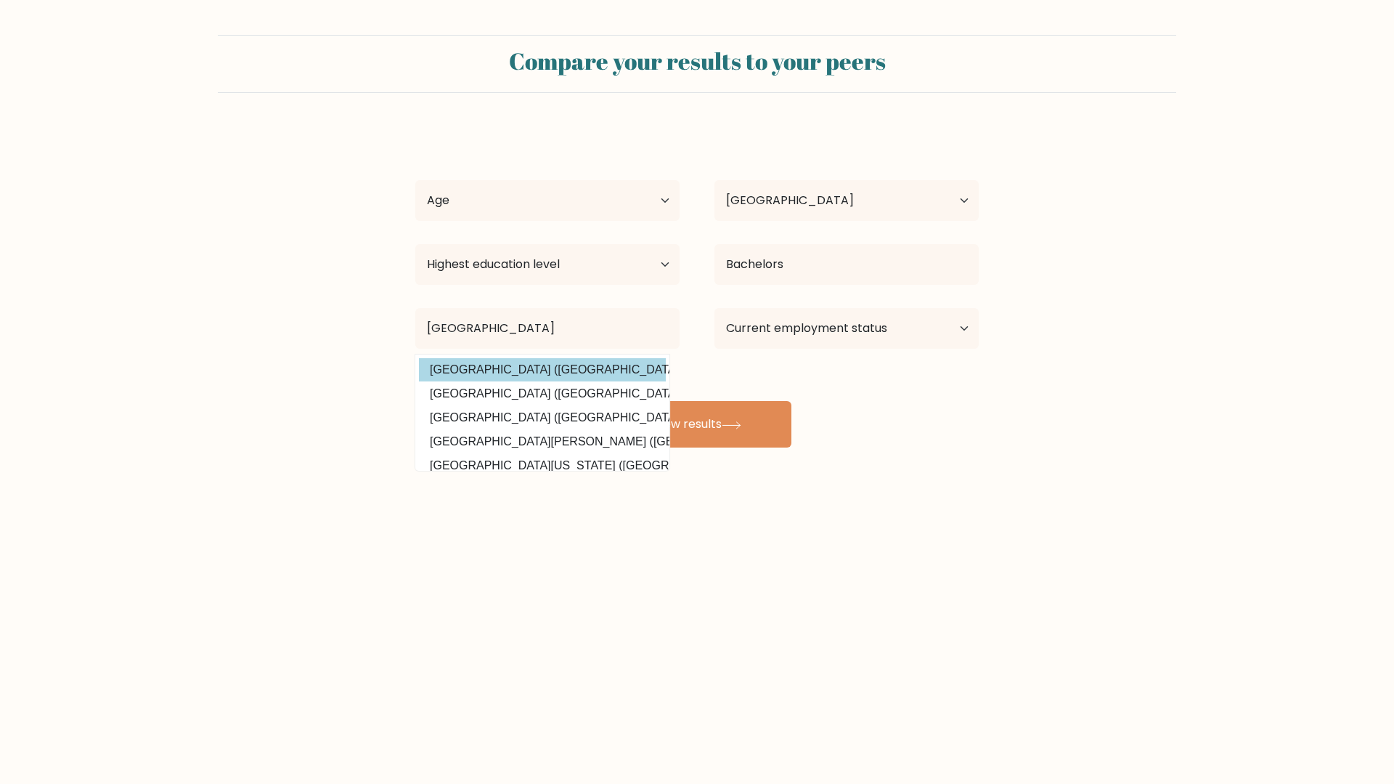
click at [611, 378] on option "University of Exeter (United Kingdom)" at bounding box center [542, 369] width 247 height 23
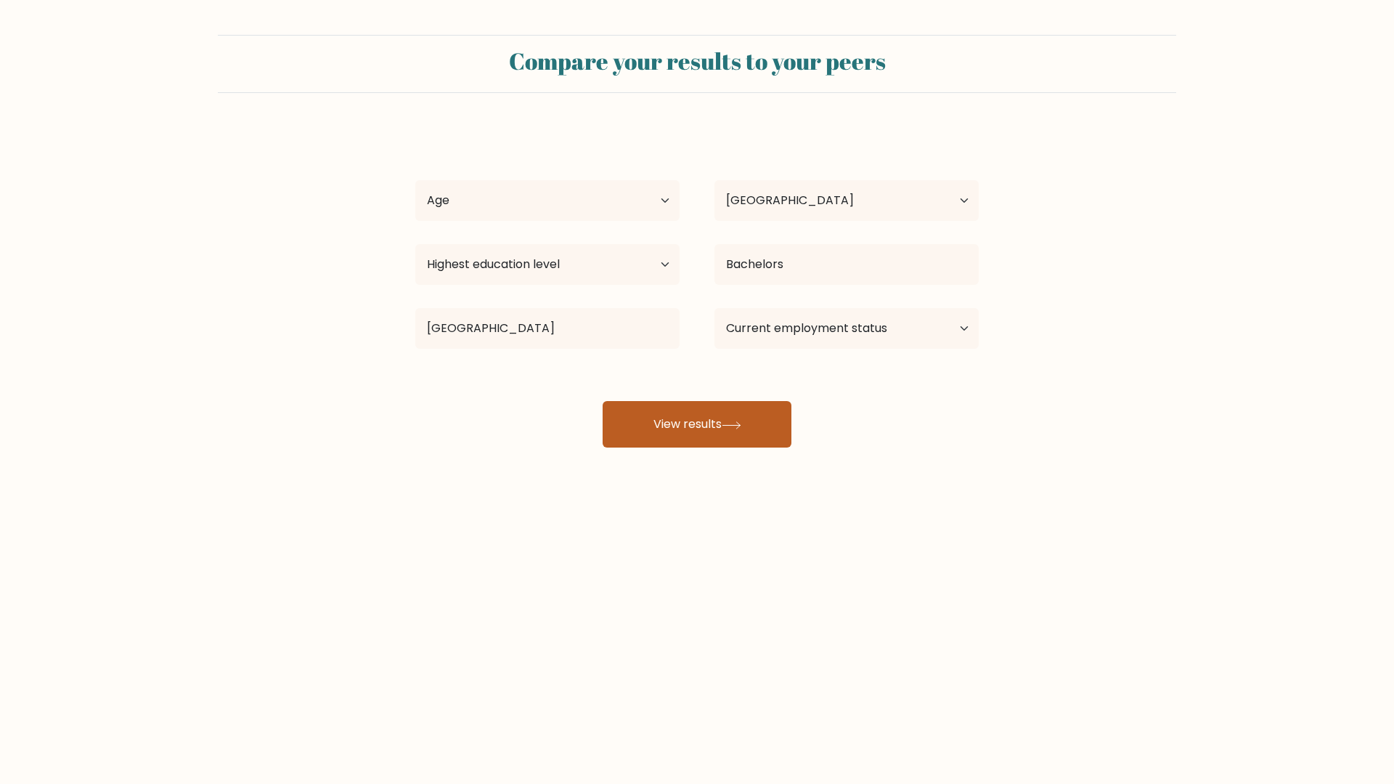
click at [672, 425] on button "View results" at bounding box center [697, 424] width 189 height 46
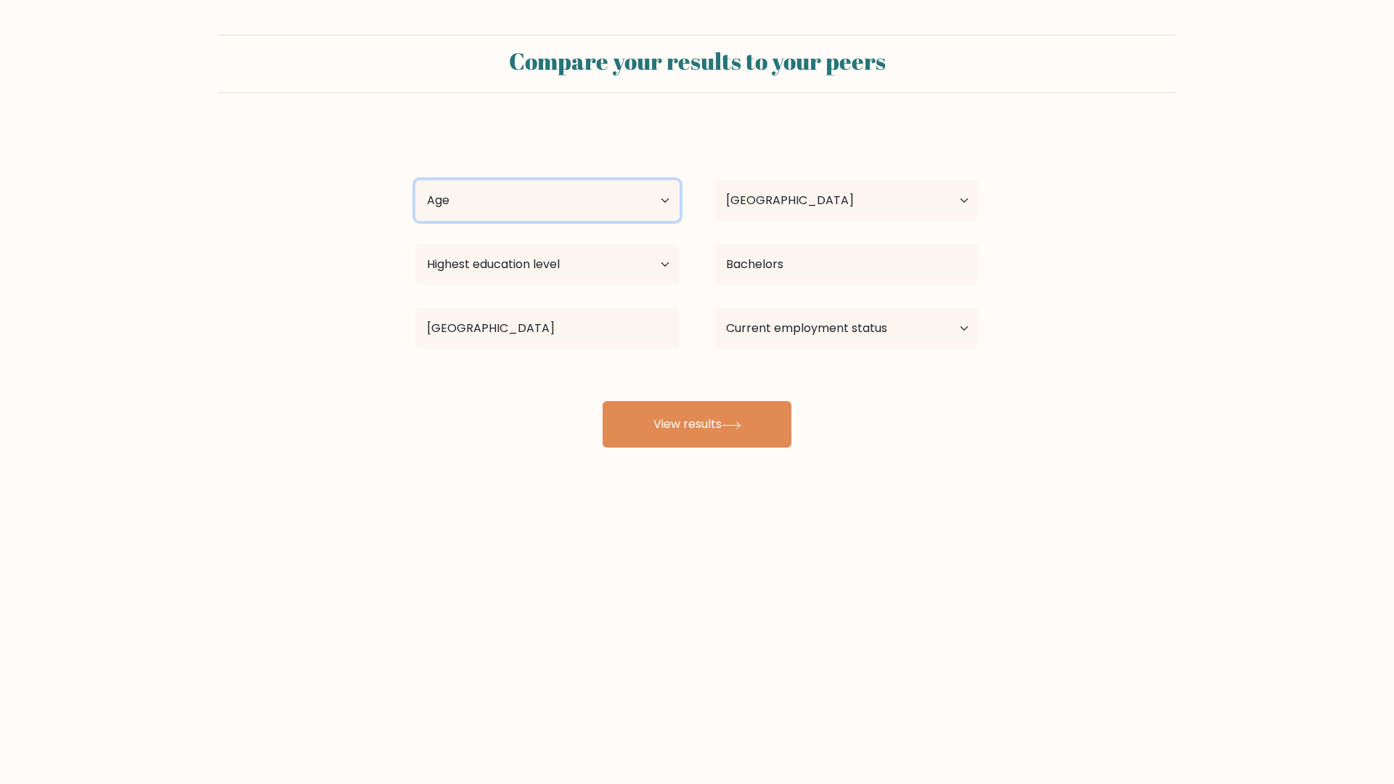
click at [562, 198] on select "Age Under 18 years old 18-24 years old 25-34 years old 35-44 years old 45-54 ye…" at bounding box center [547, 200] width 264 height 41
select select "18_24"
click at [784, 334] on select "Current employment status Employed Student Retired Other / prefer not to answer" at bounding box center [847, 328] width 264 height 41
select select "student"
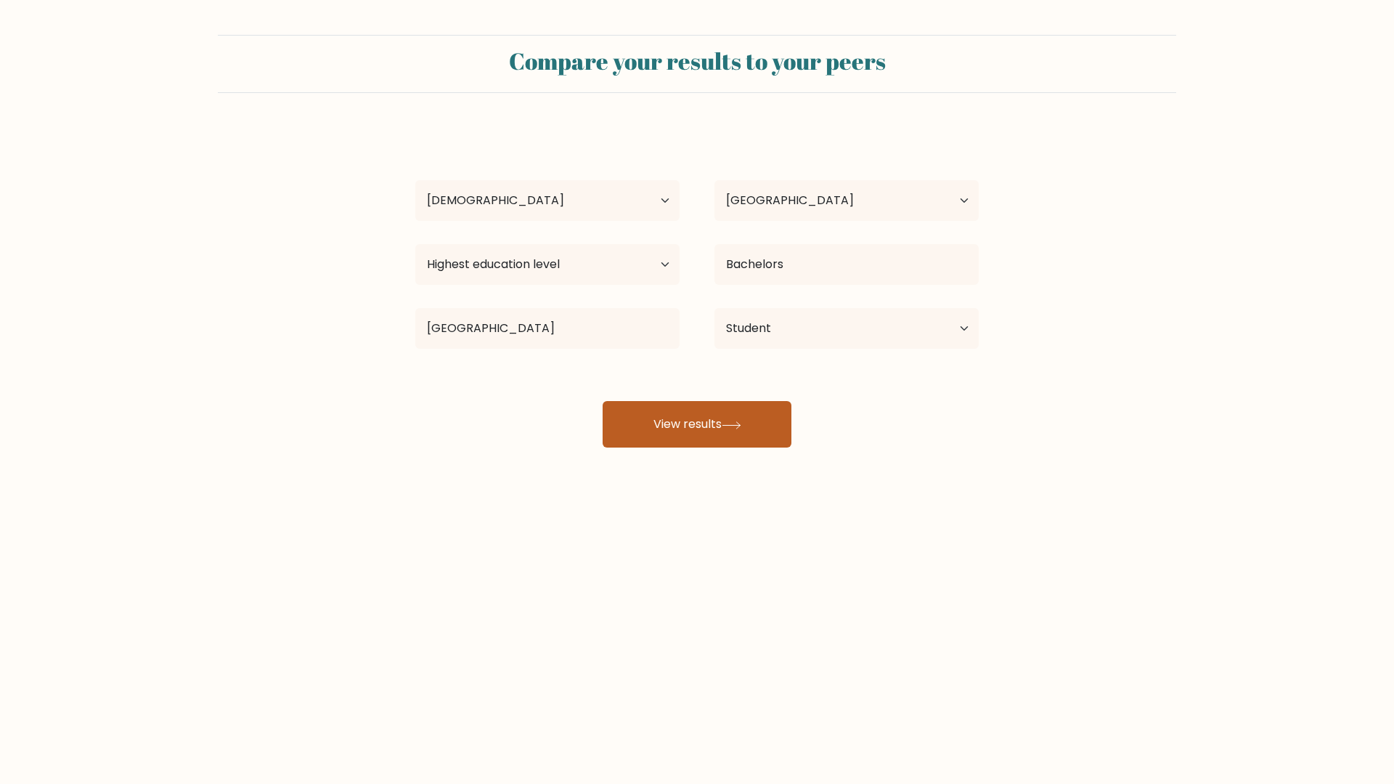
click at [743, 440] on button "View results" at bounding box center [697, 424] width 189 height 46
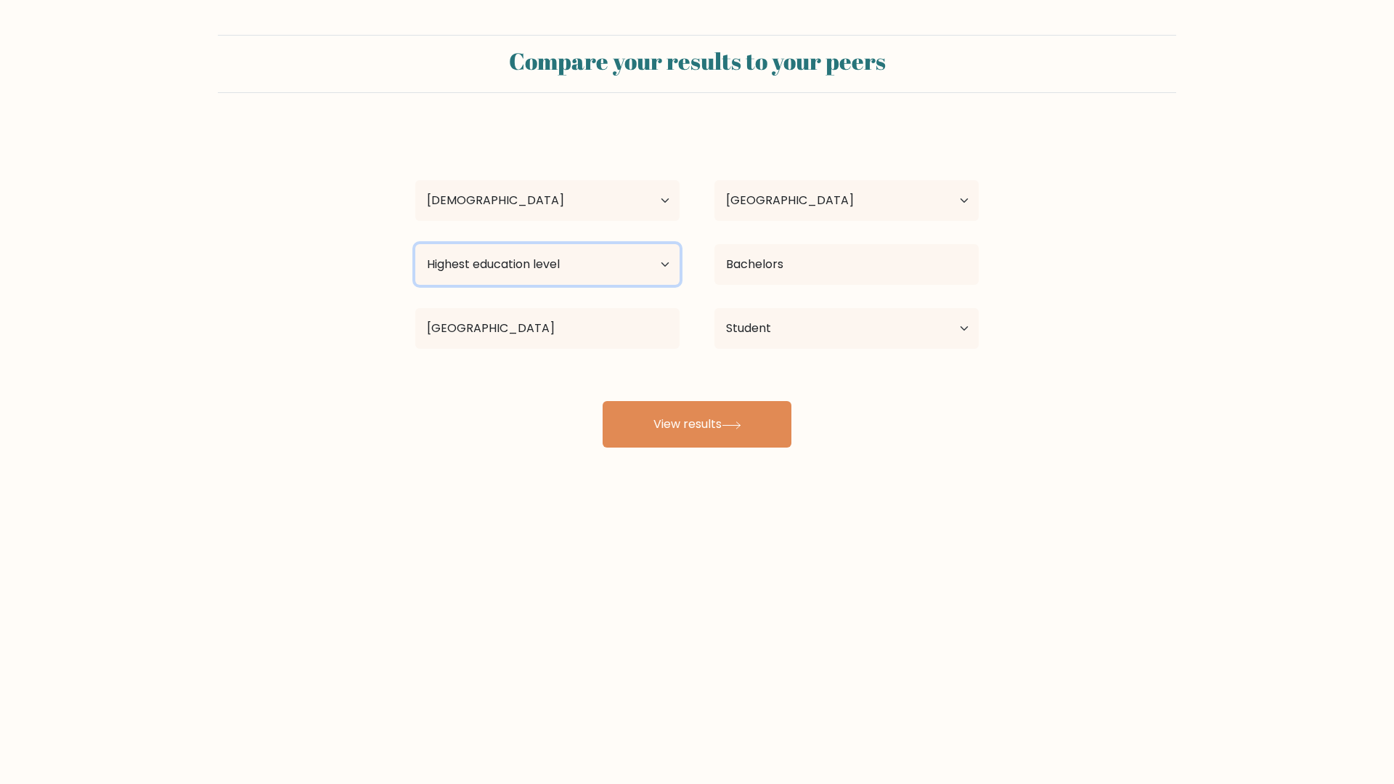
click at [526, 261] on select "Highest education level No schooling Primary Lower Secondary Upper Secondary Oc…" at bounding box center [547, 264] width 264 height 41
select select "bachelors_degree"
click at [793, 285] on div "Bachelors" at bounding box center [846, 264] width 299 height 52
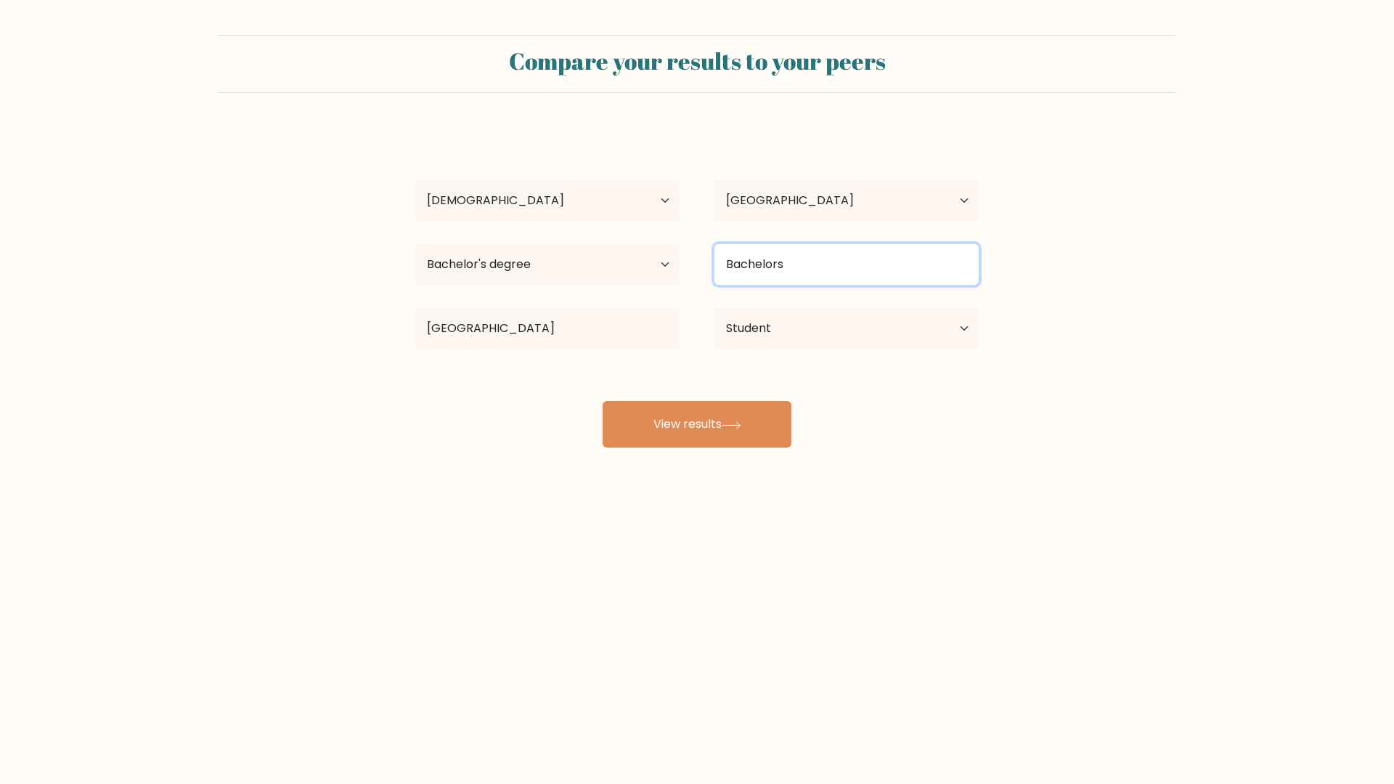
click at [785, 264] on input "Bachelors" at bounding box center [847, 264] width 264 height 41
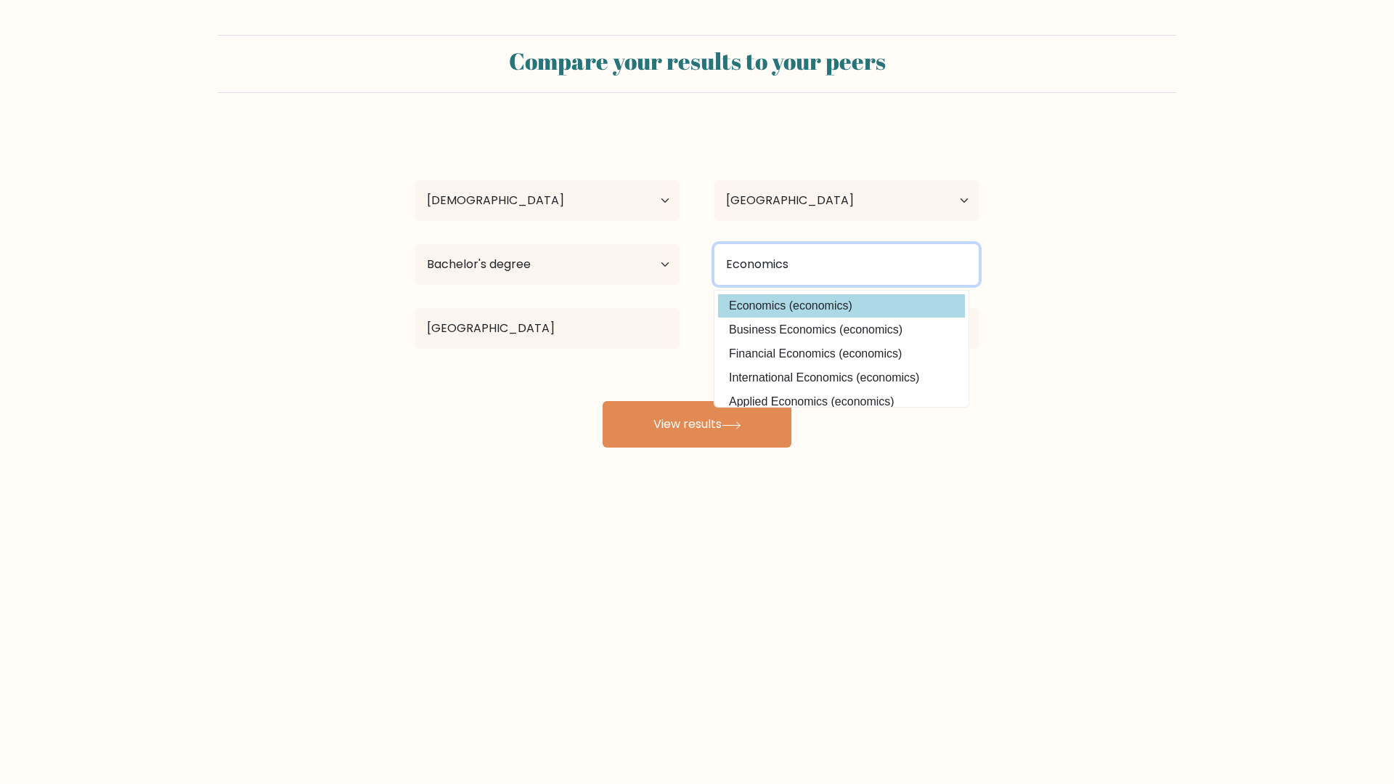
type input "Economics"
click at [853, 310] on option "Economics (economics)" at bounding box center [841, 305] width 247 height 23
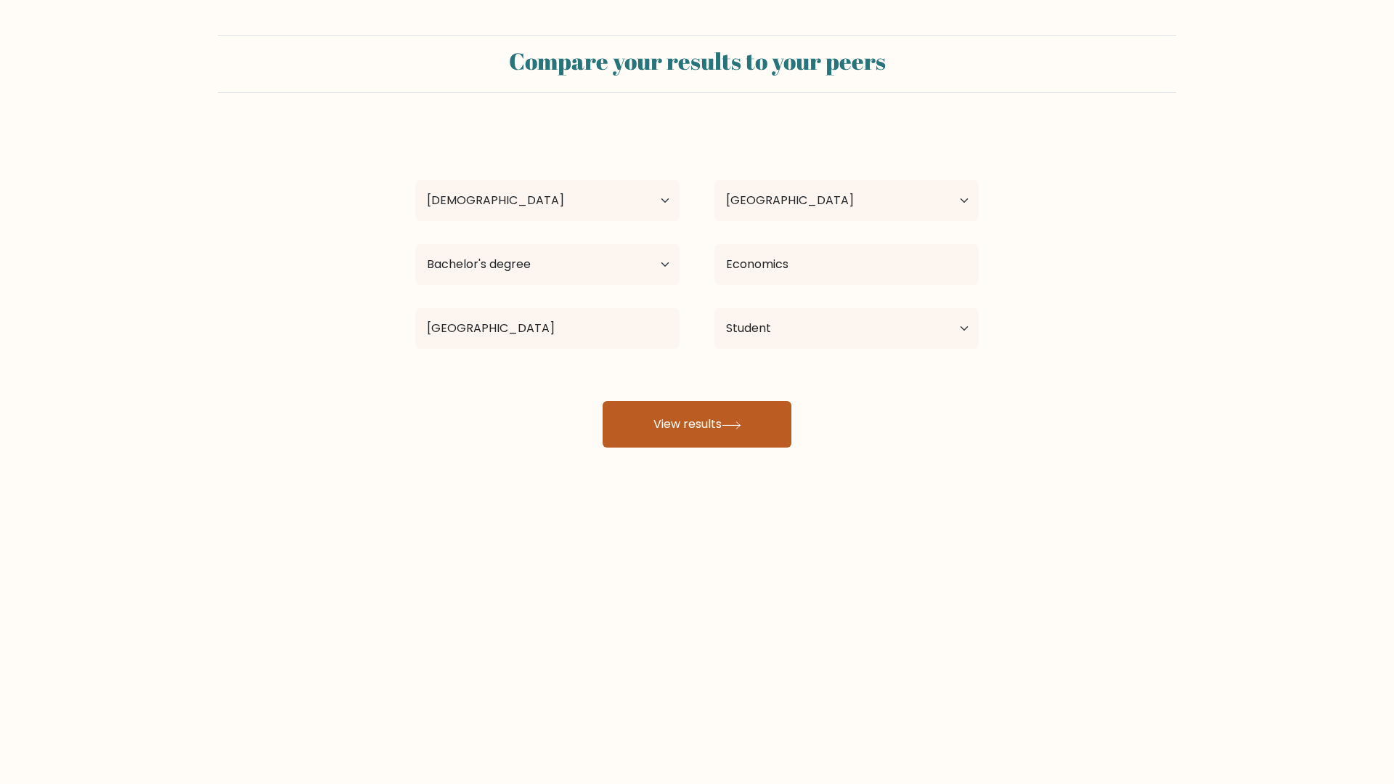
click at [705, 439] on button "View results" at bounding box center [697, 424] width 189 height 46
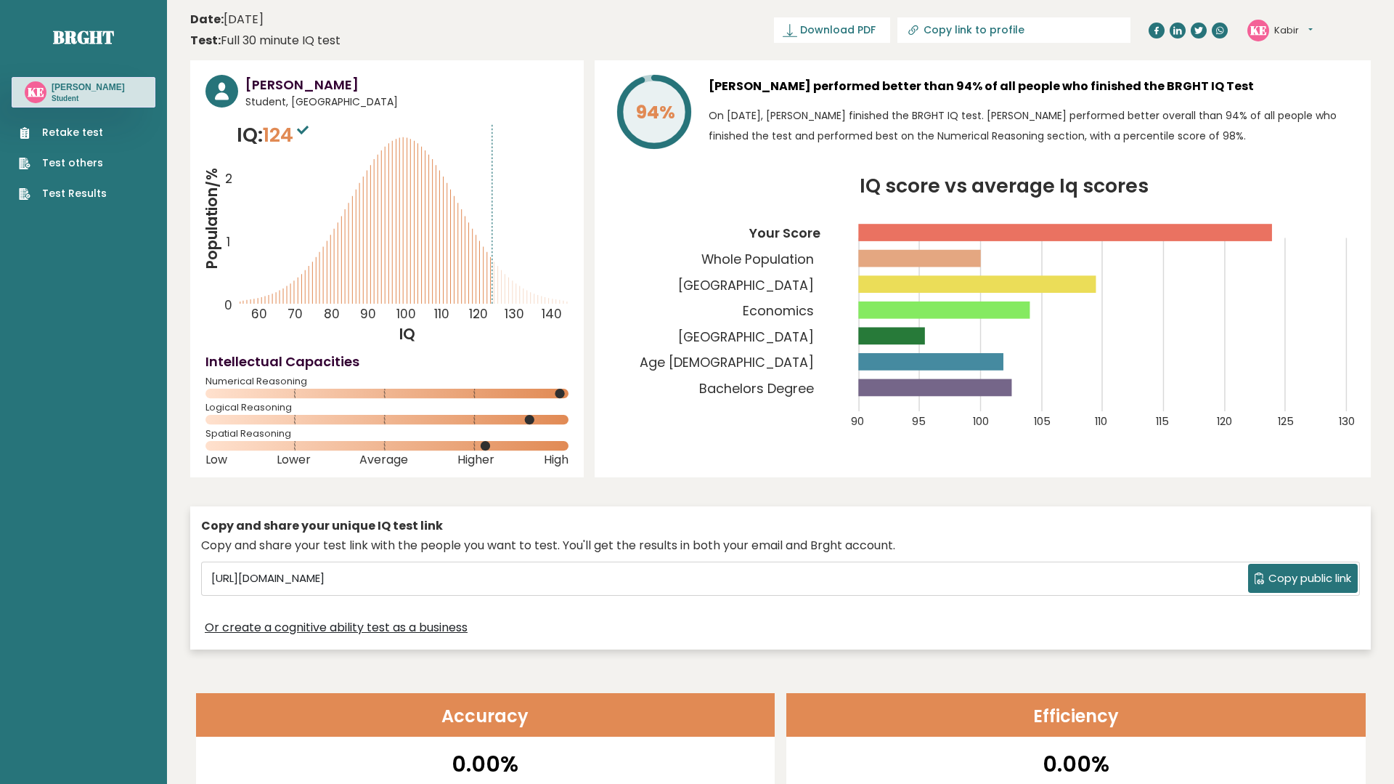
drag, startPoint x: 862, startPoint y: 312, endPoint x: 1014, endPoint y: 306, distance: 152.6
click at [1015, 307] on rect at bounding box center [943, 309] width 171 height 17
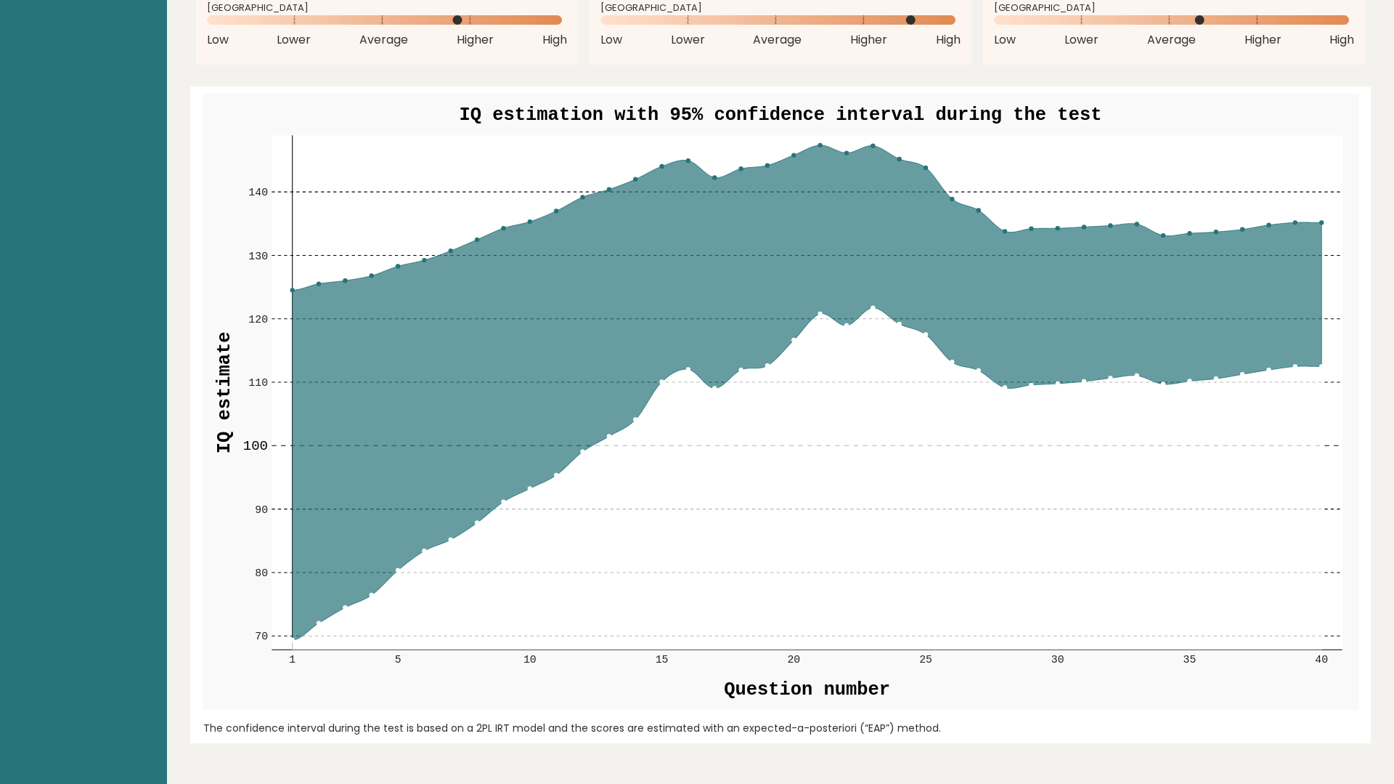
scroll to position [1648, 0]
click at [715, 373] on icon at bounding box center [807, 478] width 1030 height 342
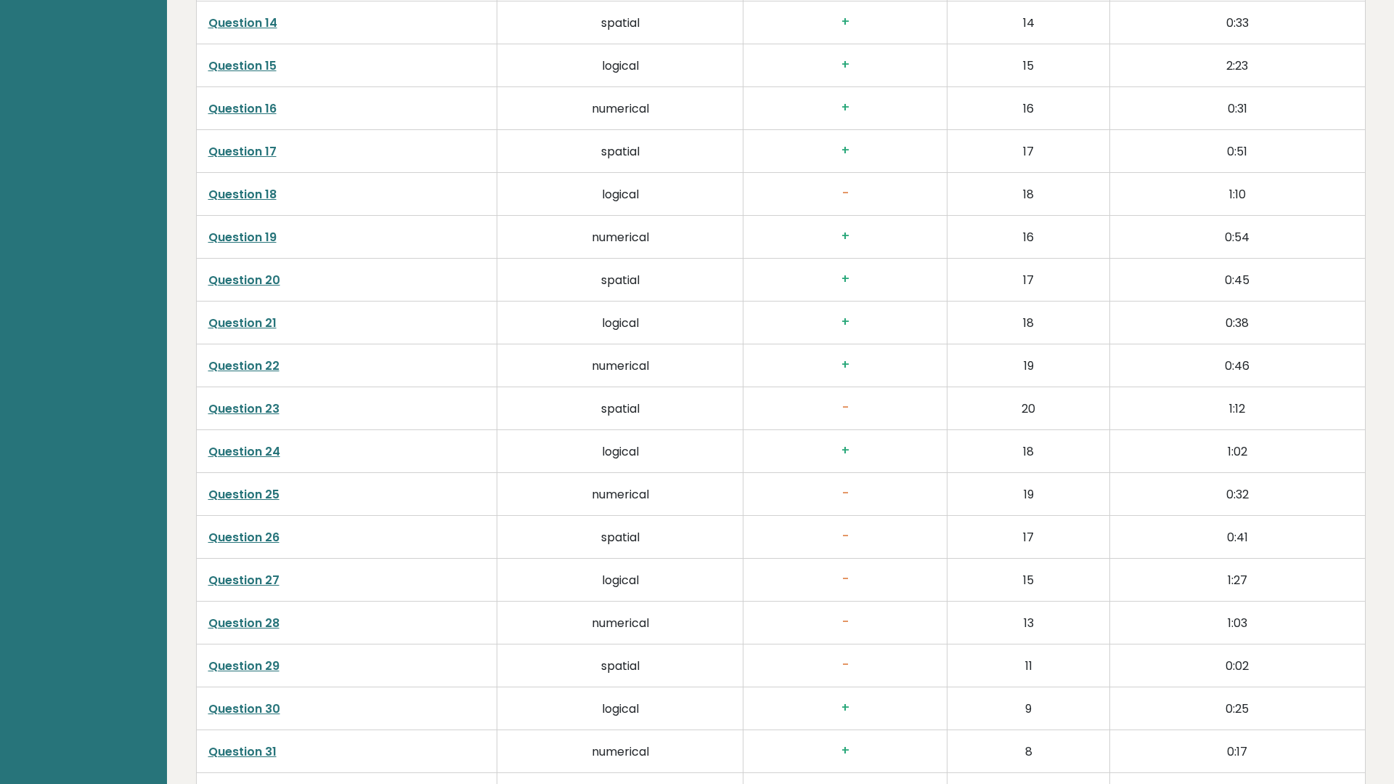
scroll to position [3072, 0]
click at [262, 485] on link "Question 25" at bounding box center [243, 493] width 71 height 17
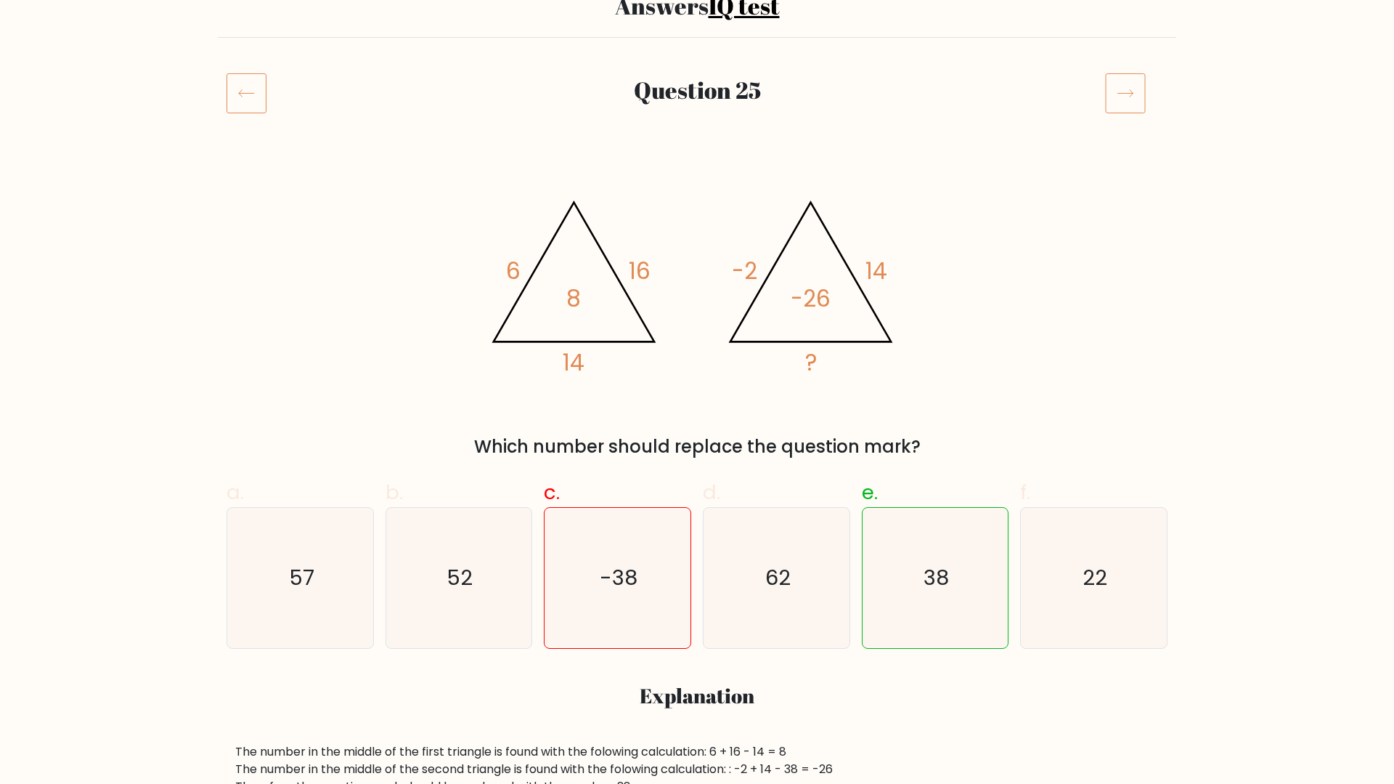
scroll to position [142, 0]
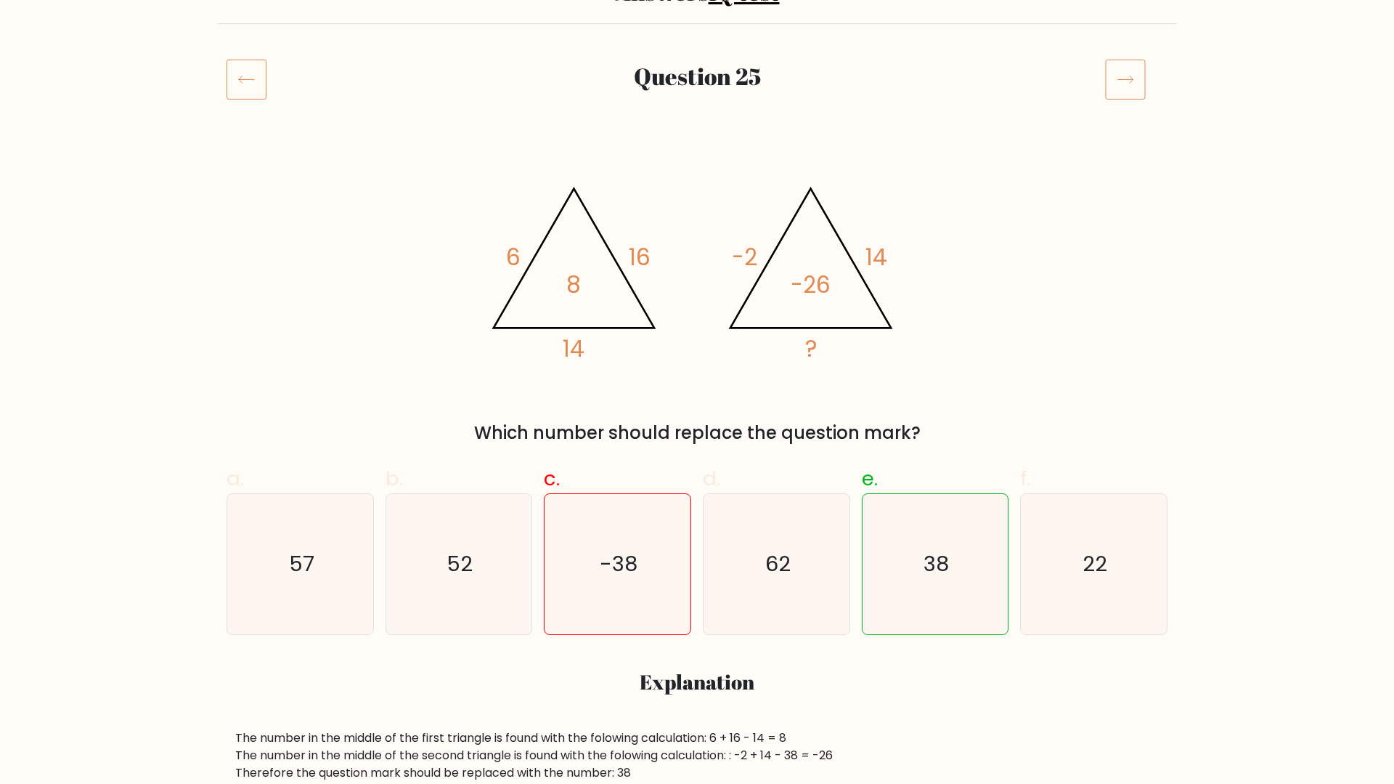
click at [1126, 87] on icon at bounding box center [1125, 79] width 41 height 41
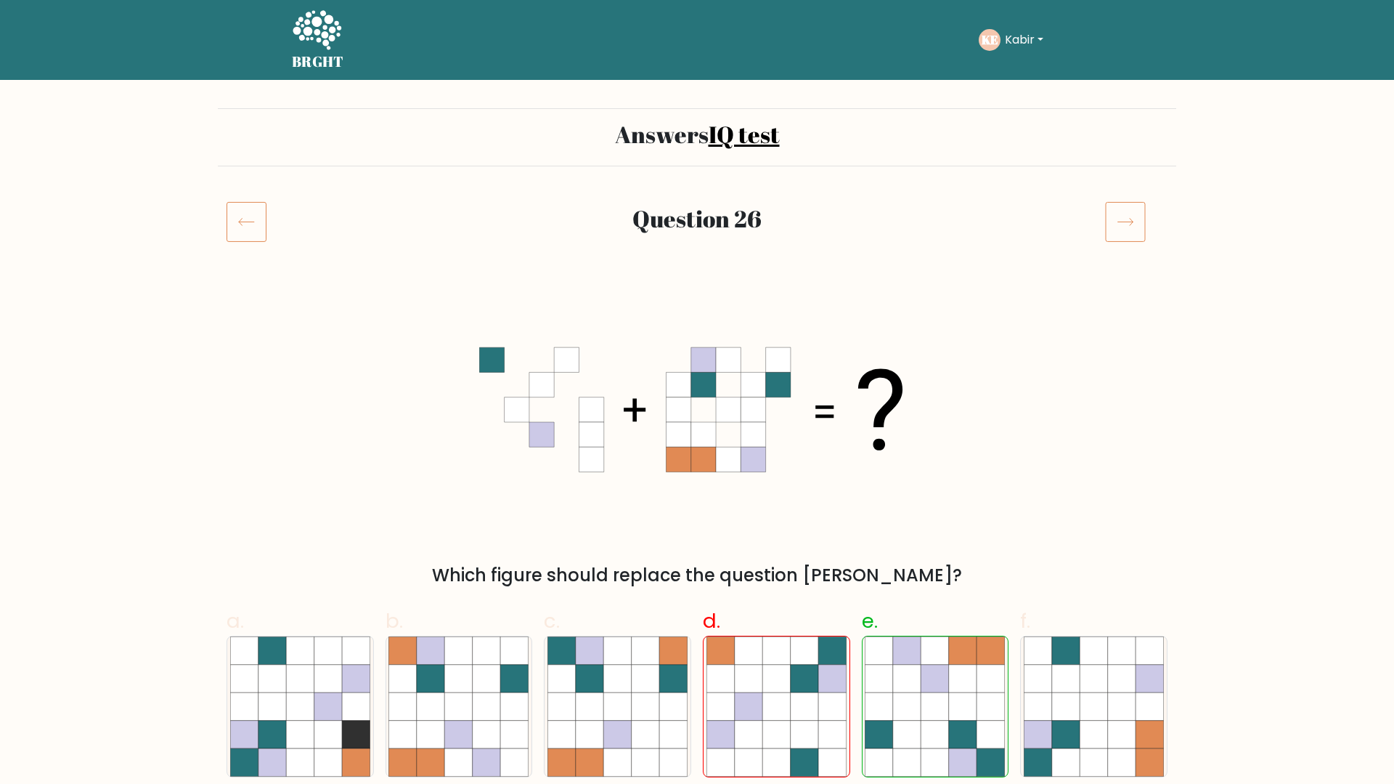
click at [1120, 213] on icon at bounding box center [1125, 221] width 41 height 41
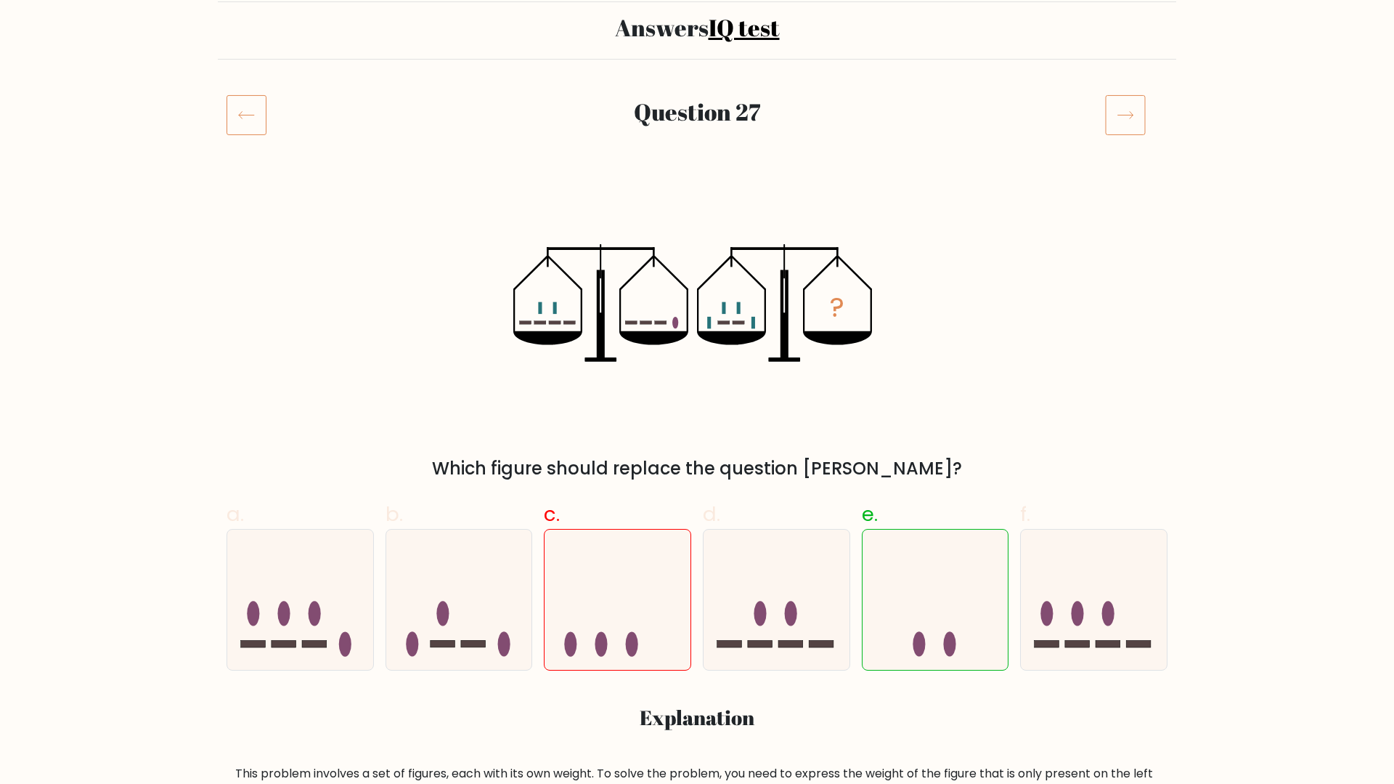
scroll to position [150, 0]
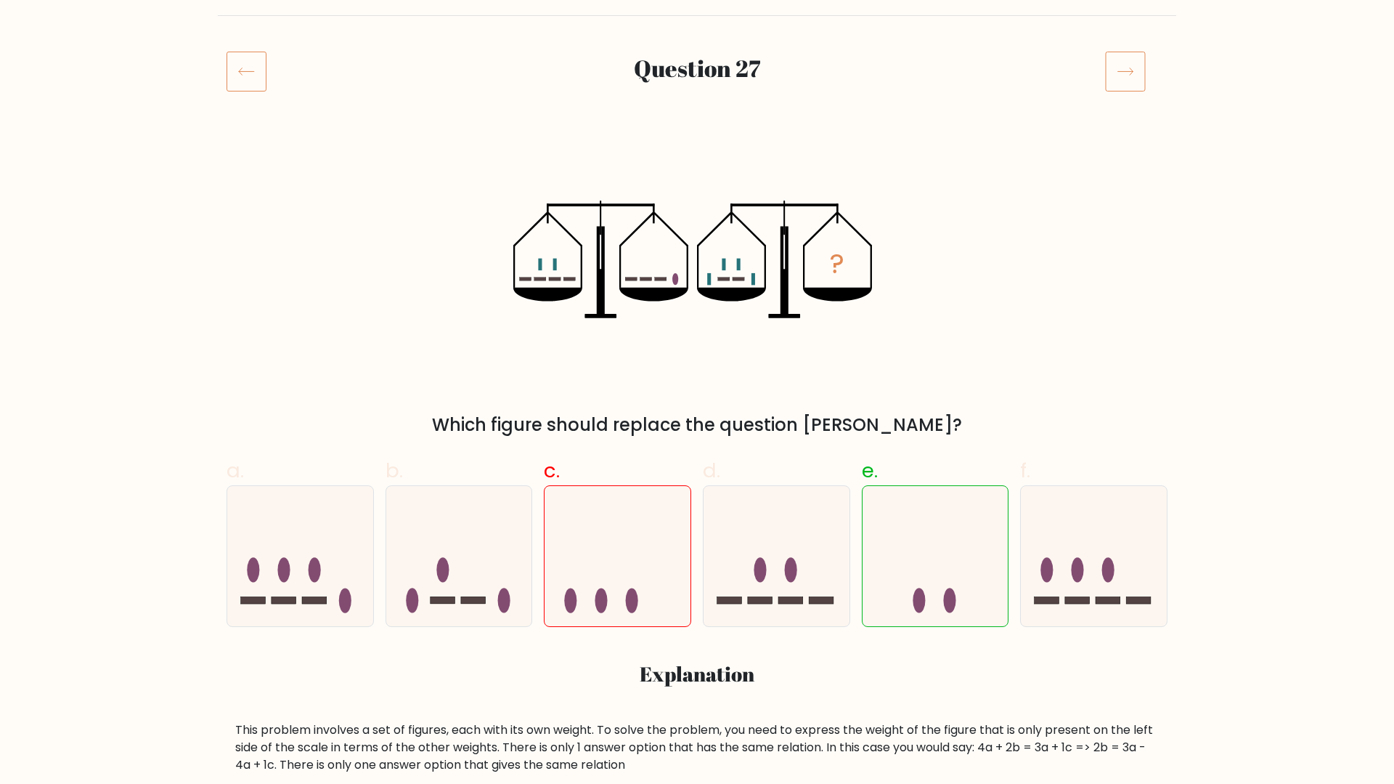
click at [1137, 75] on icon at bounding box center [1125, 71] width 41 height 41
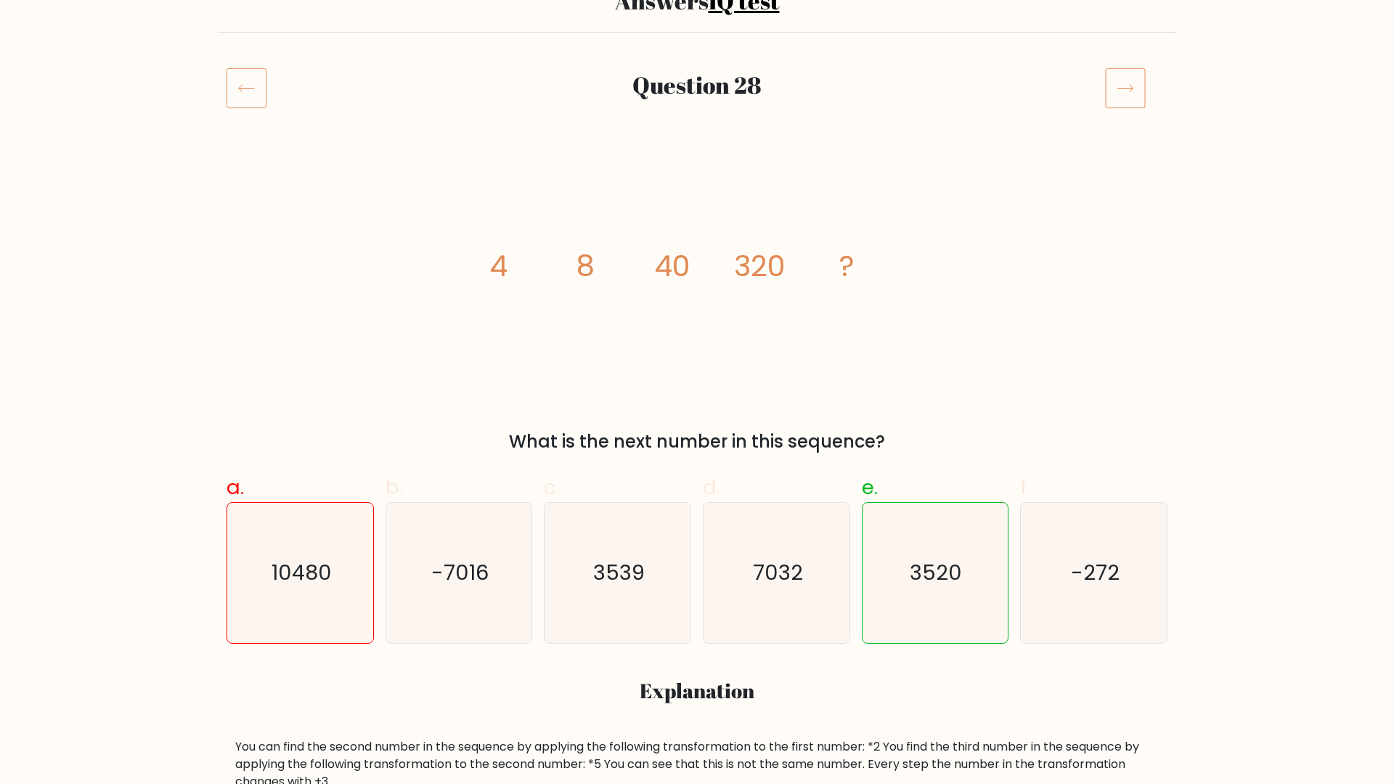
scroll to position [135, 0]
click at [1131, 89] on icon at bounding box center [1125, 86] width 41 height 41
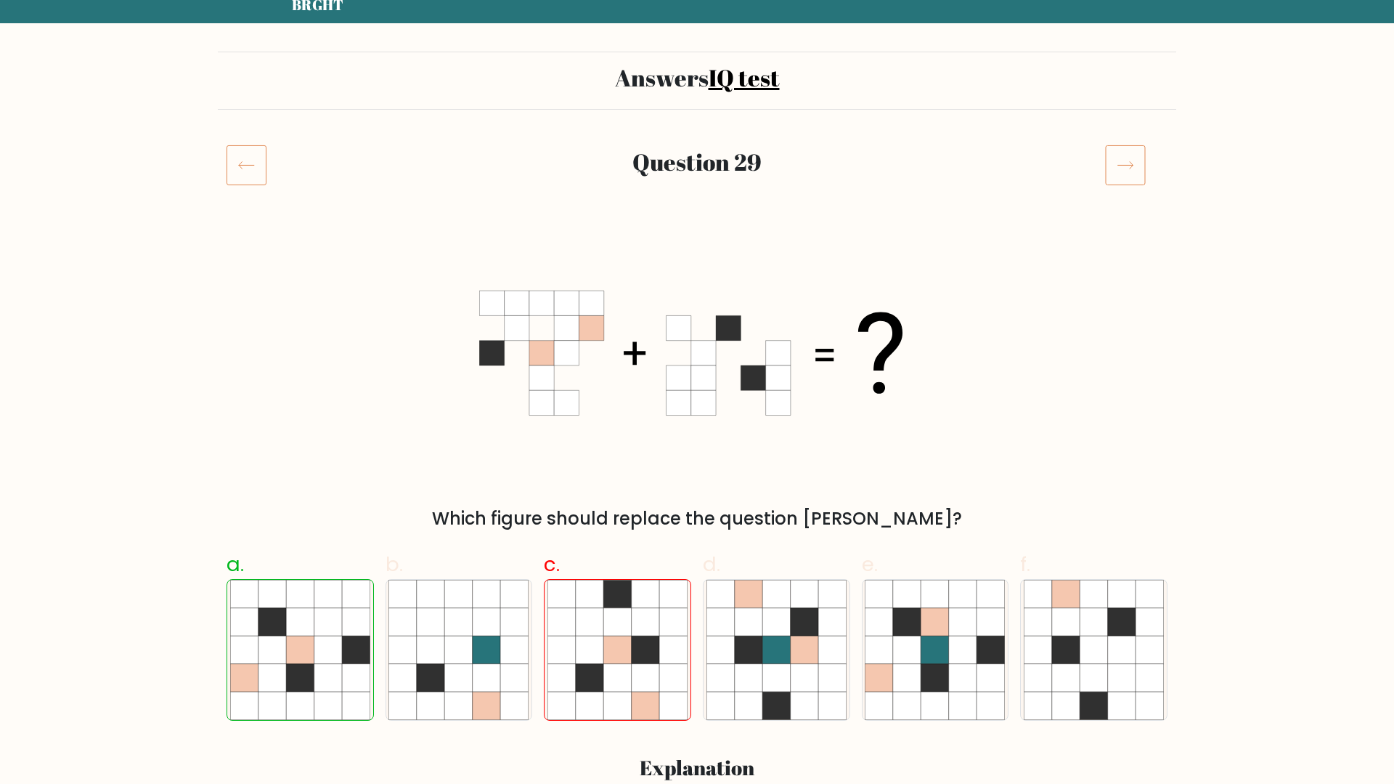
scroll to position [70, 0]
